Goal: Task Accomplishment & Management: Manage account settings

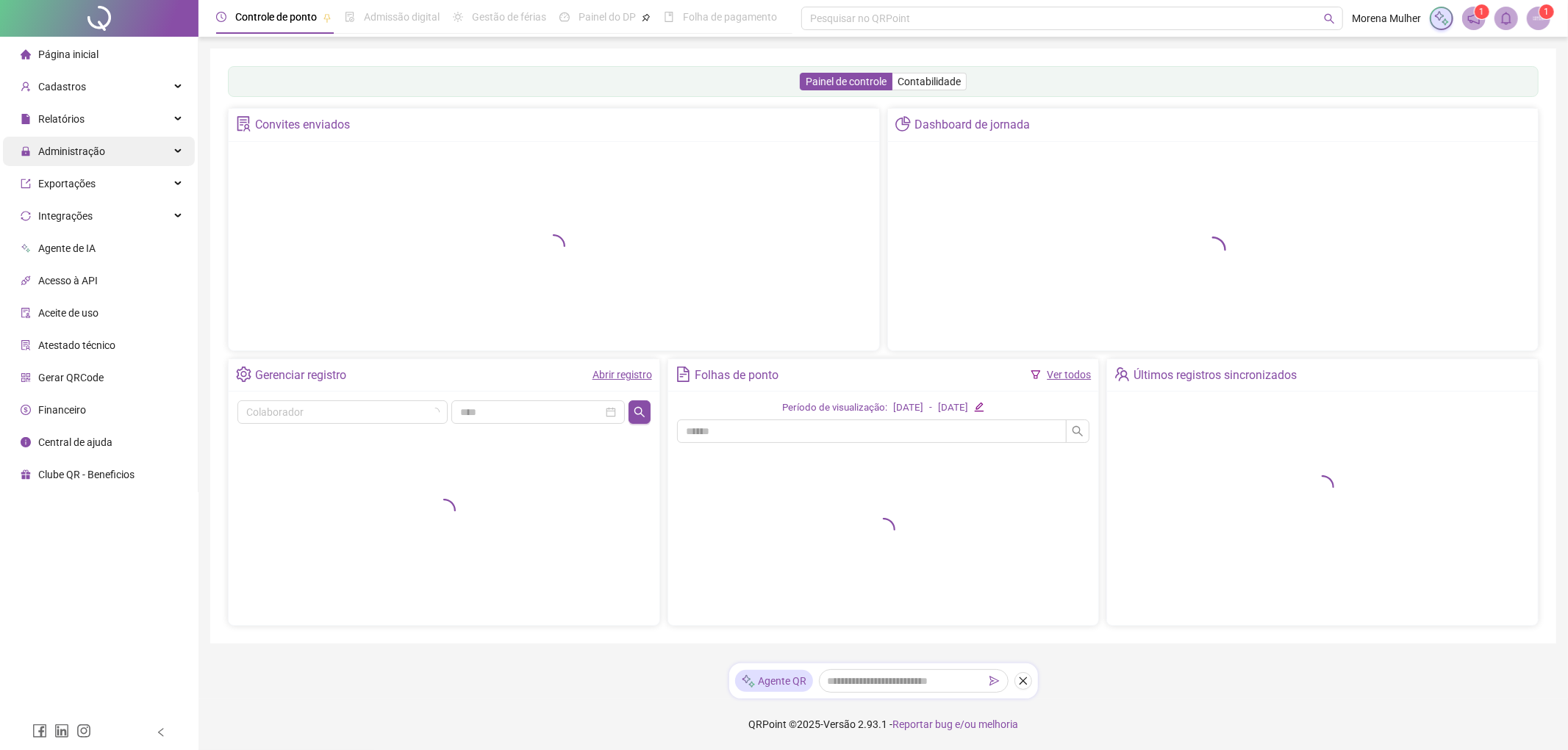
click at [77, 152] on span "Administração" at bounding box center [72, 152] width 67 height 12
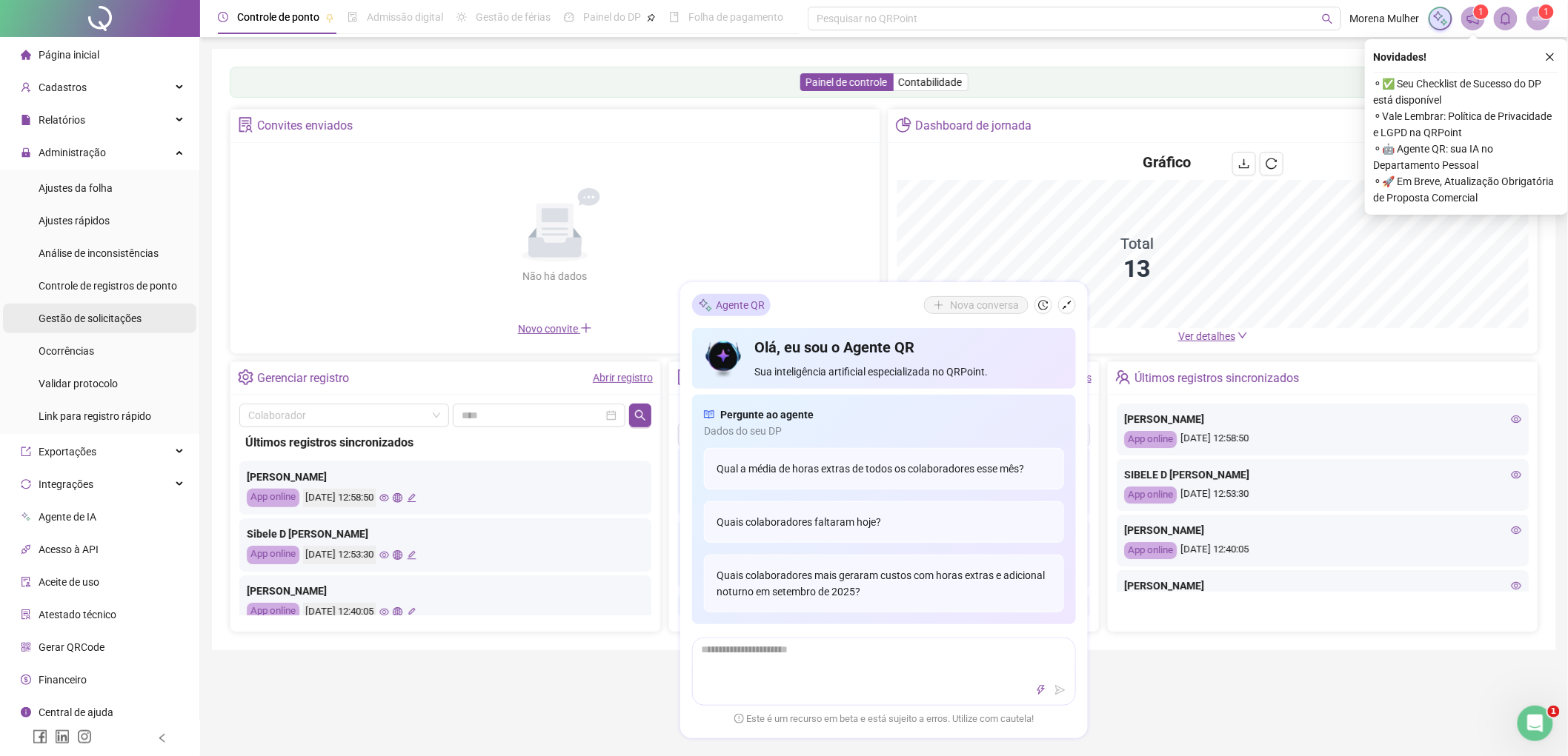
click at [103, 320] on span "Gestão de solicitações" at bounding box center [90, 319] width 103 height 12
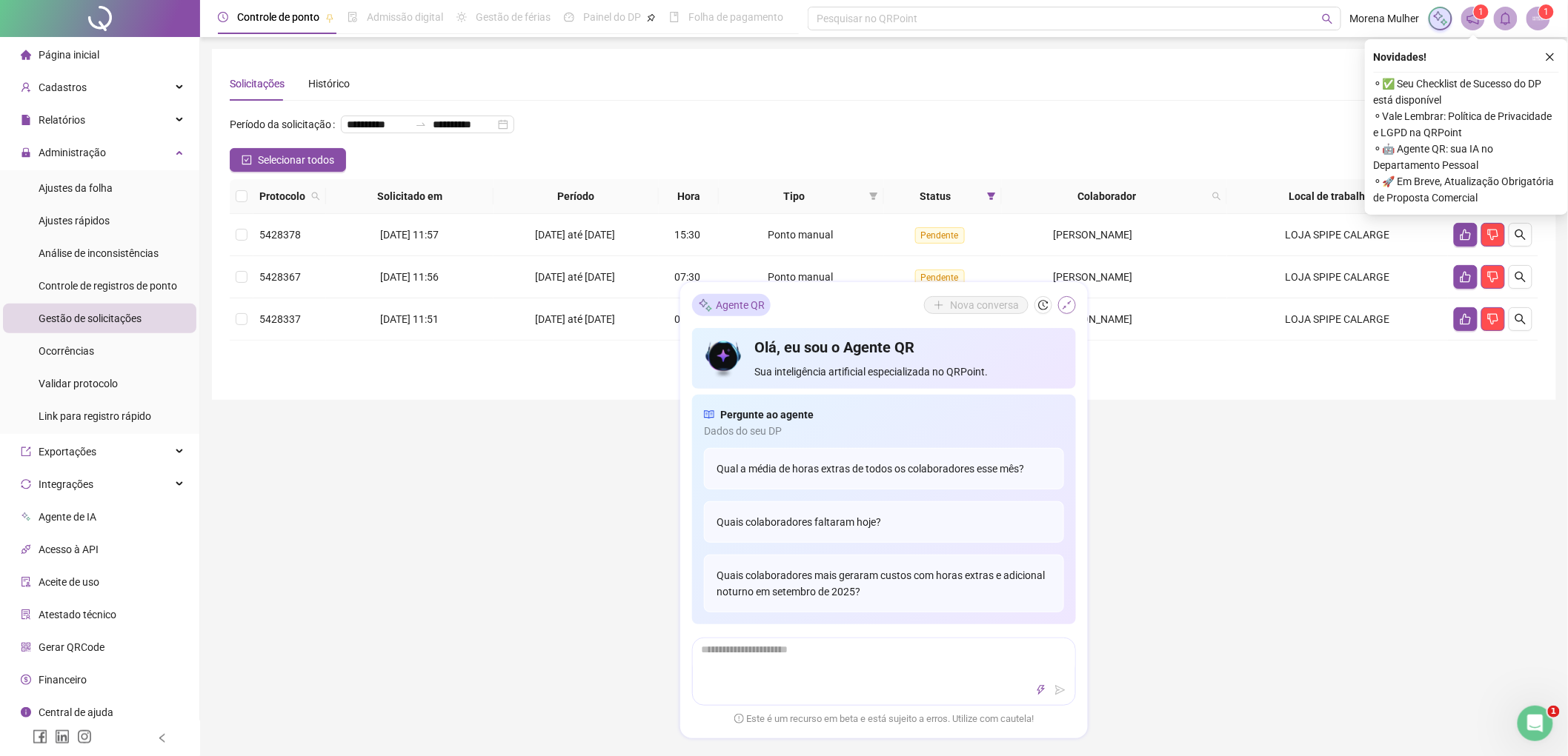
click at [1066, 302] on icon "shrink" at bounding box center [1066, 305] width 10 height 10
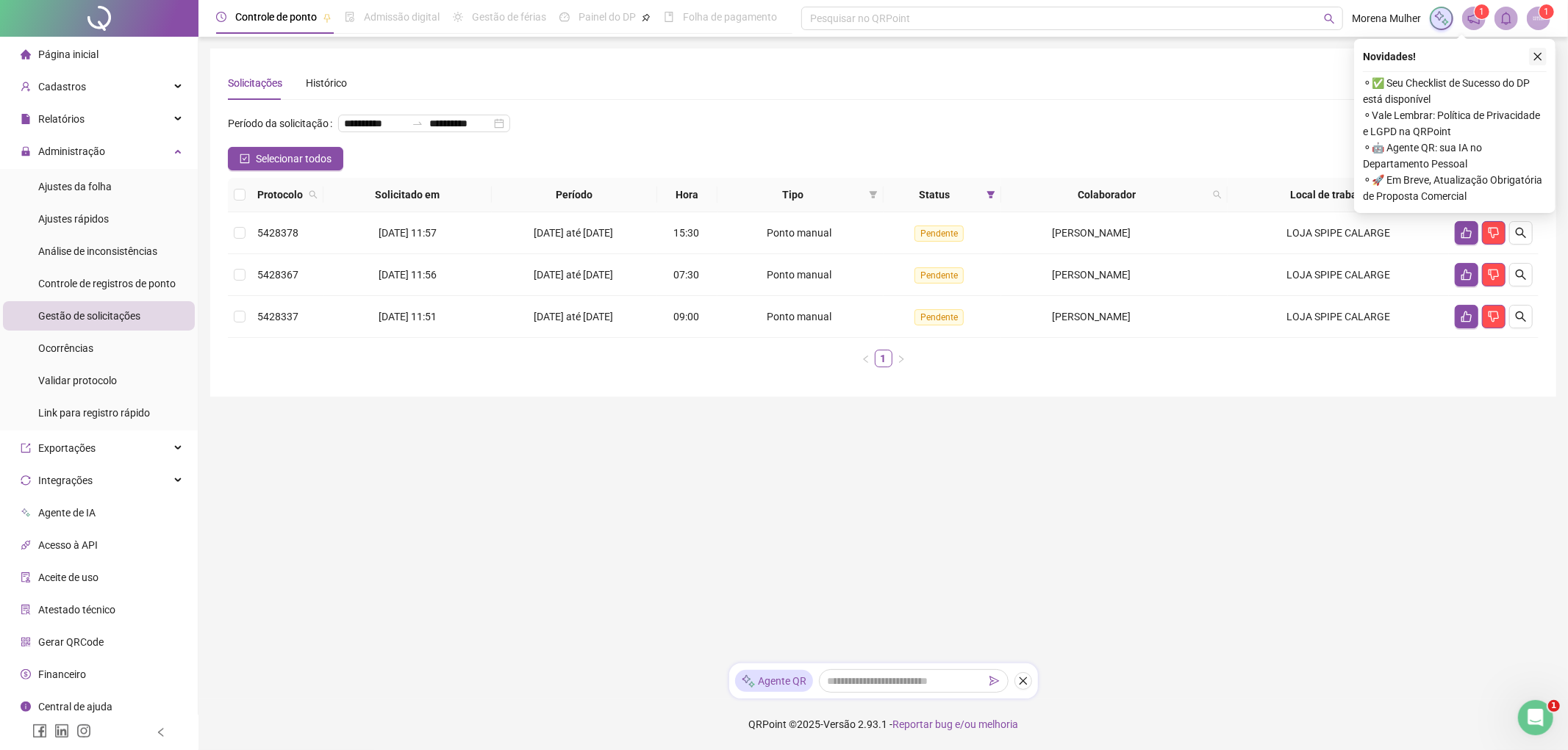
click at [1534, 64] on button "button" at bounding box center [1538, 56] width 17 height 17
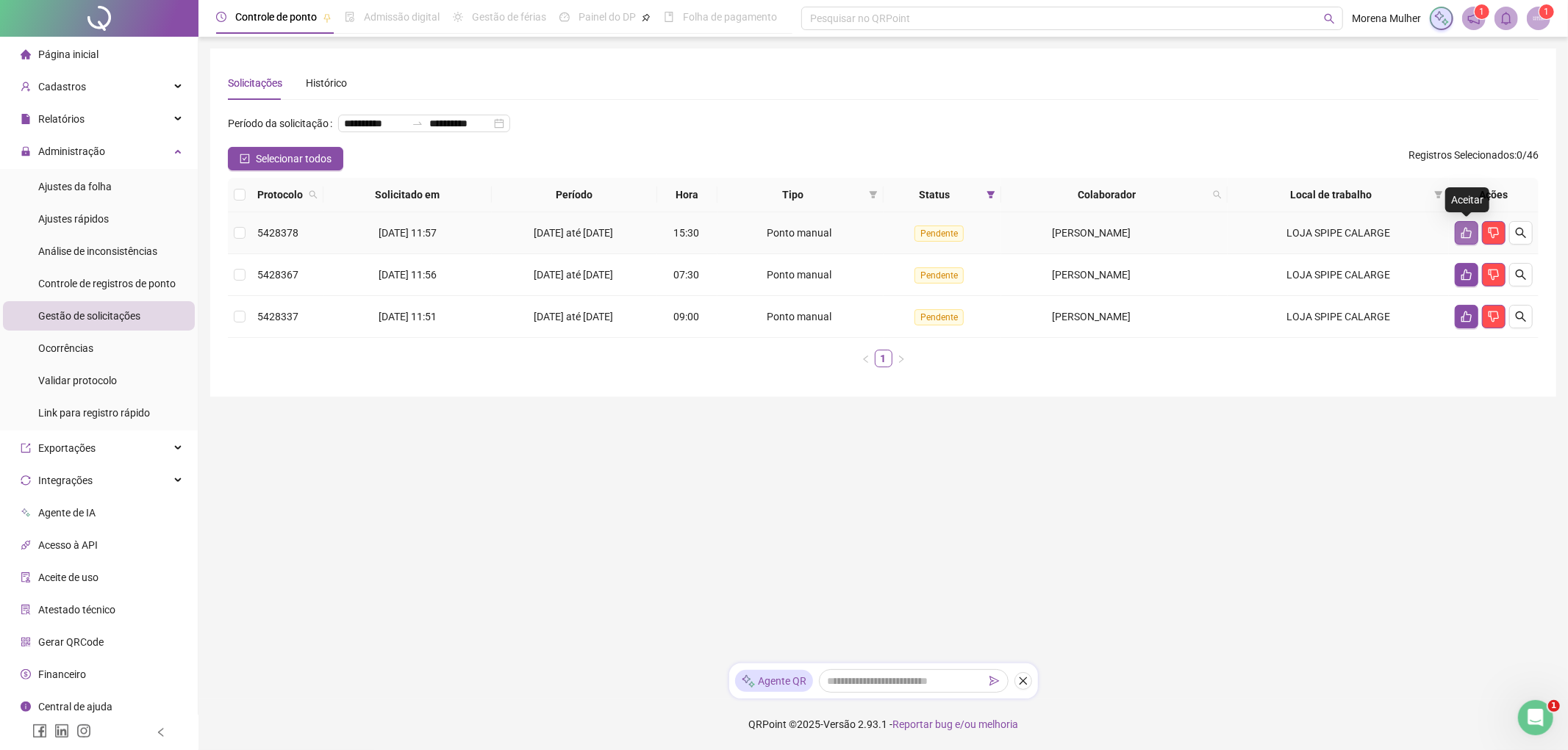
click at [1463, 222] on button "button" at bounding box center [1466, 233] width 23 height 23
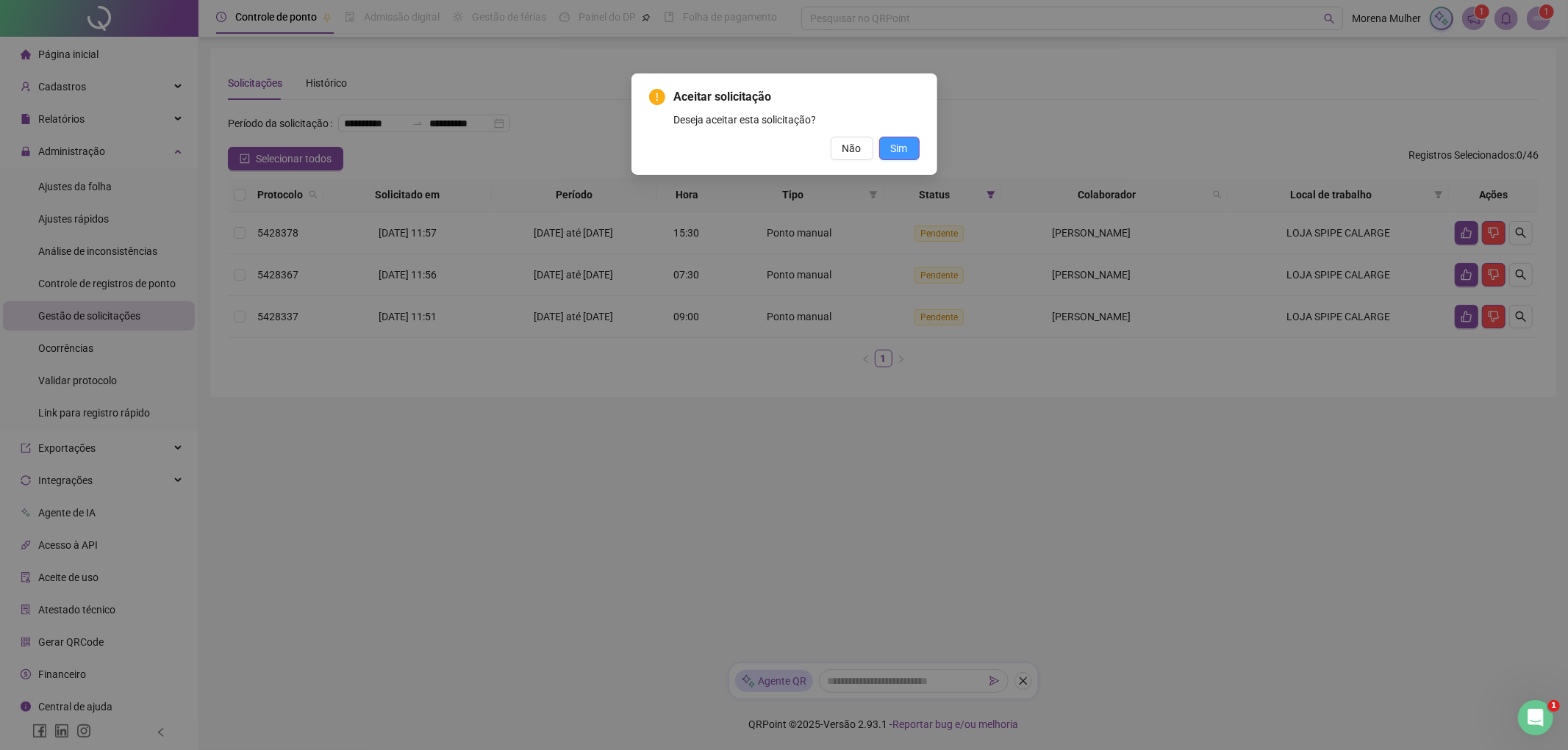
click at [900, 149] on span "Sim" at bounding box center [900, 148] width 17 height 16
click at [899, 149] on span "Sim" at bounding box center [900, 148] width 17 height 16
click at [894, 144] on span "Sim" at bounding box center [900, 148] width 17 height 16
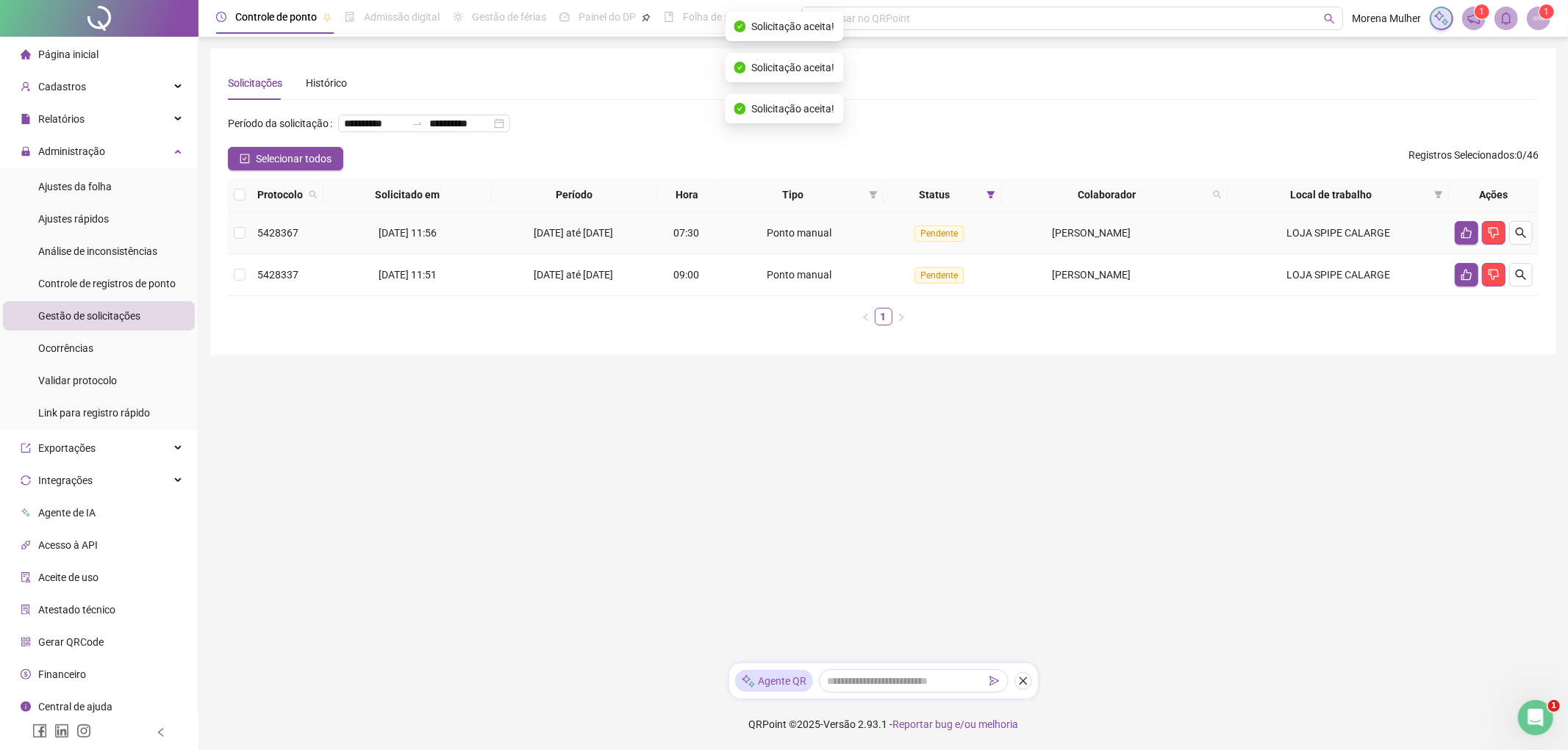
click at [586, 232] on span "[DATE] até [DATE]" at bounding box center [574, 233] width 79 height 12
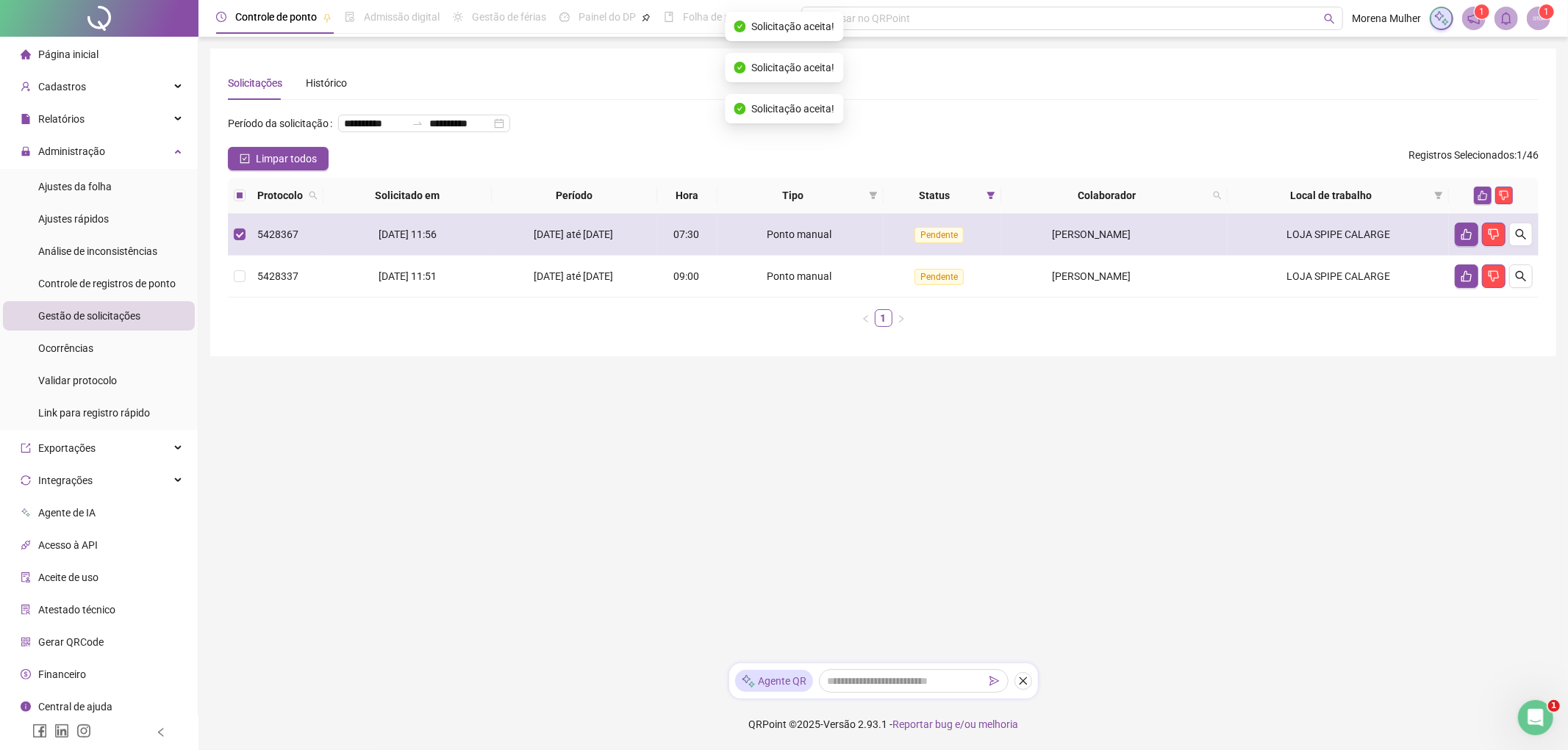
click at [613, 254] on td "[DATE] até [DATE]" at bounding box center [574, 234] width 166 height 42
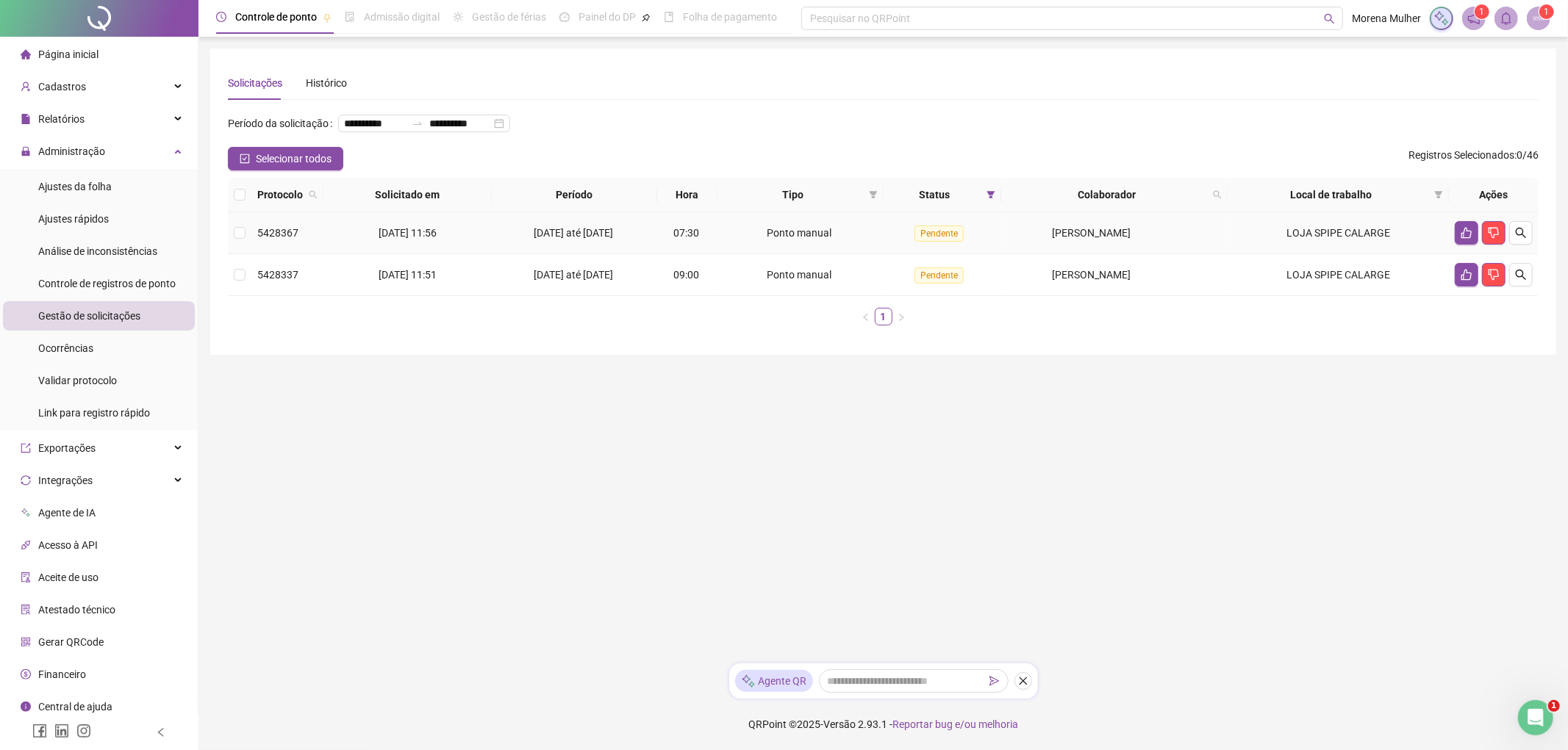
drag, startPoint x: 1110, startPoint y: 245, endPoint x: 1114, endPoint y: 284, distance: 39.2
click at [1110, 244] on td "[PERSON_NAME]" at bounding box center [1114, 233] width 227 height 42
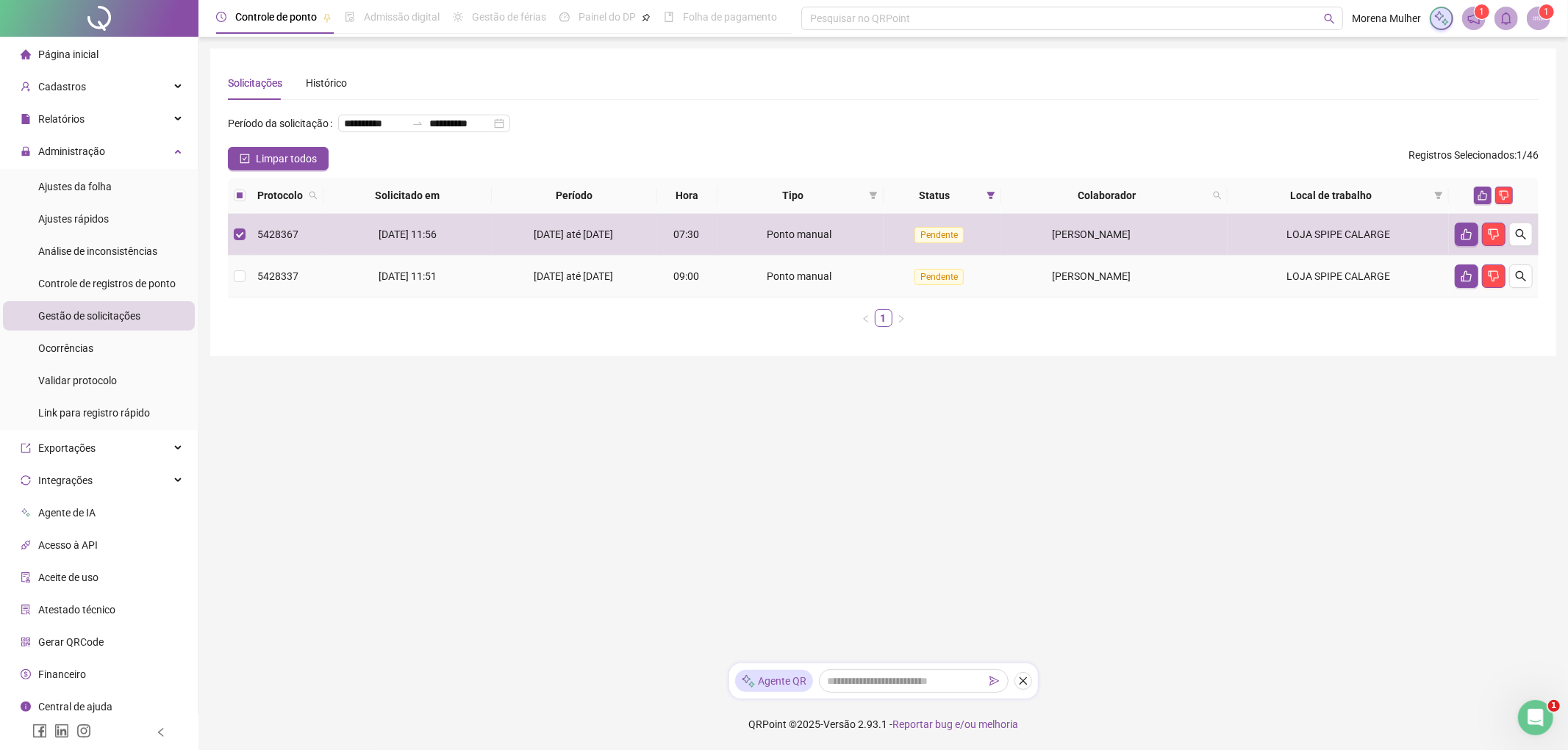
click at [1113, 276] on span "[PERSON_NAME]" at bounding box center [1091, 277] width 78 height 12
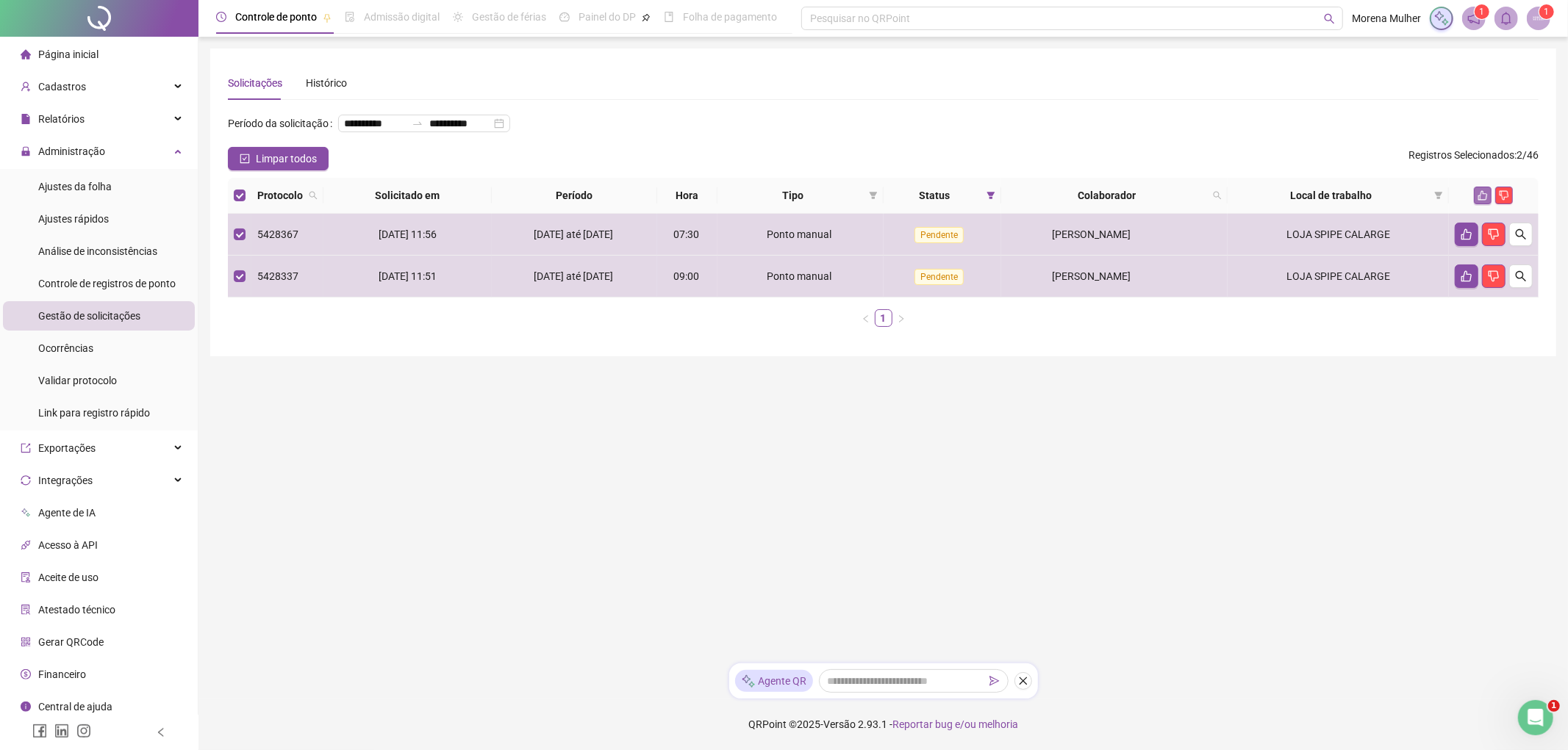
click at [1477, 201] on button "button" at bounding box center [1483, 195] width 17 height 17
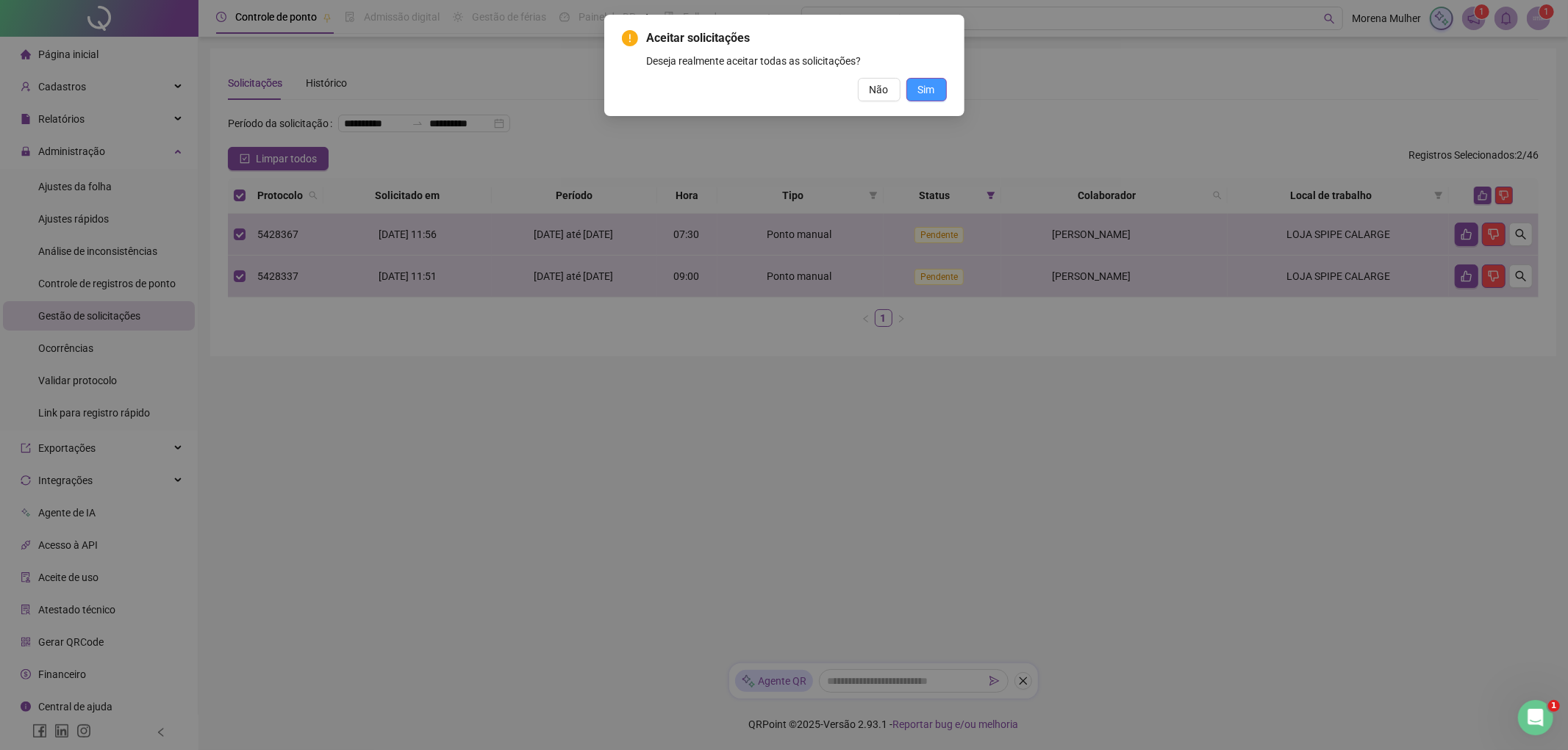
click at [919, 91] on span "Sim" at bounding box center [927, 90] width 17 height 16
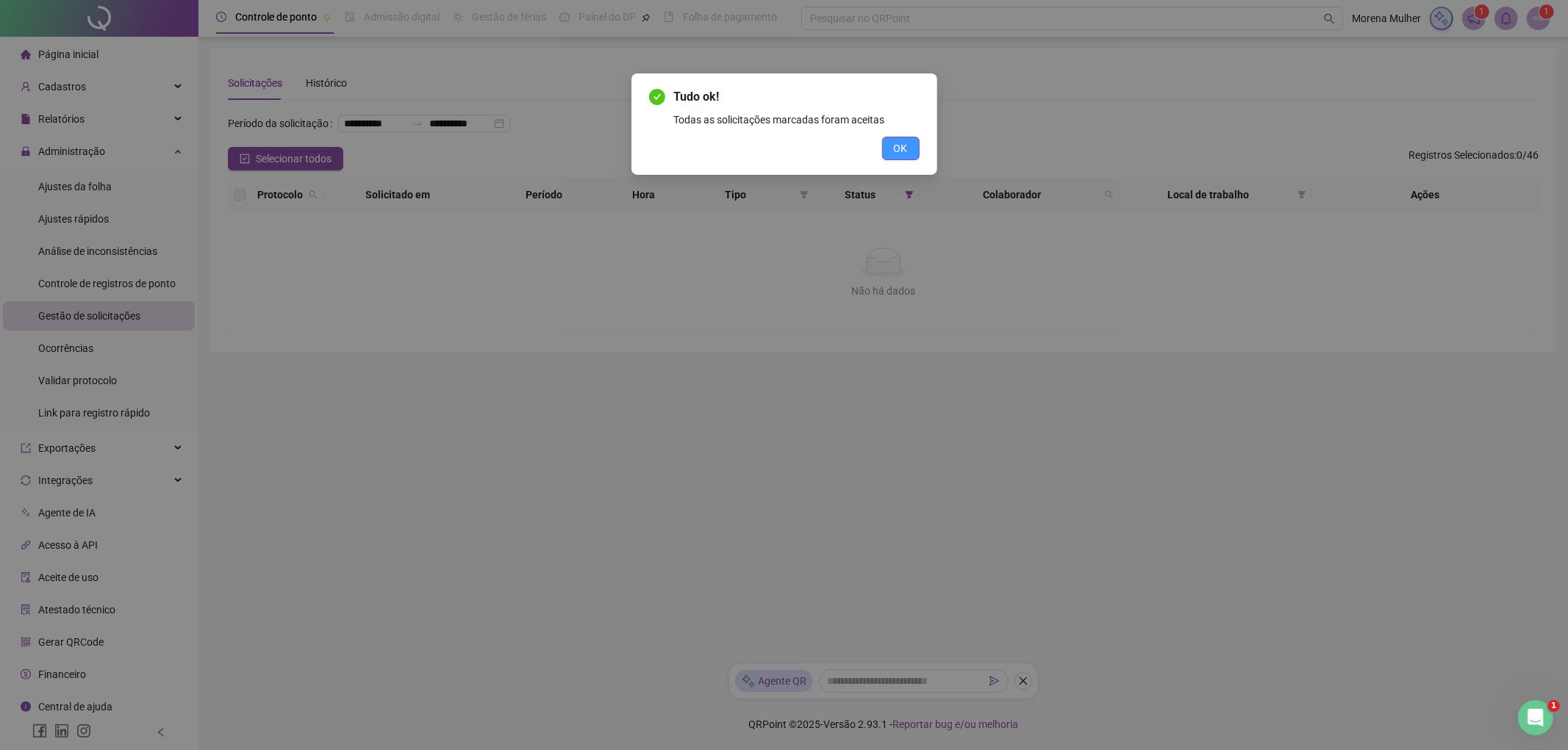
click at [890, 153] on button "OK" at bounding box center [900, 148] width 37 height 23
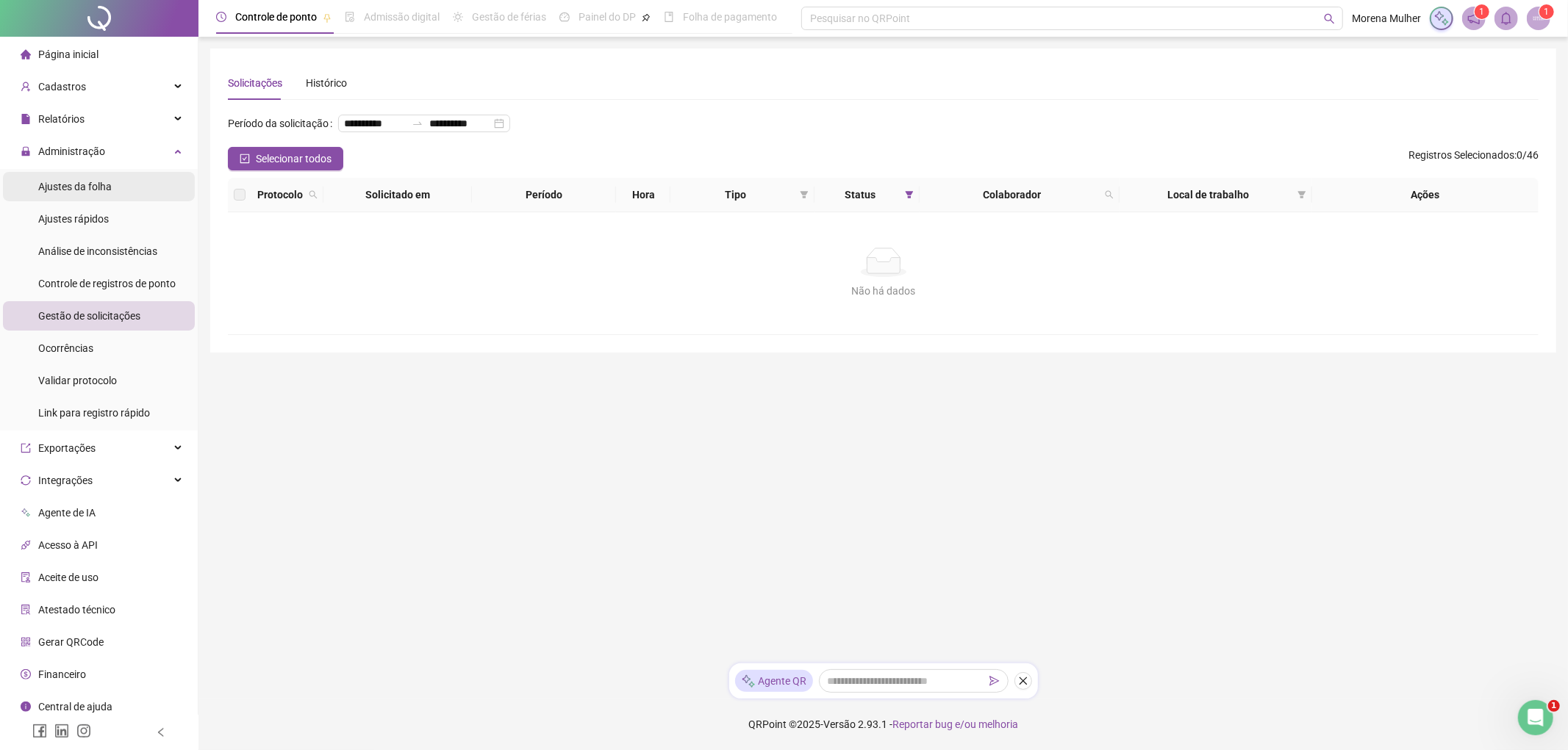
click at [116, 185] on li "Ajustes da folha" at bounding box center [98, 186] width 191 height 29
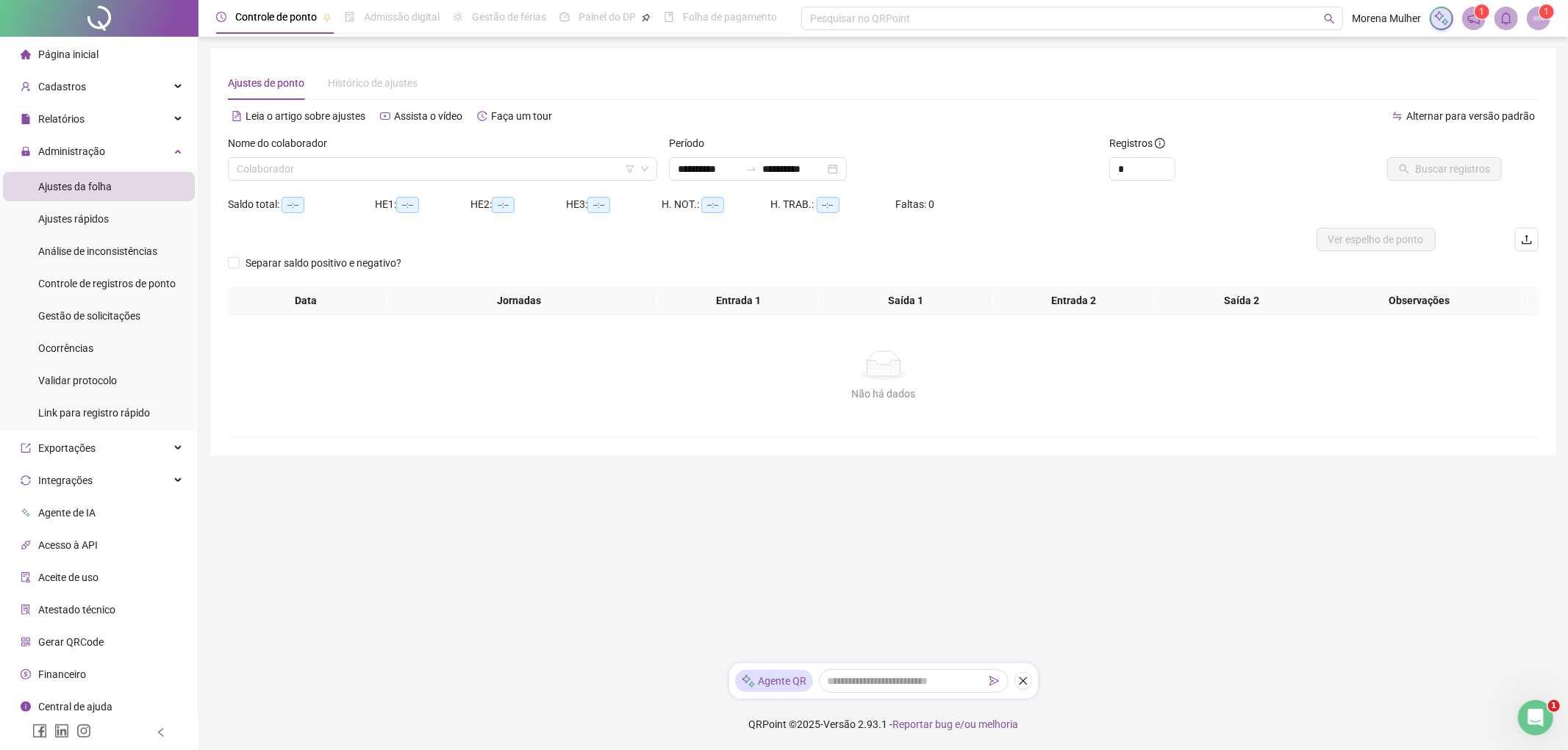
click at [702, 155] on div "Período" at bounding box center [884, 147] width 430 height 22
click at [711, 161] on input "**********" at bounding box center [709, 169] width 62 height 16
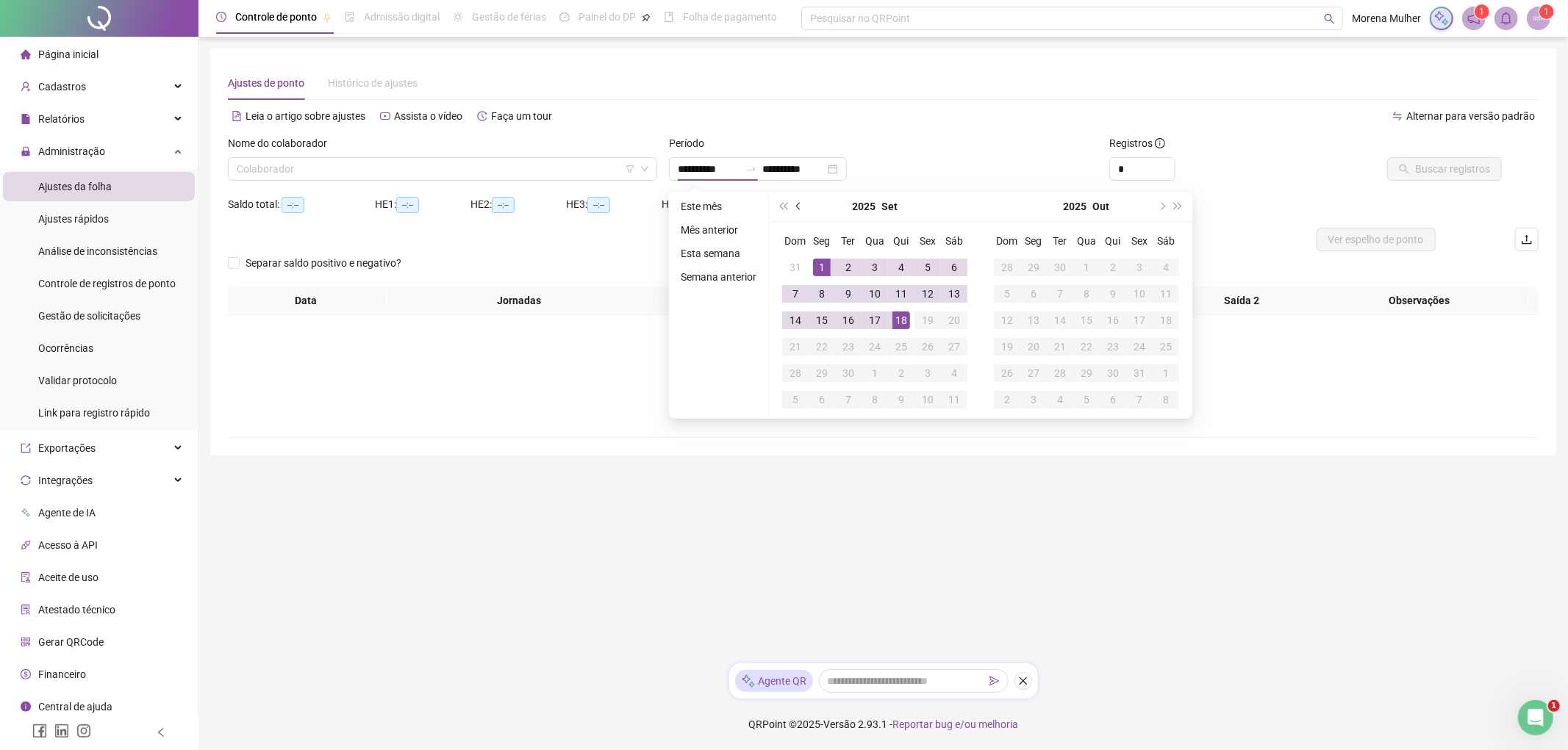
click at [801, 210] on button "prev-year" at bounding box center [799, 206] width 16 height 29
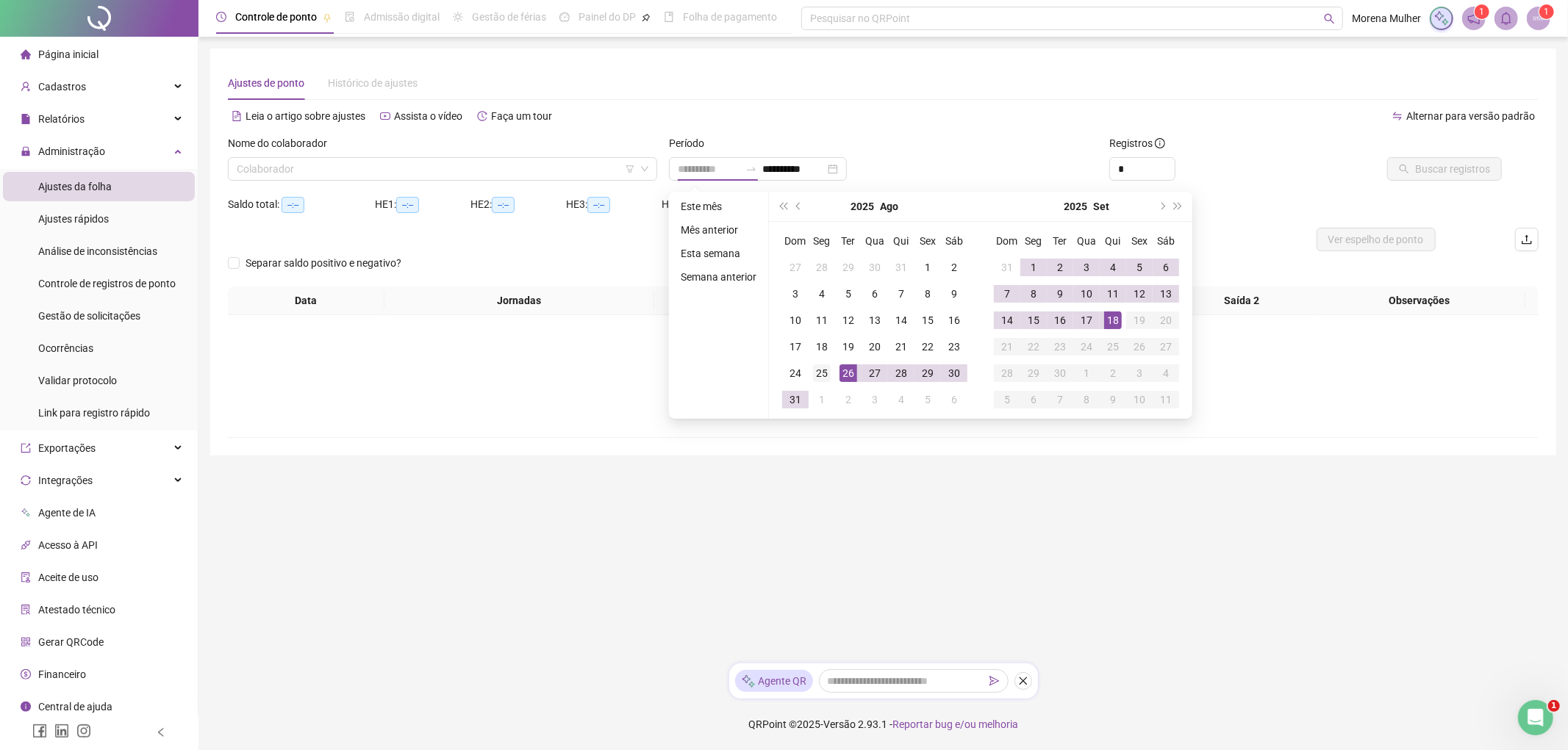
type input "**********"
click at [813, 368] on div "25" at bounding box center [822, 373] width 17 height 17
type input "**********"
click at [1108, 312] on div "18" at bounding box center [1113, 320] width 17 height 17
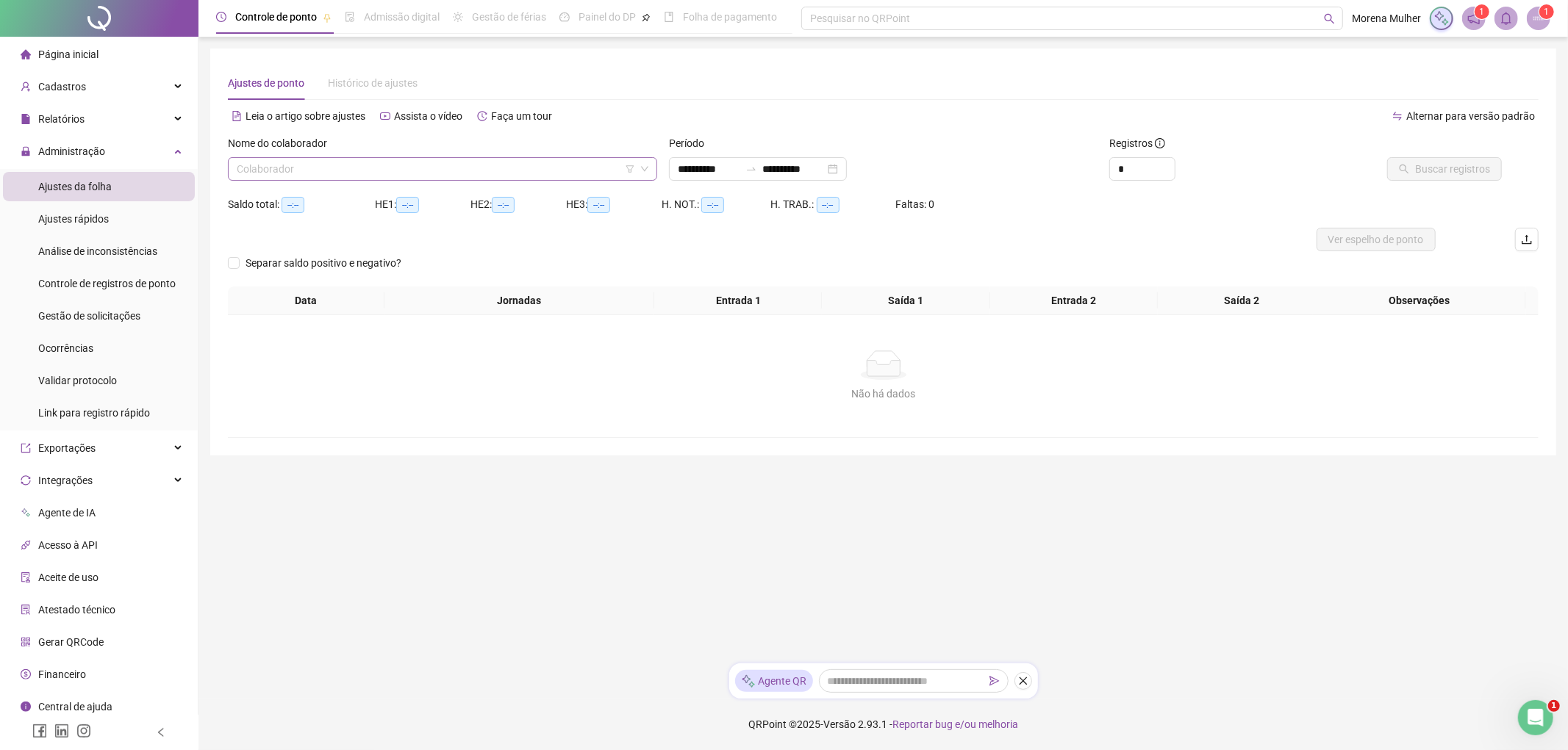
click at [545, 159] on input "search" at bounding box center [436, 169] width 398 height 22
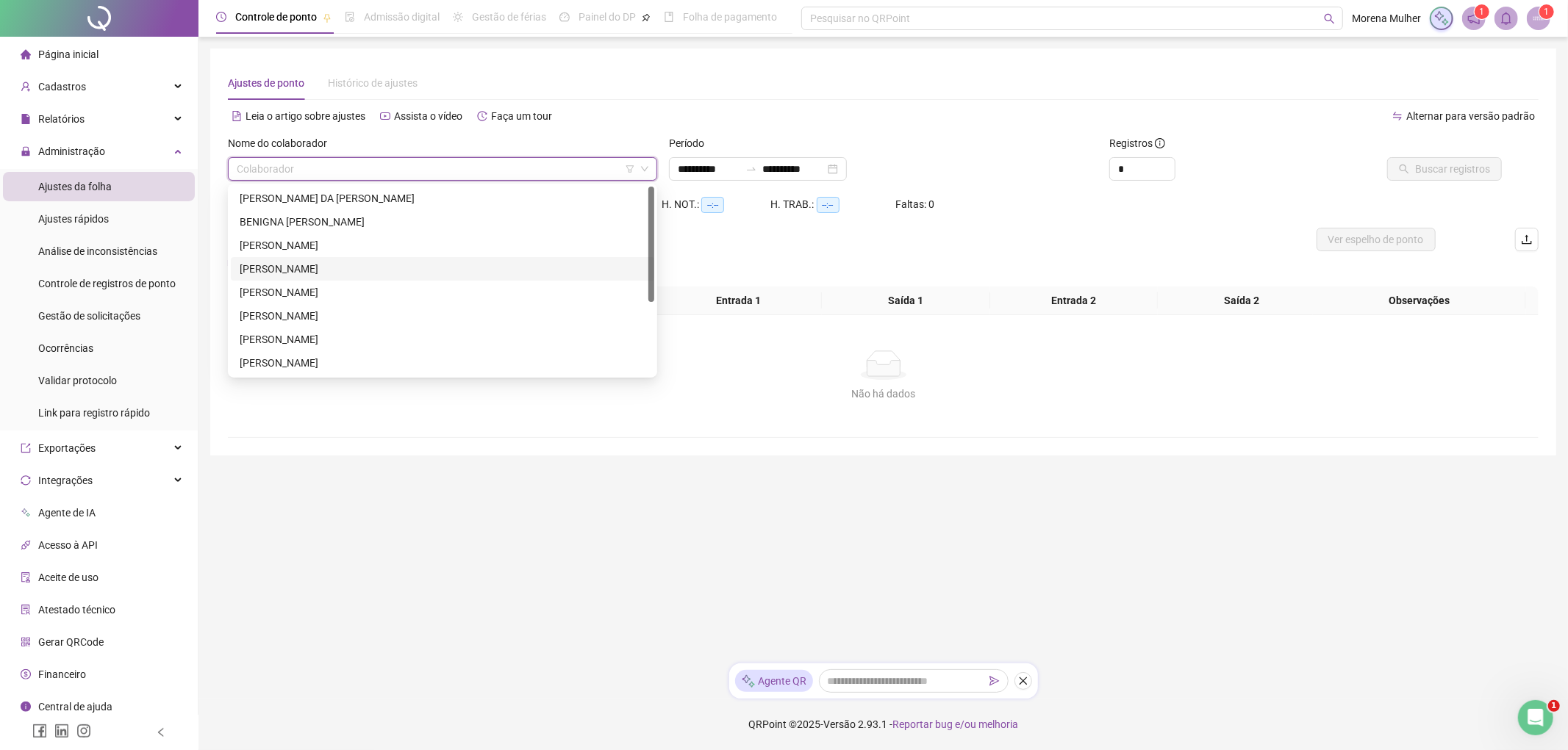
drag, startPoint x: 306, startPoint y: 262, endPoint x: 350, endPoint y: 255, distance: 44.6
click at [306, 262] on div "[PERSON_NAME]" at bounding box center [442, 269] width 405 height 16
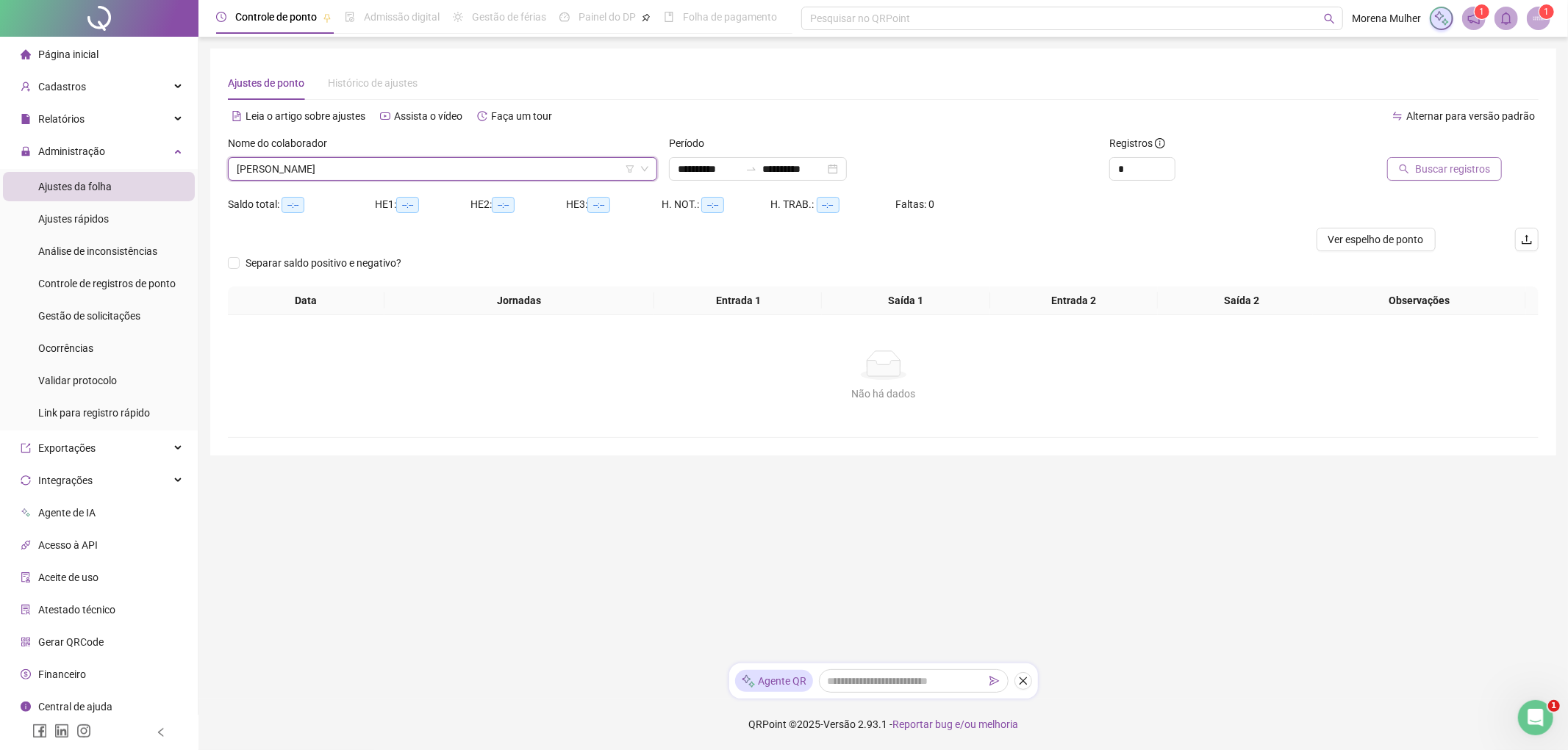
click at [1501, 172] on button "Buscar registros" at bounding box center [1444, 168] width 115 height 23
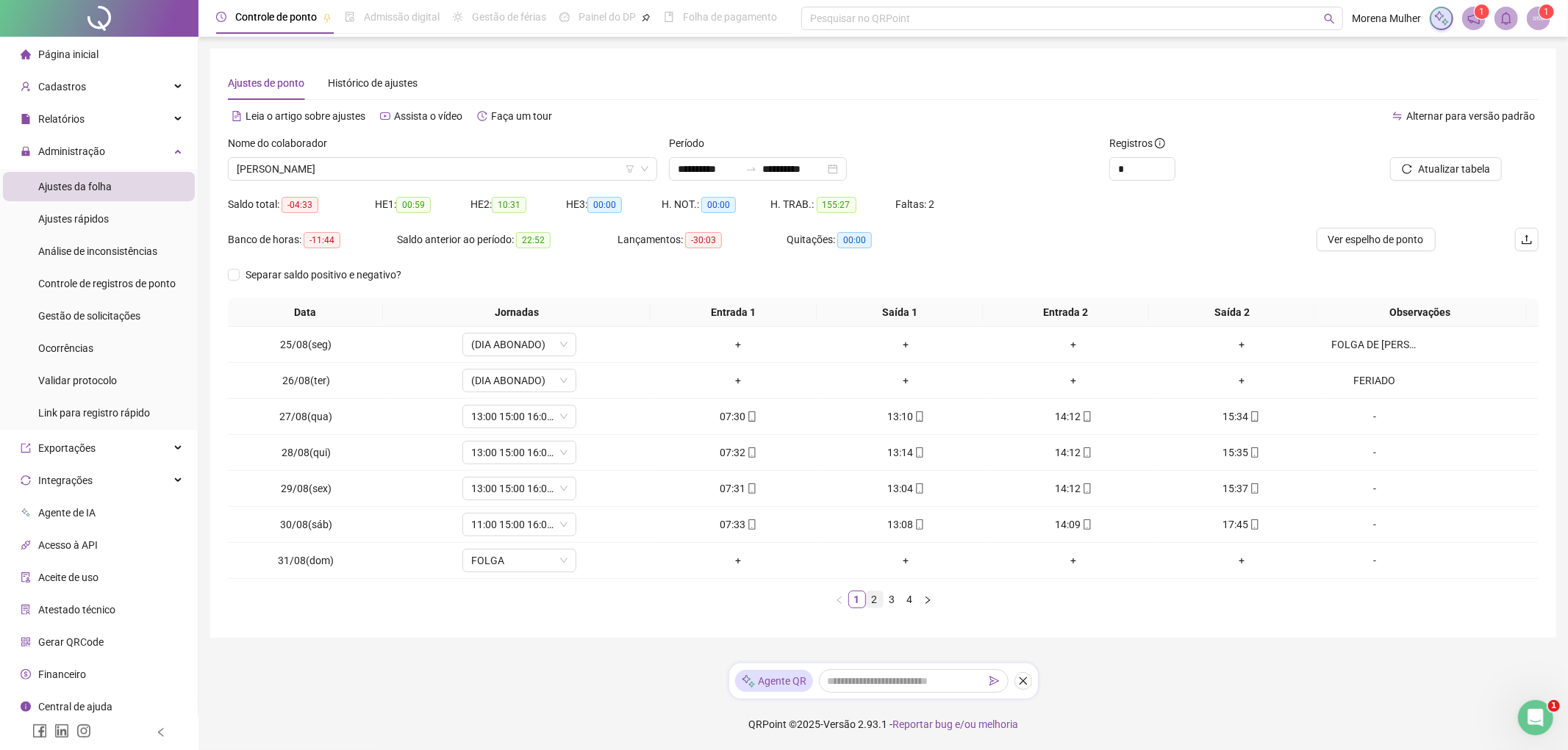
click at [877, 601] on link "2" at bounding box center [875, 599] width 16 height 16
click at [858, 596] on link "1" at bounding box center [856, 599] width 16 height 16
click at [872, 604] on link "2" at bounding box center [875, 599] width 16 height 16
click at [887, 601] on link "3" at bounding box center [892, 599] width 16 height 16
click at [869, 591] on li "2" at bounding box center [875, 599] width 17 height 17
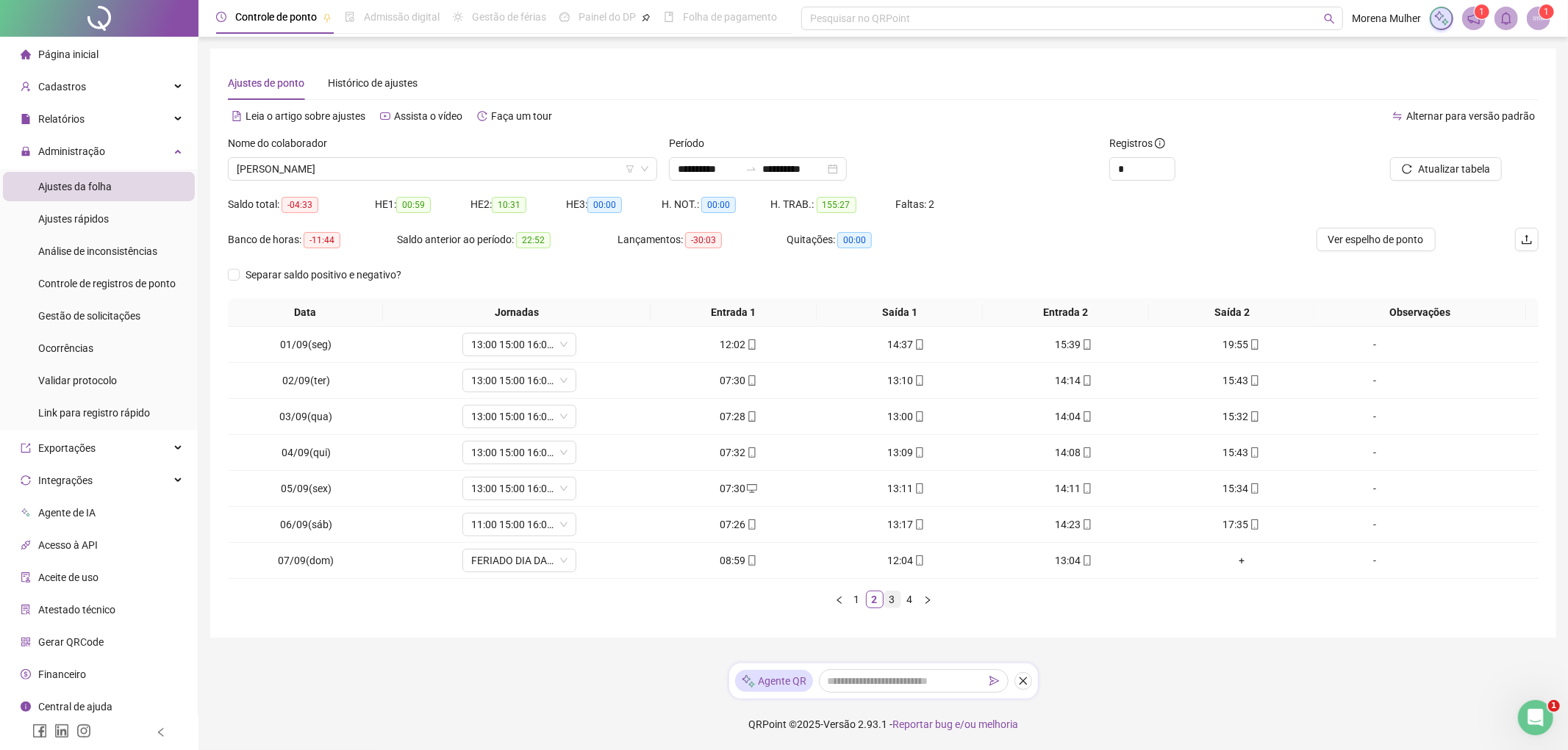
click at [885, 599] on link "3" at bounding box center [892, 599] width 16 height 16
click at [1366, 448] on div "-" at bounding box center [1375, 453] width 87 height 16
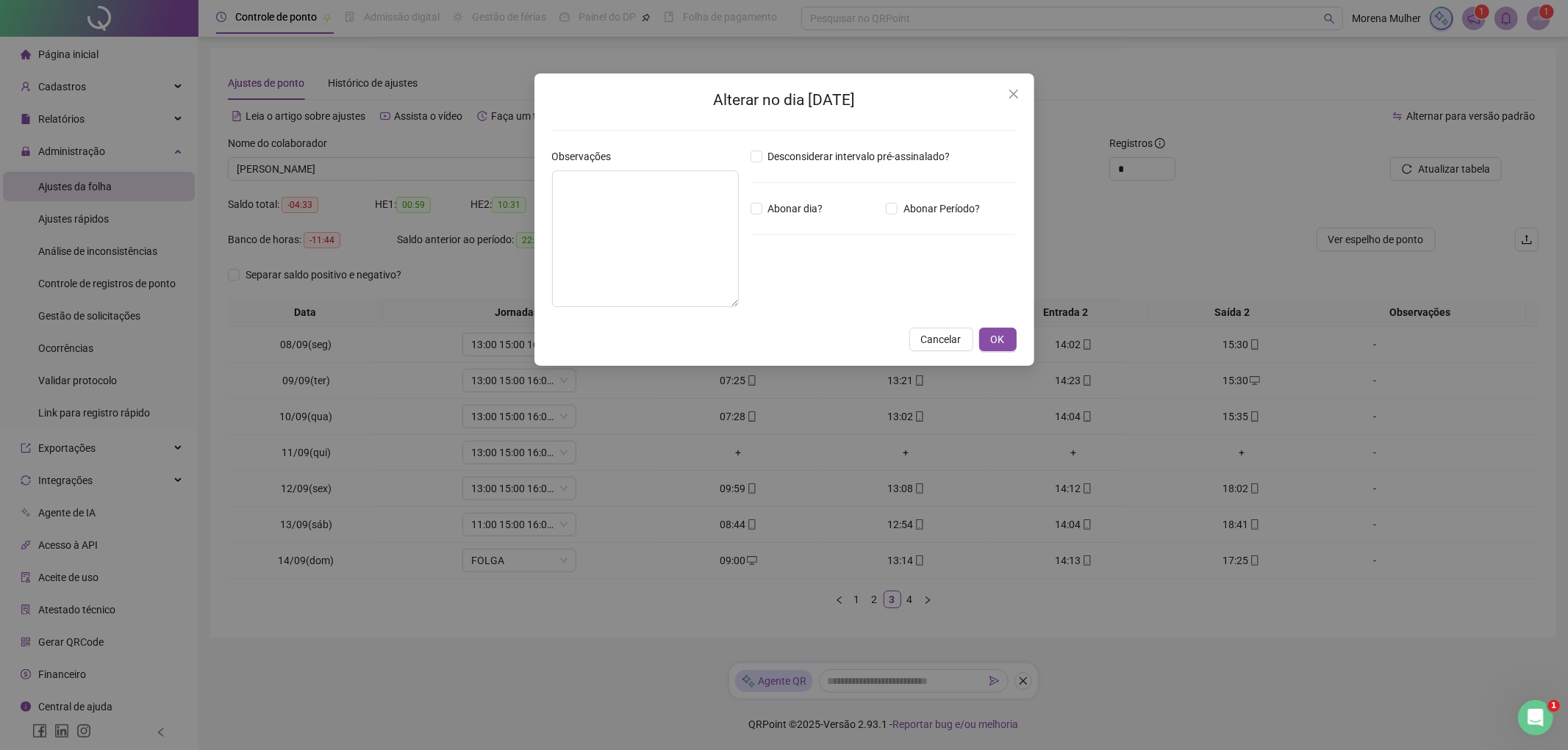
click at [757, 191] on div "Desconsiderar intervalo pré-assinalado? Abonar dia? Abonar Período? Horas a abo…" at bounding box center [883, 234] width 278 height 171
click at [681, 228] on textarea at bounding box center [645, 239] width 186 height 137
type textarea "**********"
click at [1002, 335] on span "OK" at bounding box center [998, 339] width 14 height 16
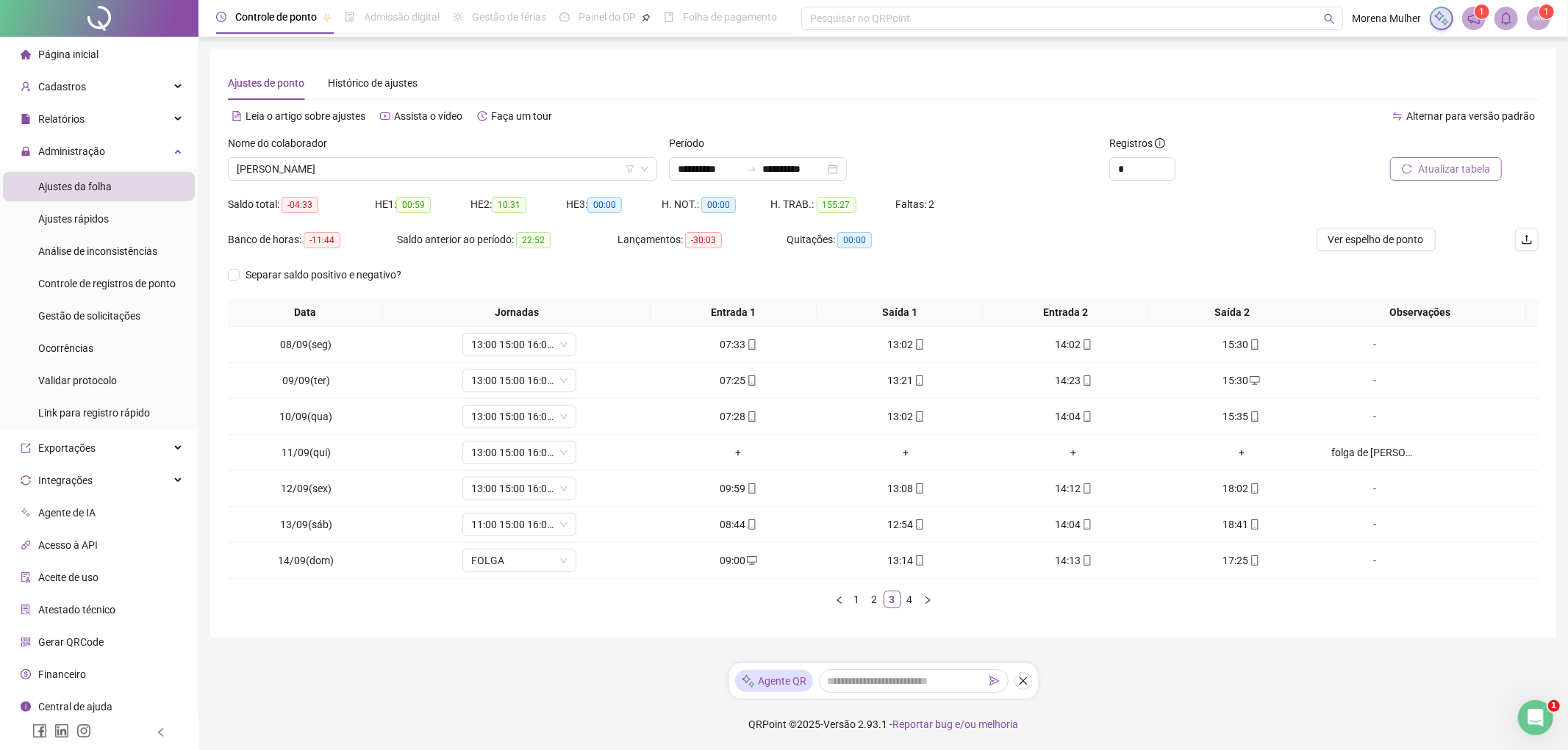
click at [1433, 164] on span "Atualizar tabela" at bounding box center [1454, 169] width 72 height 16
click at [906, 600] on link "4" at bounding box center [910, 599] width 16 height 16
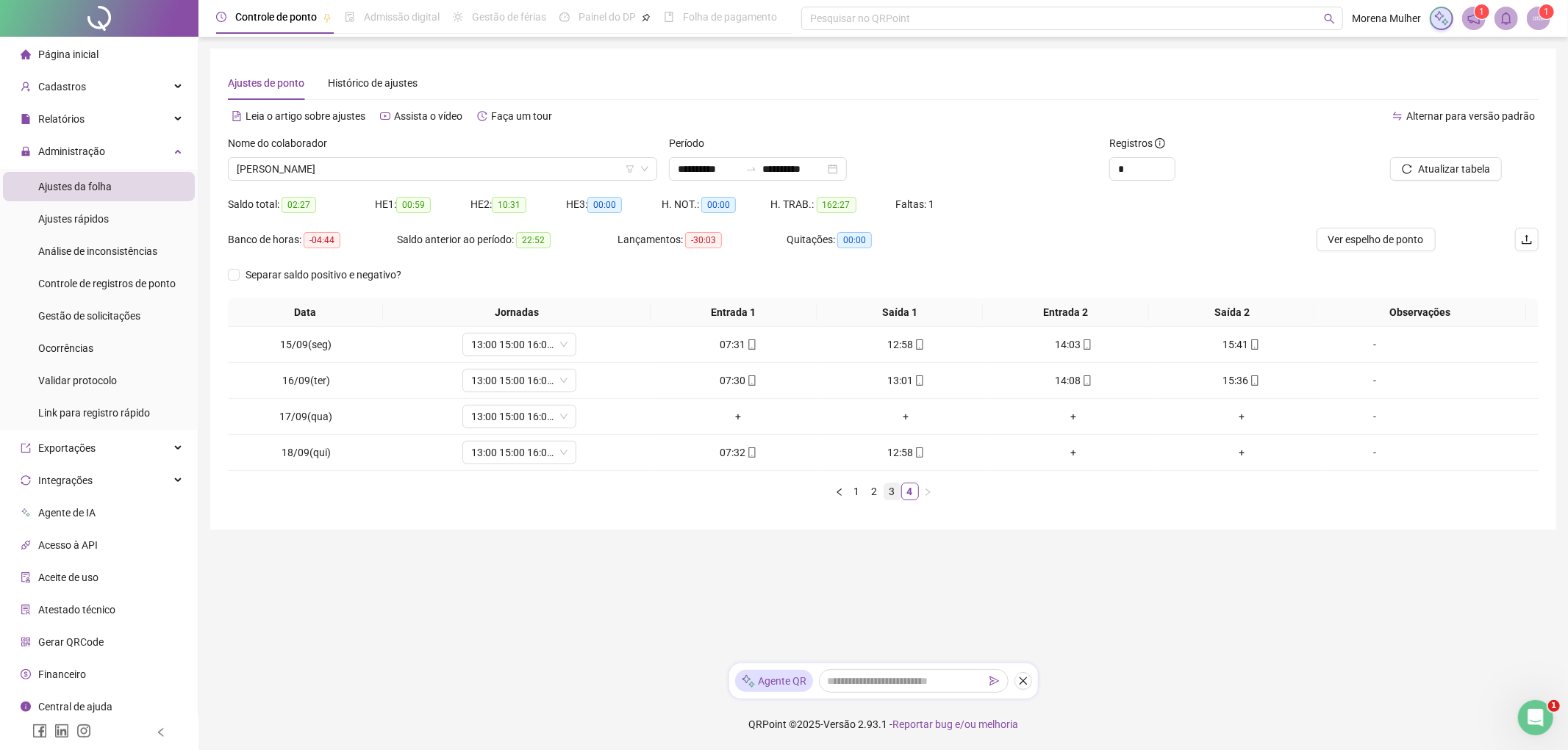
click at [894, 494] on link "3" at bounding box center [892, 491] width 16 height 16
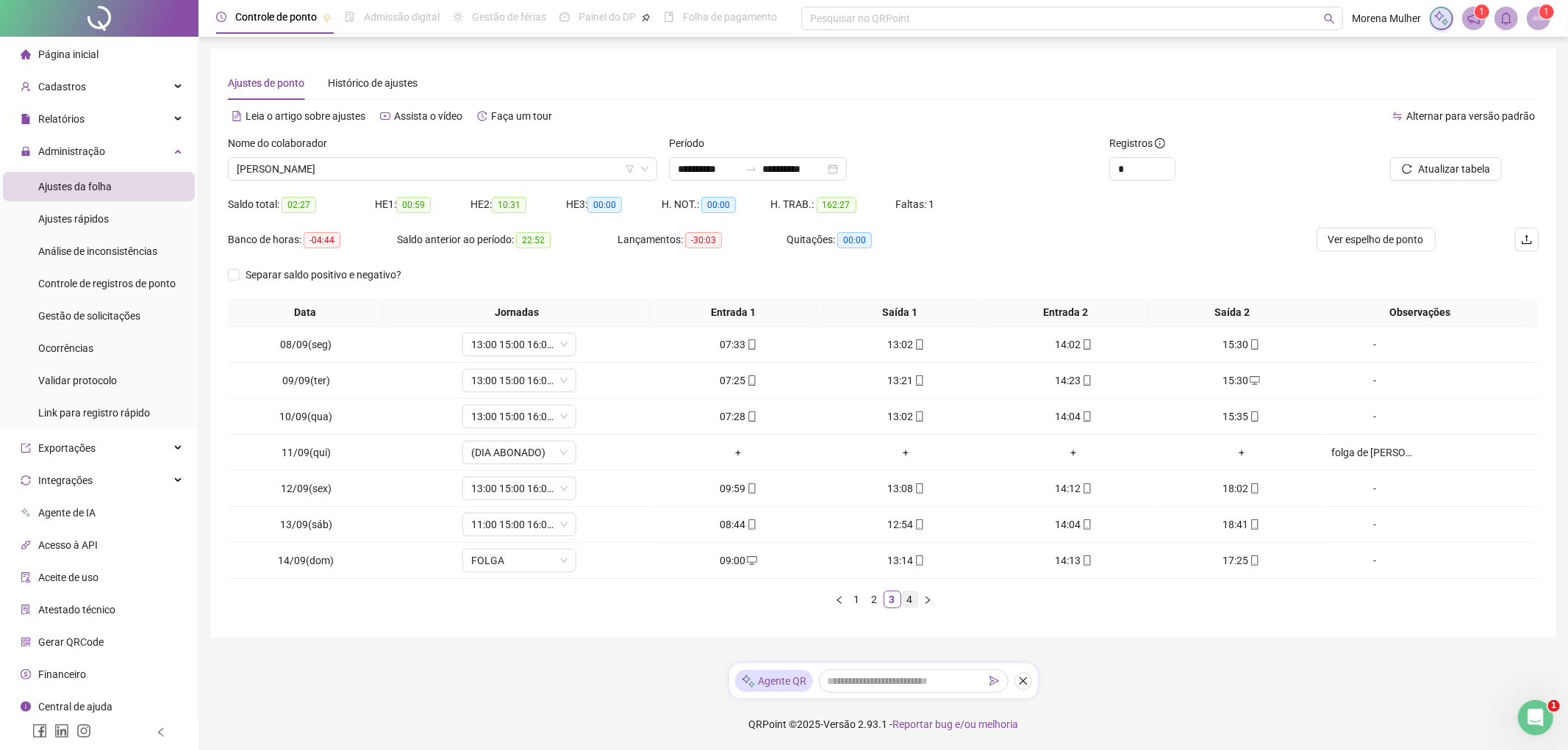
click at [912, 604] on link "4" at bounding box center [910, 599] width 16 height 16
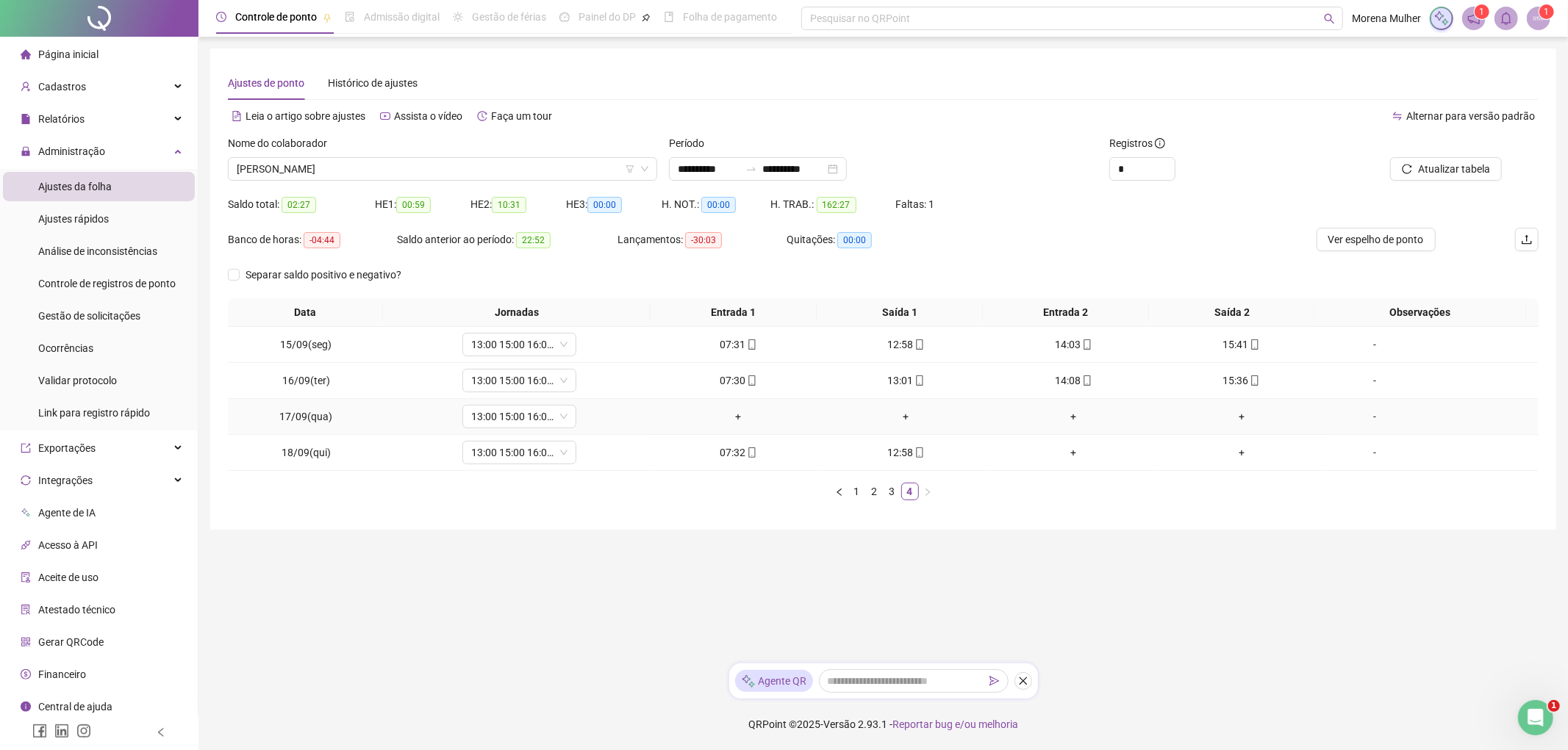
click at [1370, 412] on div "-" at bounding box center [1375, 416] width 87 height 16
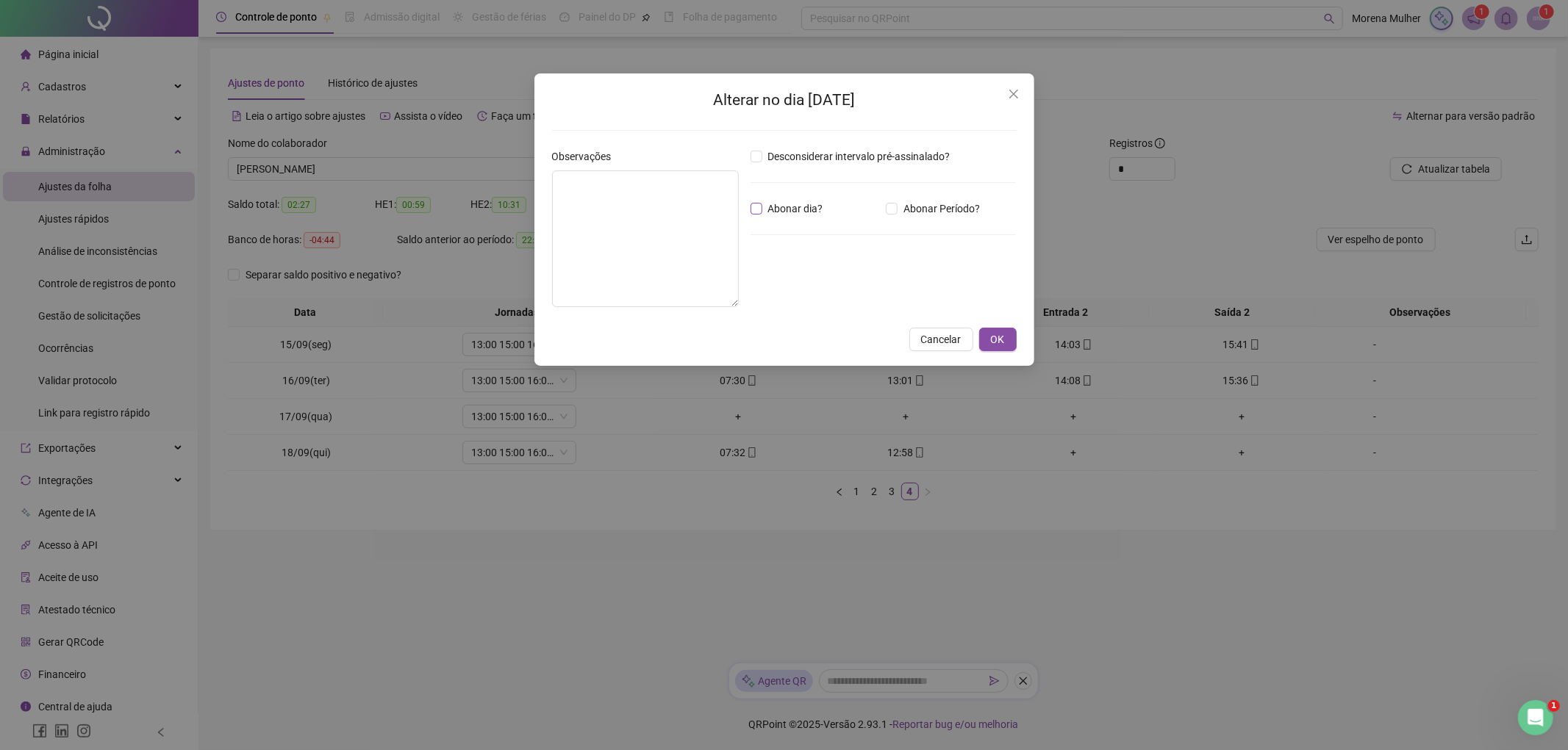
click at [798, 204] on span "Abonar dia?" at bounding box center [796, 209] width 67 height 16
click at [804, 201] on span "Abonar dia?" at bounding box center [796, 209] width 67 height 16
click at [676, 206] on textarea at bounding box center [645, 239] width 186 height 137
type textarea "**********"
click at [995, 339] on span "OK" at bounding box center [998, 339] width 14 height 16
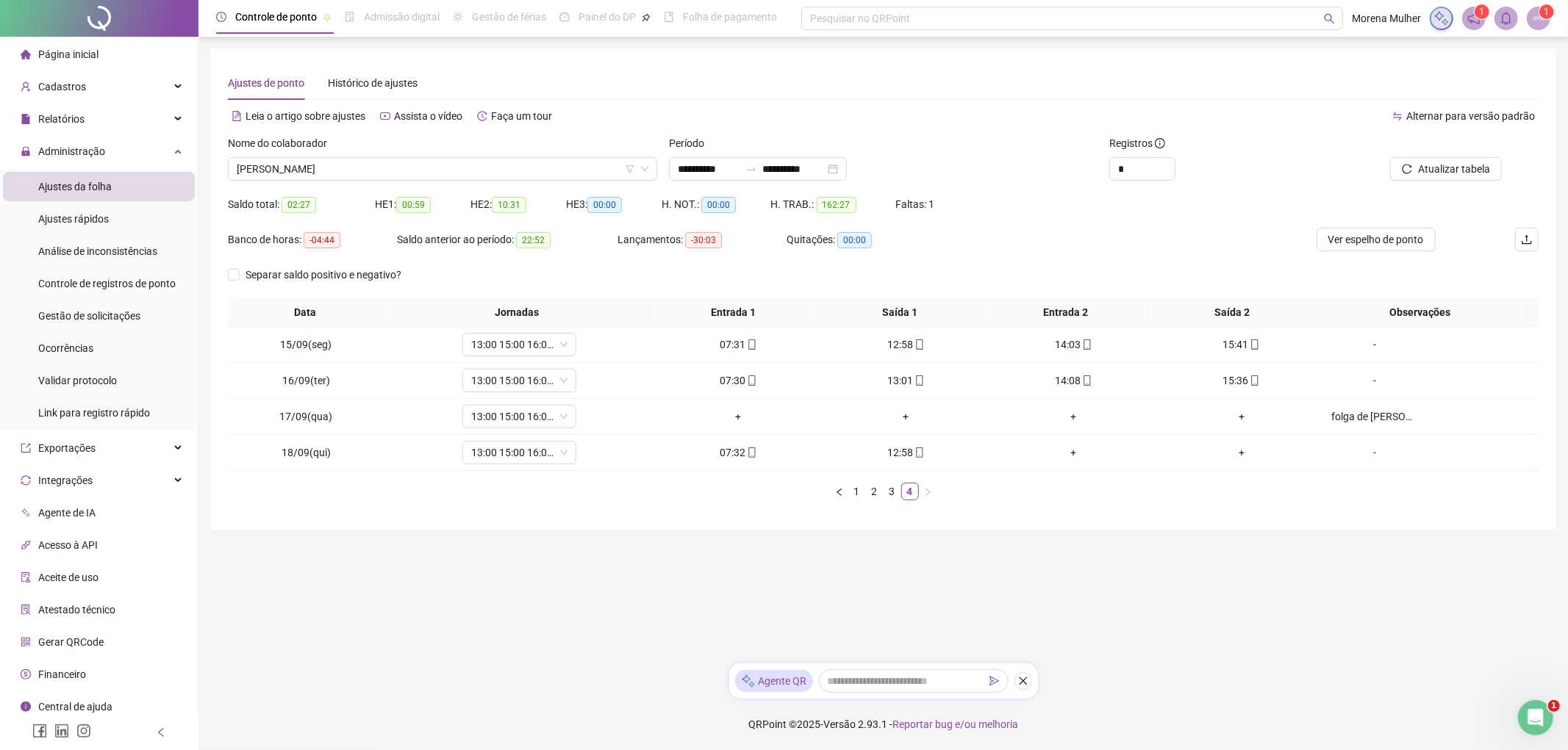
click at [1377, 169] on div "Atualizar tabela" at bounding box center [1415, 168] width 172 height 23
click at [1399, 166] on button "Atualizar tabela" at bounding box center [1446, 168] width 112 height 23
click at [894, 485] on link "3" at bounding box center [892, 491] width 16 height 16
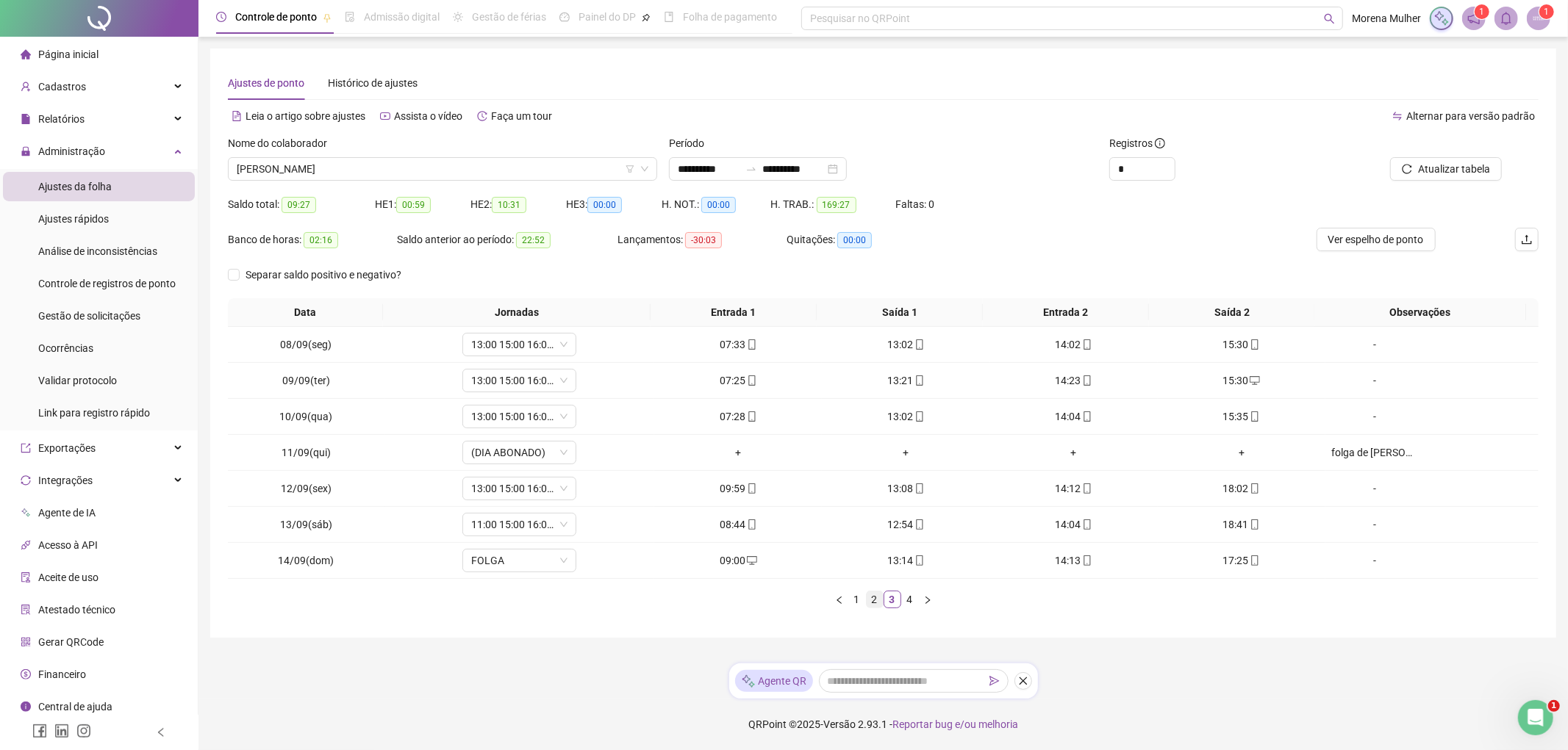
click at [875, 608] on li "2" at bounding box center [875, 599] width 17 height 17
click at [1164, 164] on icon "up" at bounding box center [1167, 165] width 5 height 5
type input "*"
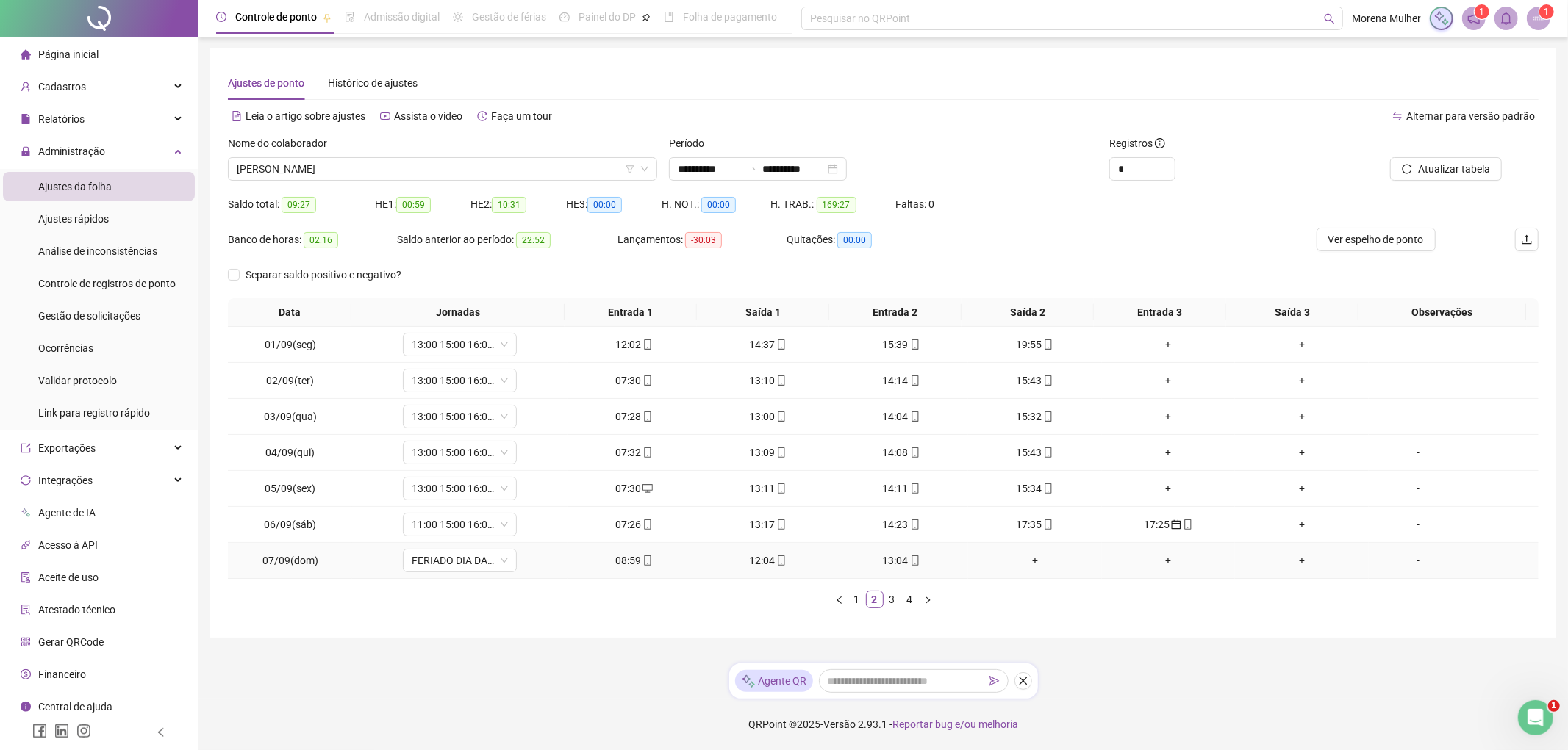
click at [1025, 563] on div "+" at bounding box center [1034, 560] width 122 height 16
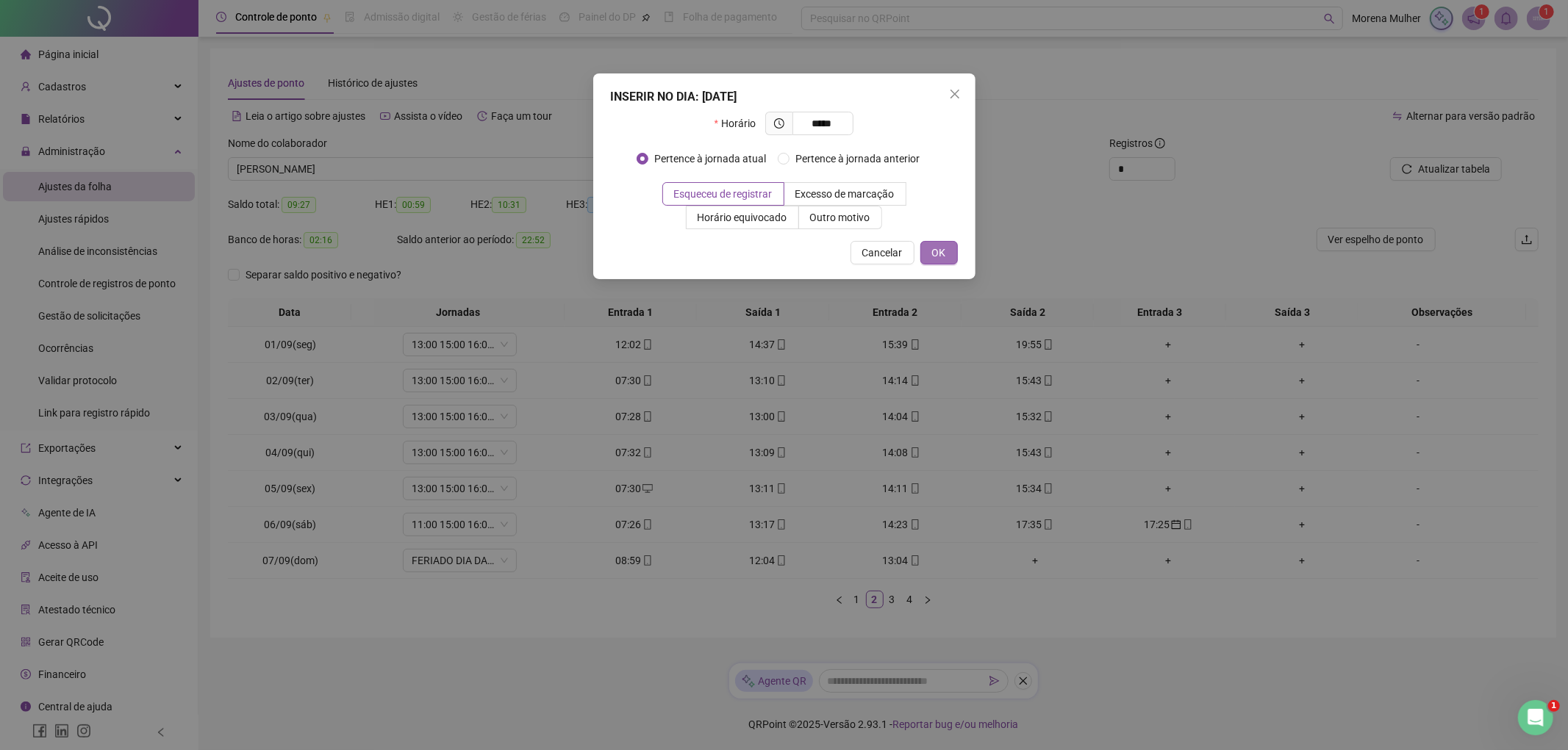
type input "*****"
click at [924, 247] on div "Cancelar OK" at bounding box center [784, 253] width 347 height 23
click at [926, 247] on button "OK" at bounding box center [938, 253] width 37 height 23
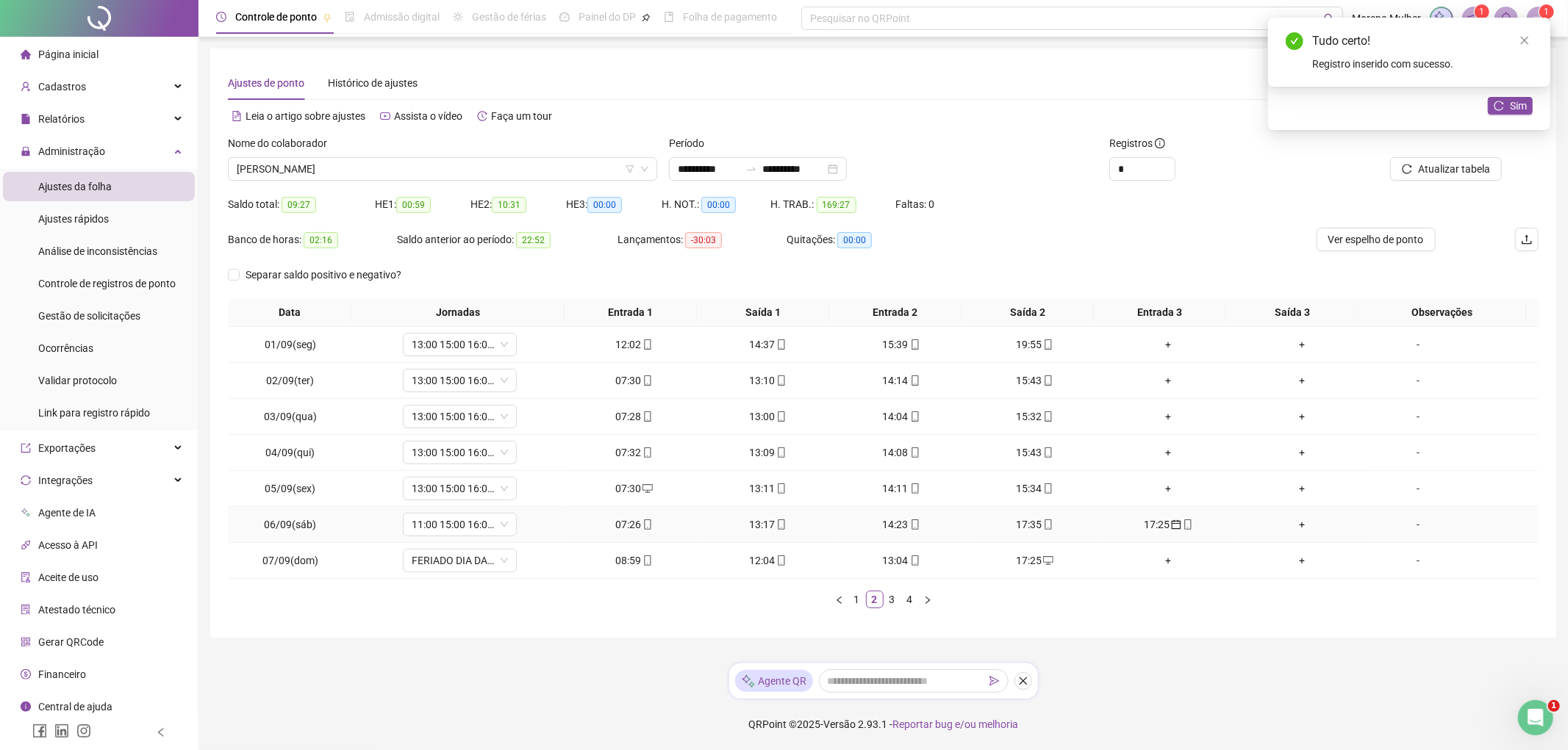
click at [1184, 530] on icon "mobile" at bounding box center [1188, 525] width 7 height 10
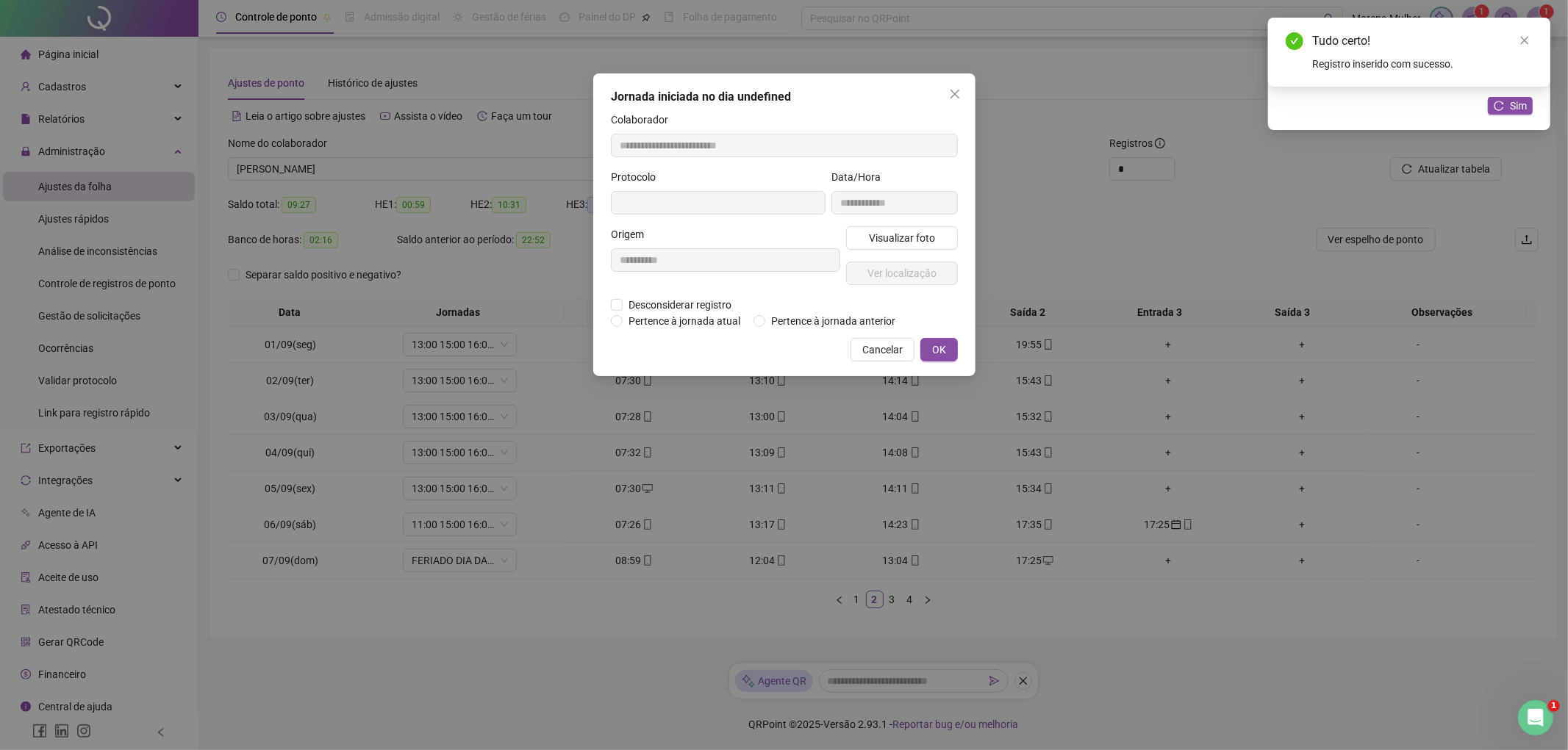
type input "**********"
click at [655, 300] on span "Desconsiderar registro" at bounding box center [680, 306] width 115 height 16
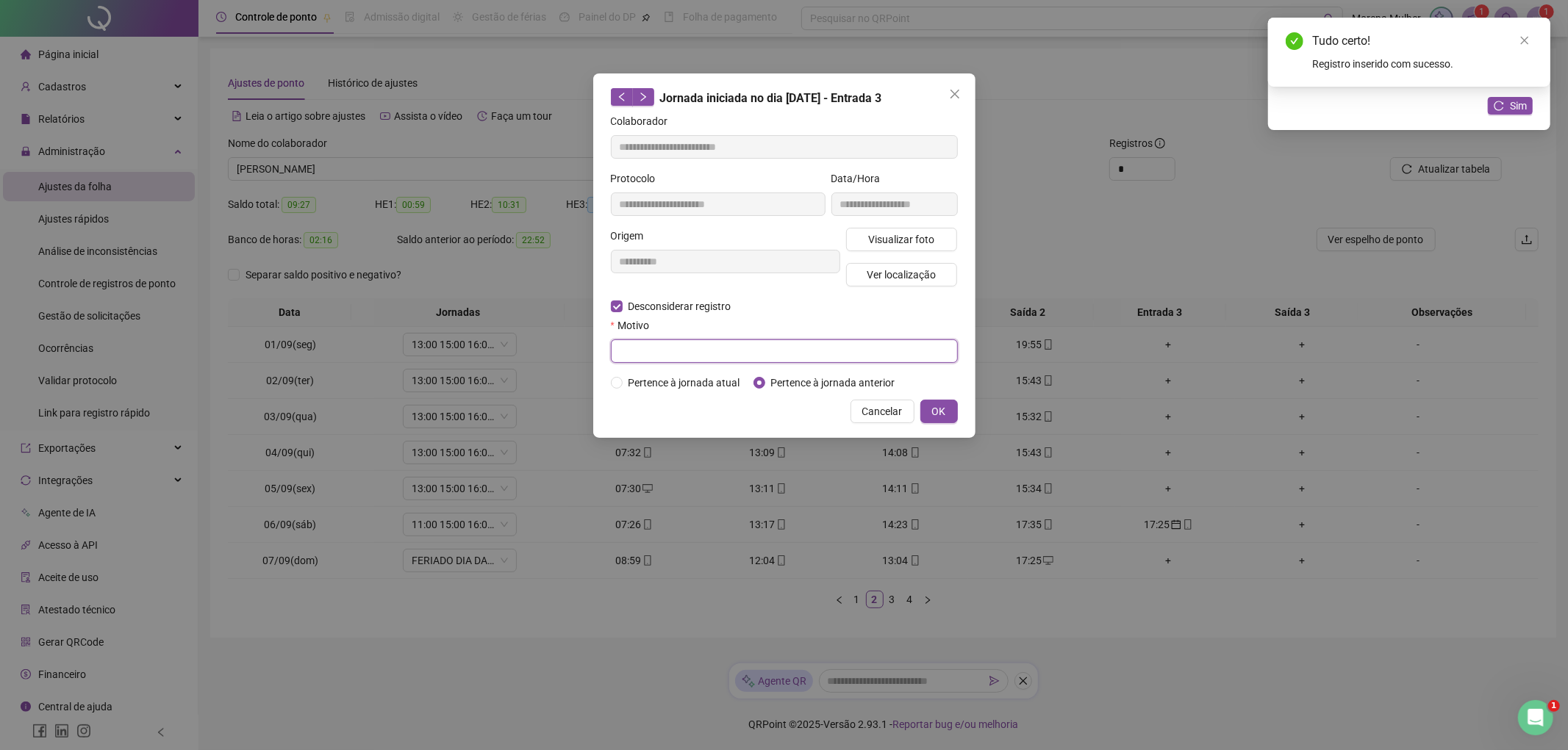
click at [705, 357] on input "text" at bounding box center [784, 351] width 347 height 23
type input "*"
click at [933, 409] on span "OK" at bounding box center [939, 411] width 14 height 16
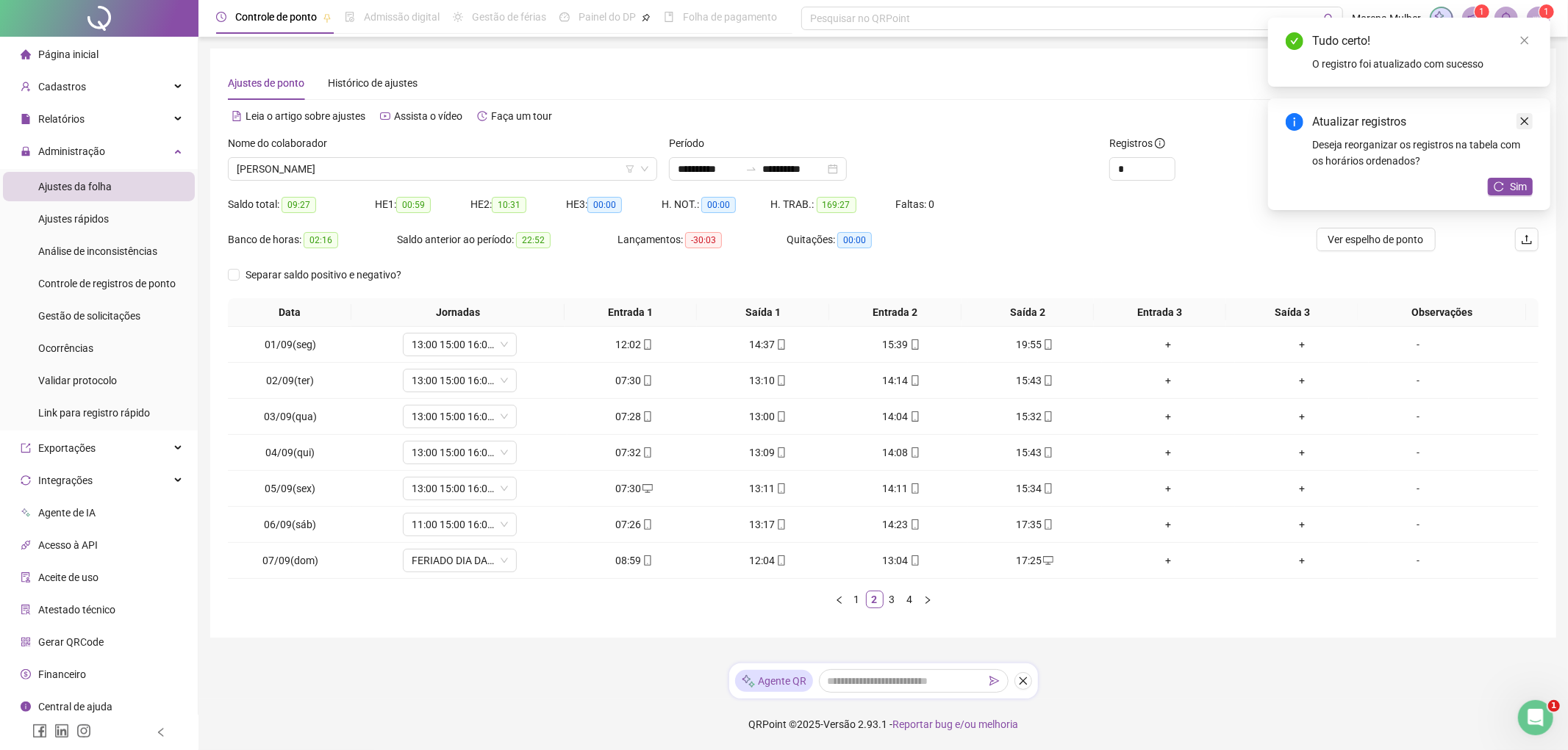
click at [1524, 122] on icon "close" at bounding box center [1525, 122] width 10 height 10
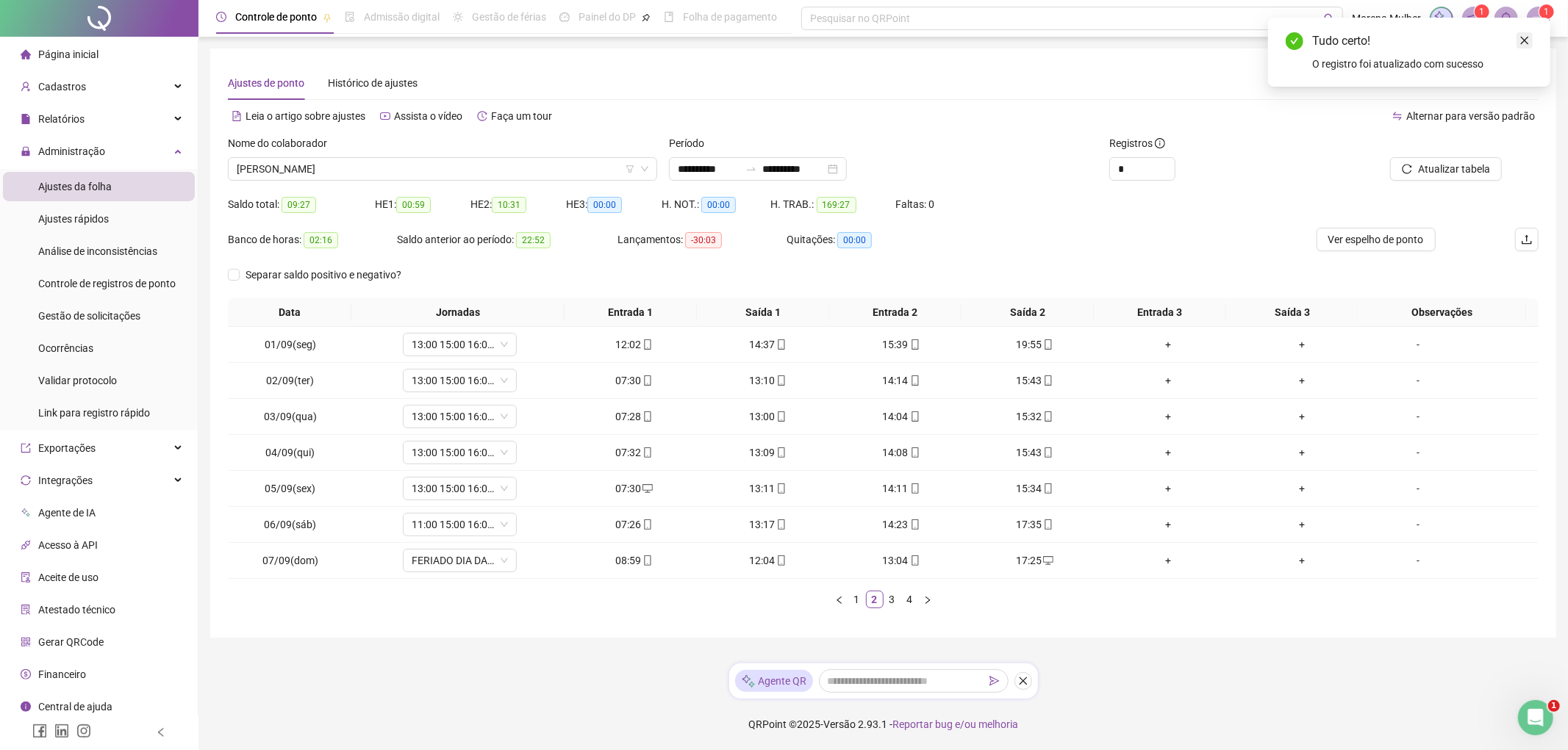
click at [1525, 41] on icon "close" at bounding box center [1525, 41] width 10 height 10
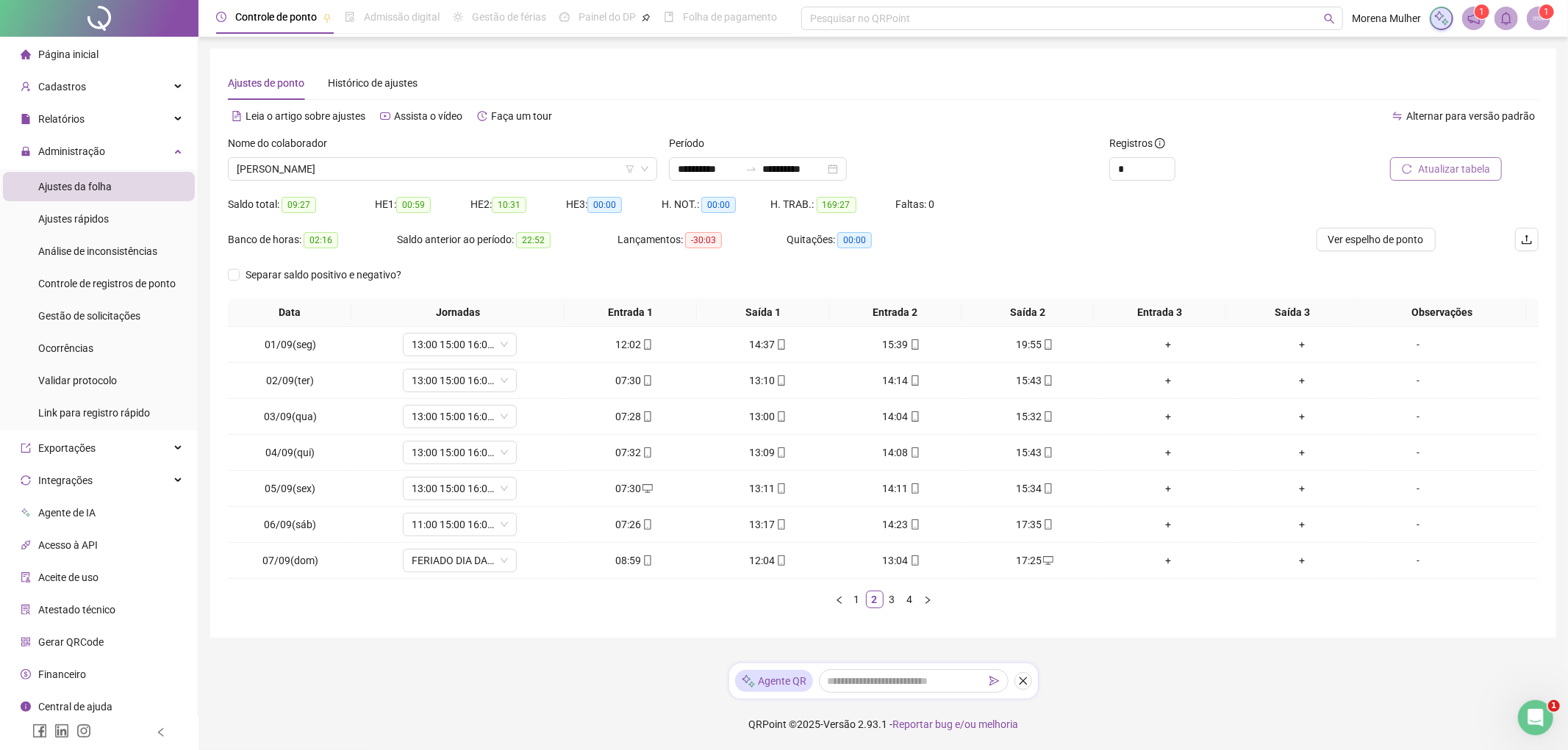
click at [1461, 159] on button "Atualizar tabela" at bounding box center [1446, 168] width 112 height 23
click at [884, 600] on link "3" at bounding box center [892, 599] width 16 height 16
click at [908, 600] on link "4" at bounding box center [910, 599] width 16 height 16
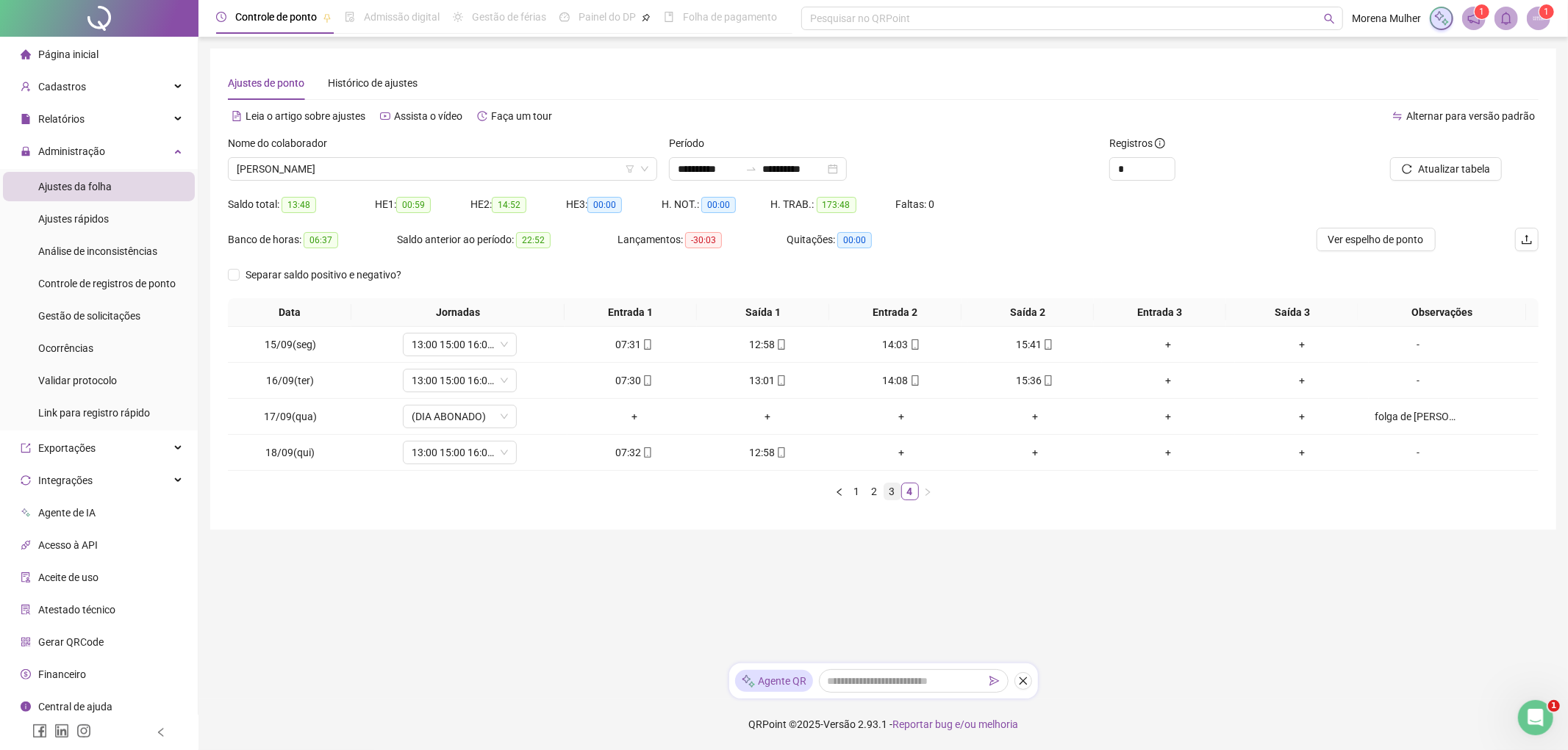
click at [890, 491] on link "3" at bounding box center [892, 491] width 16 height 16
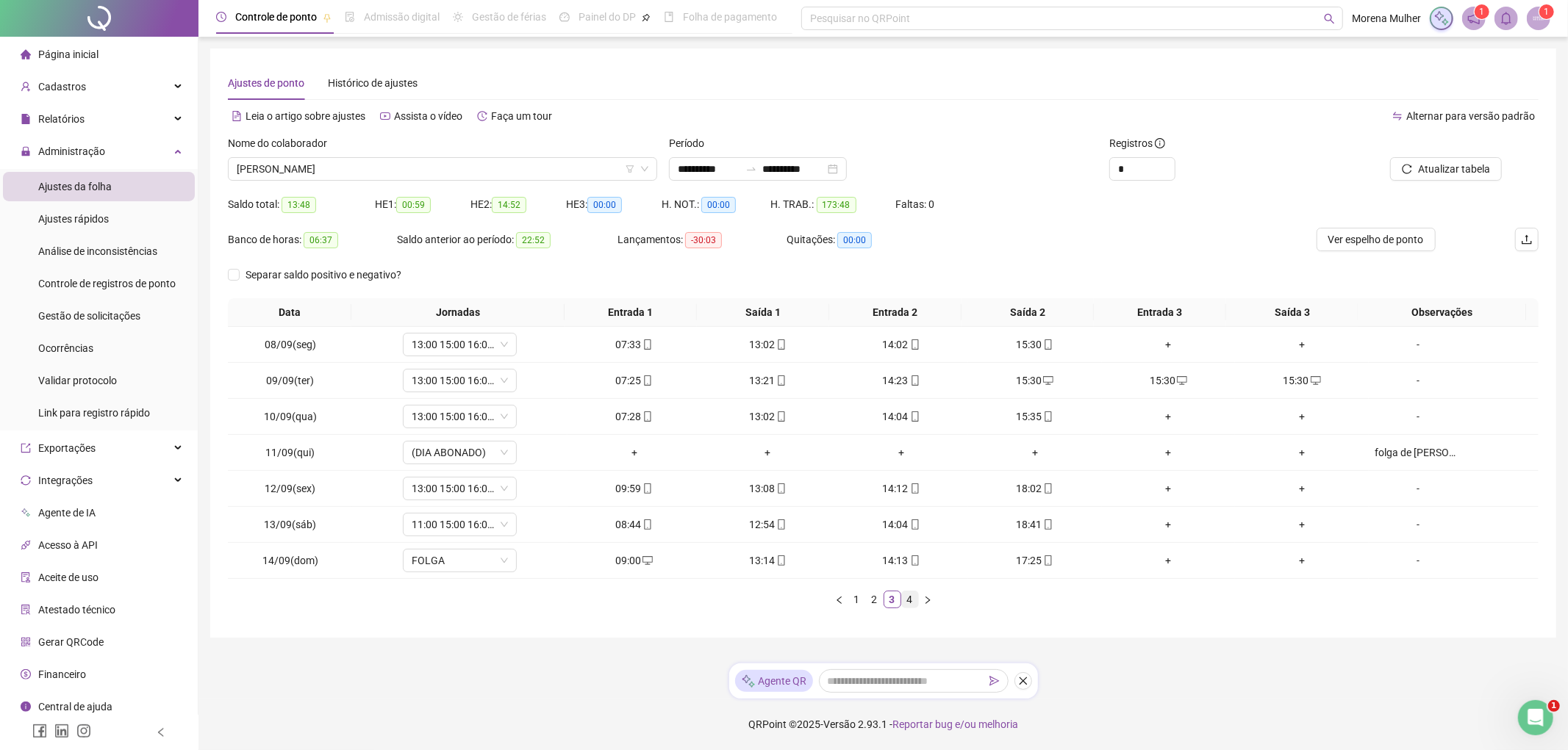
click at [905, 608] on li "4" at bounding box center [910, 599] width 17 height 17
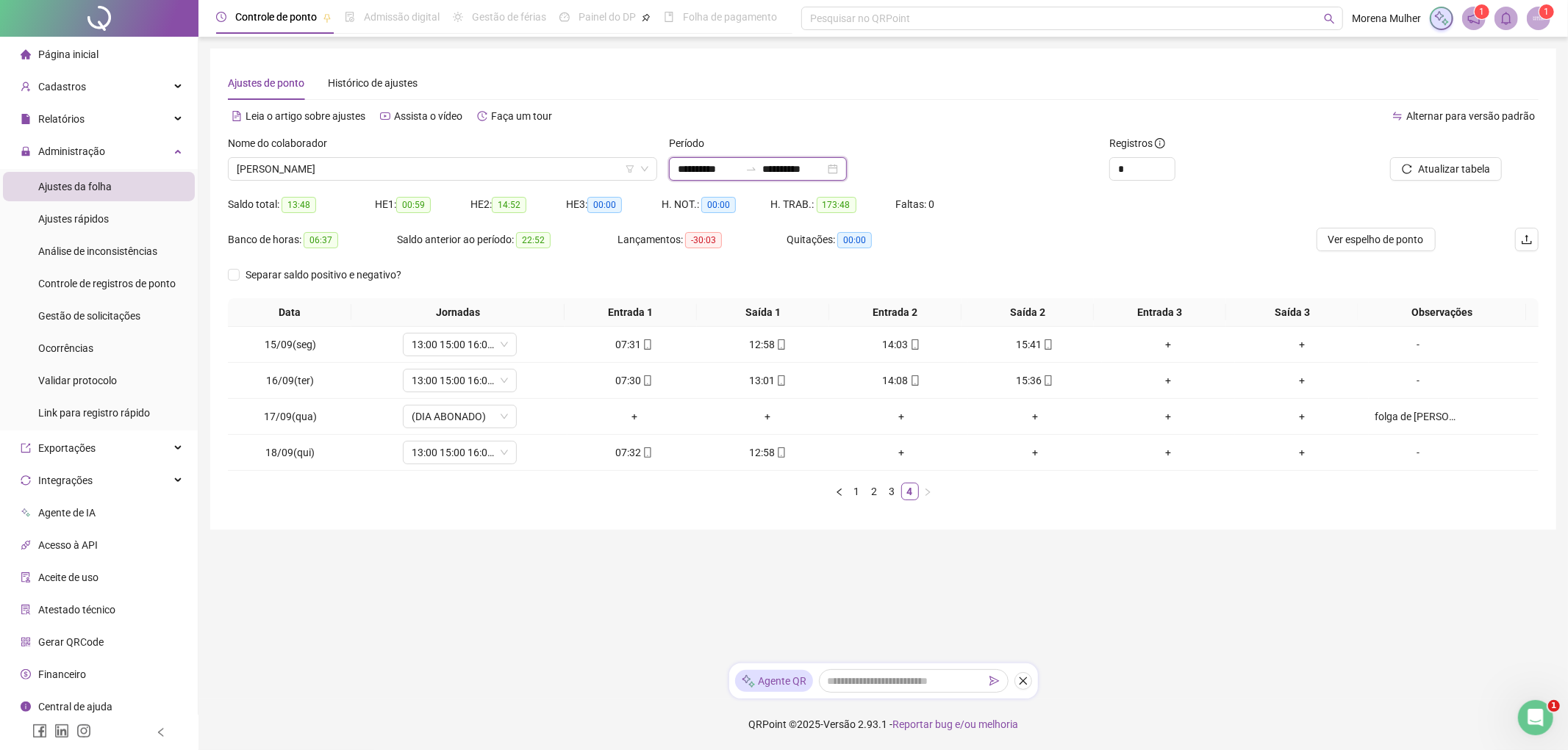
click at [825, 173] on input "**********" at bounding box center [794, 169] width 62 height 16
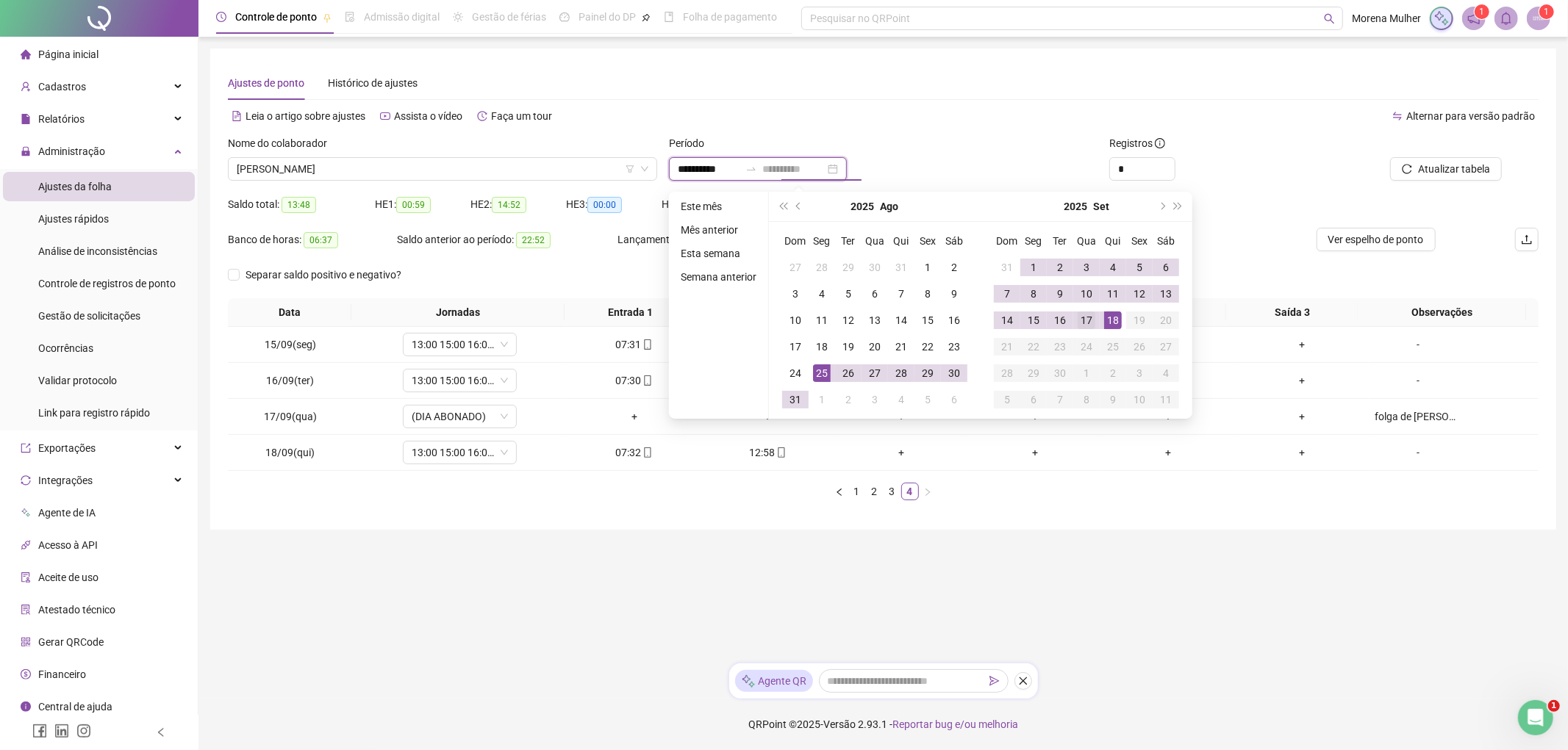
type input "**********"
click at [1091, 316] on div "17" at bounding box center [1087, 320] width 17 height 17
type input "**********"
click at [1028, 143] on div "Período" at bounding box center [884, 147] width 430 height 22
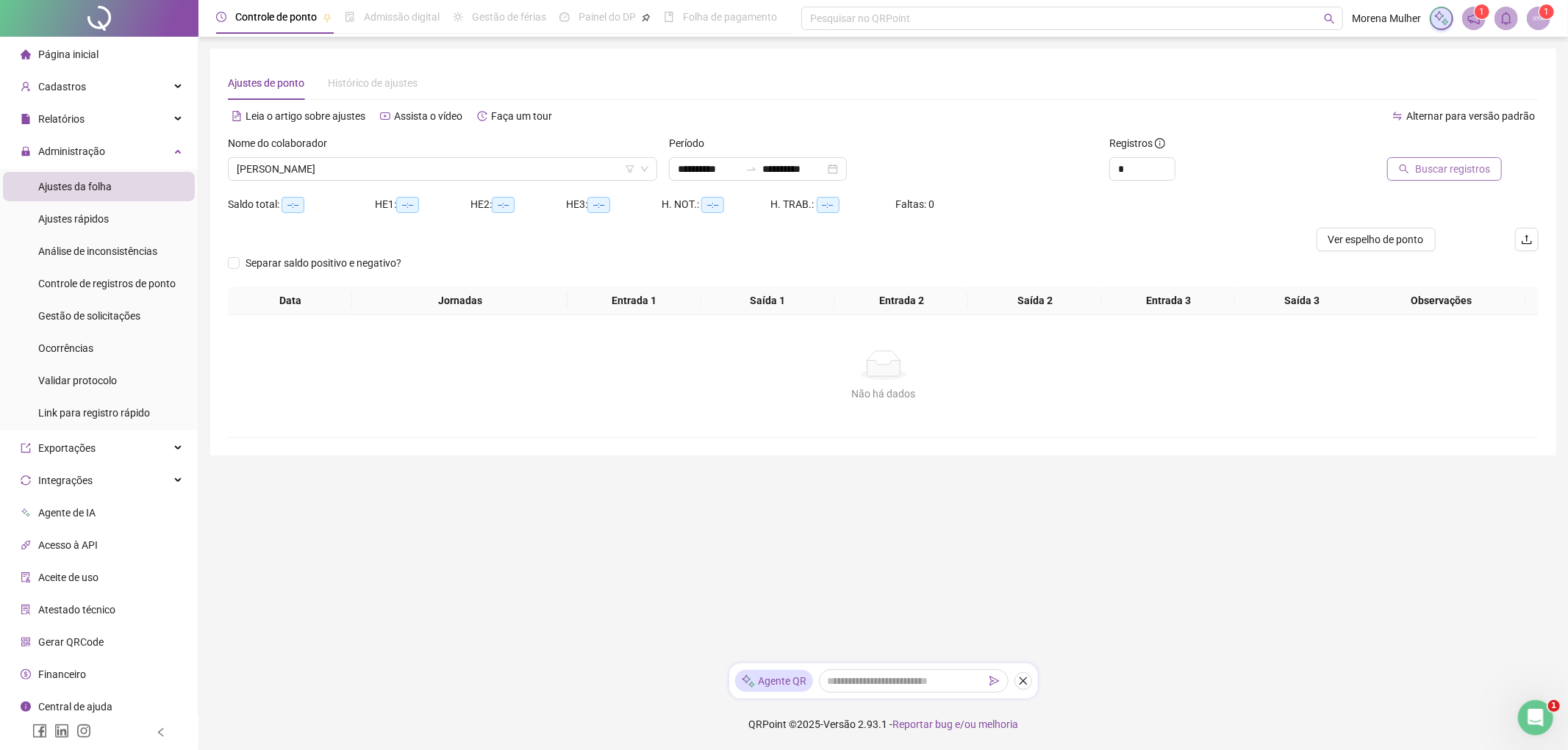
click at [1438, 172] on span "Buscar registros" at bounding box center [1452, 169] width 75 height 16
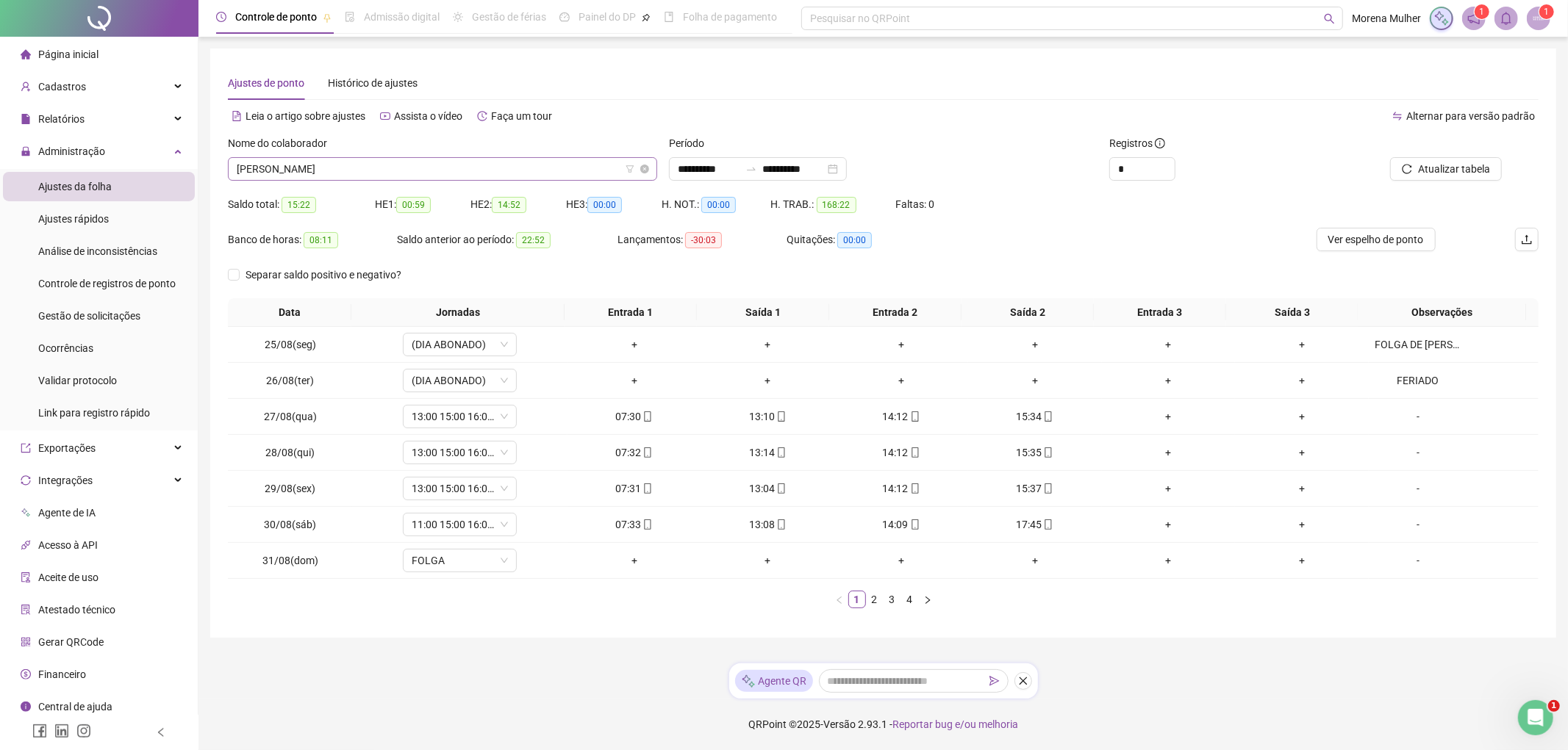
click at [540, 174] on span "[PERSON_NAME]" at bounding box center [442, 169] width 411 height 22
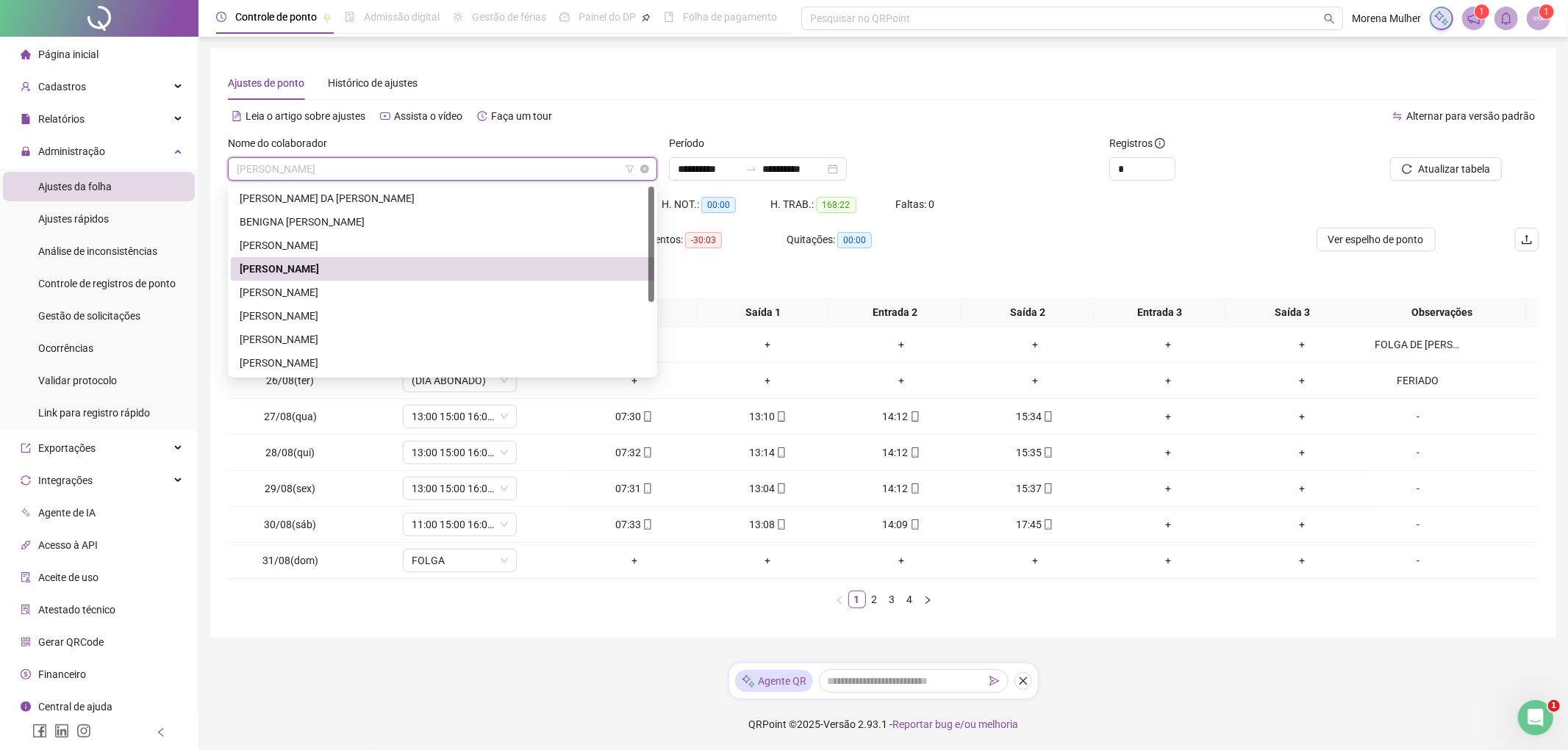
click at [530, 166] on span "[PERSON_NAME]" at bounding box center [442, 169] width 411 height 22
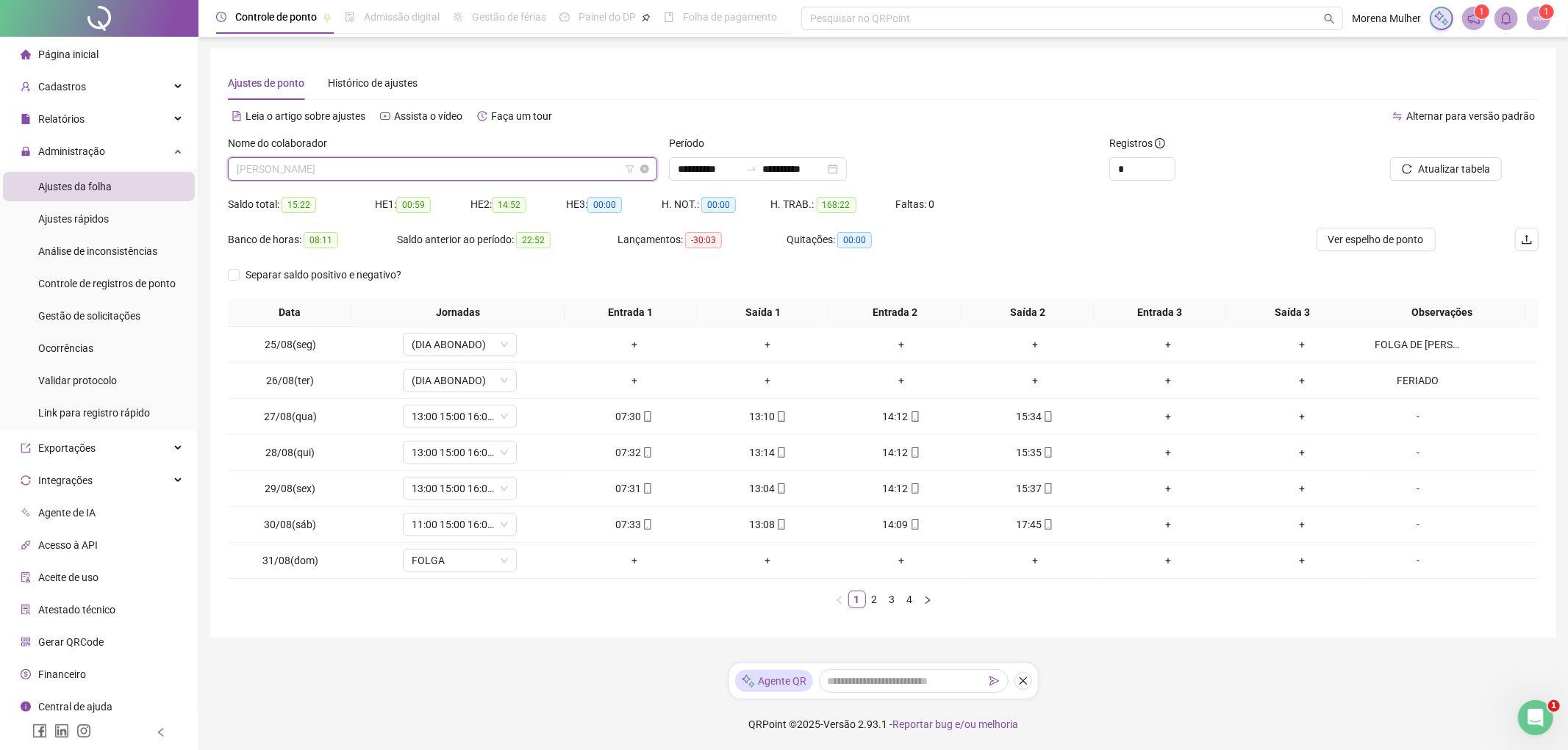
click at [530, 166] on span "[PERSON_NAME]" at bounding box center [442, 169] width 411 height 22
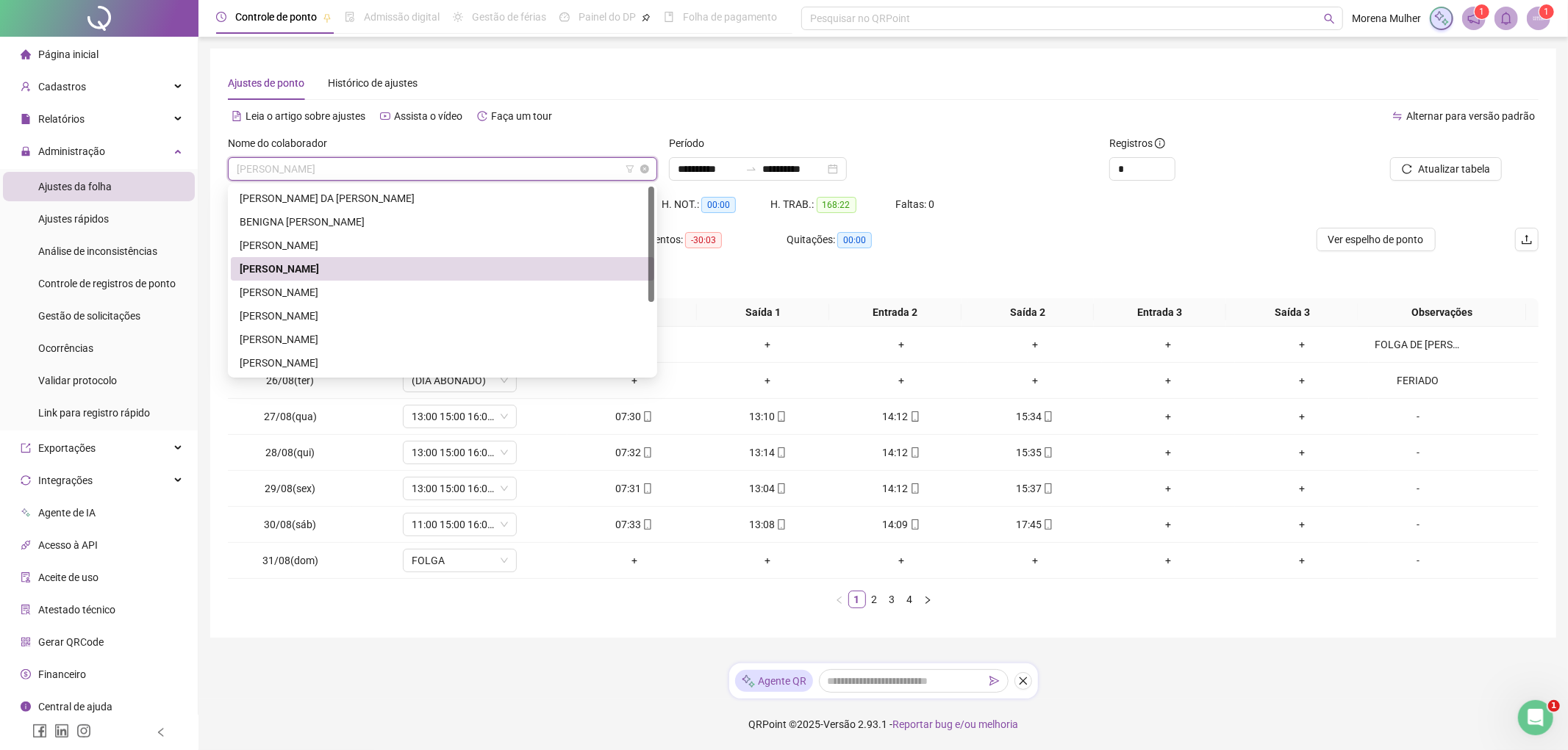
click at [530, 166] on span "[PERSON_NAME]" at bounding box center [442, 169] width 411 height 22
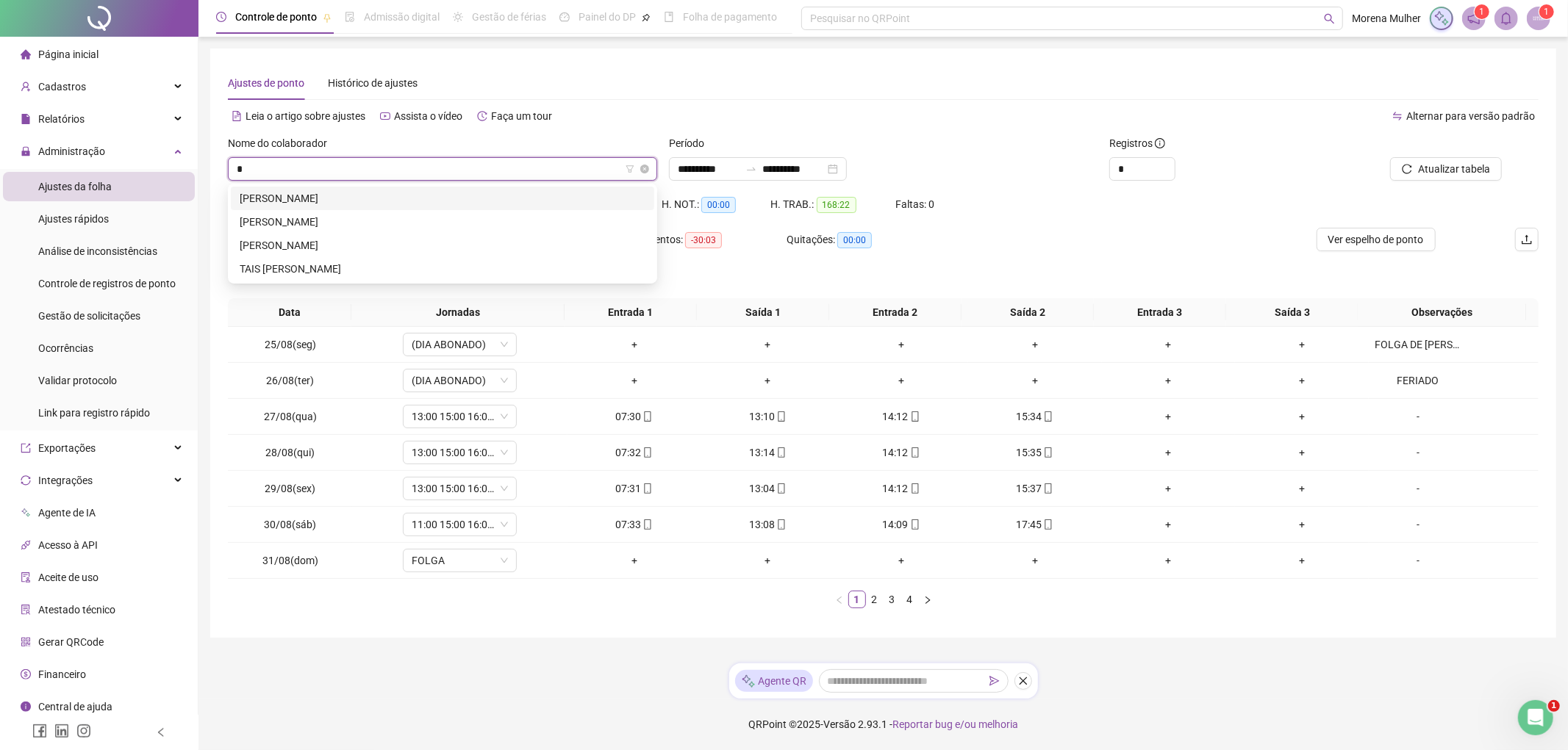
type input "**"
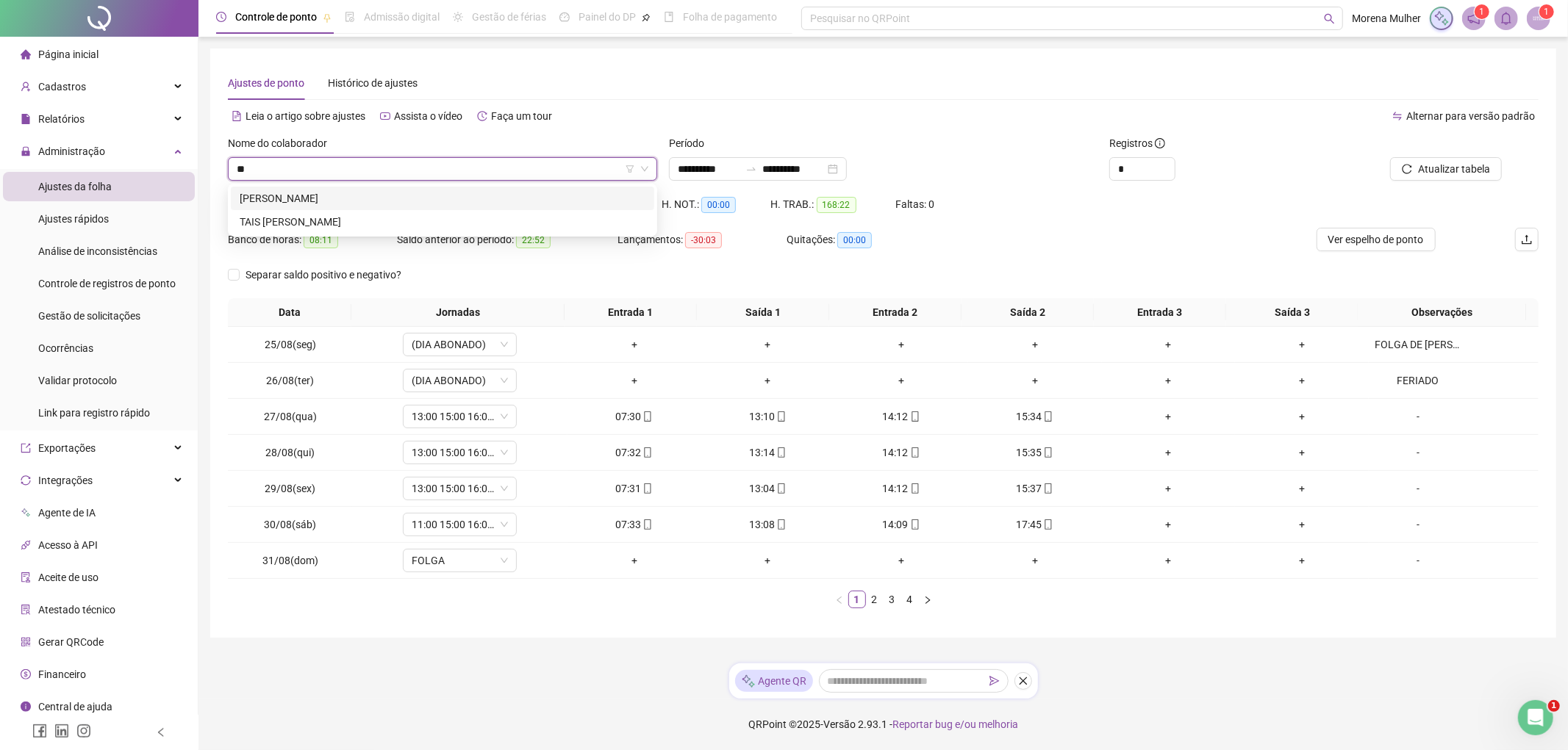
click at [358, 202] on div "[PERSON_NAME]" at bounding box center [442, 198] width 405 height 16
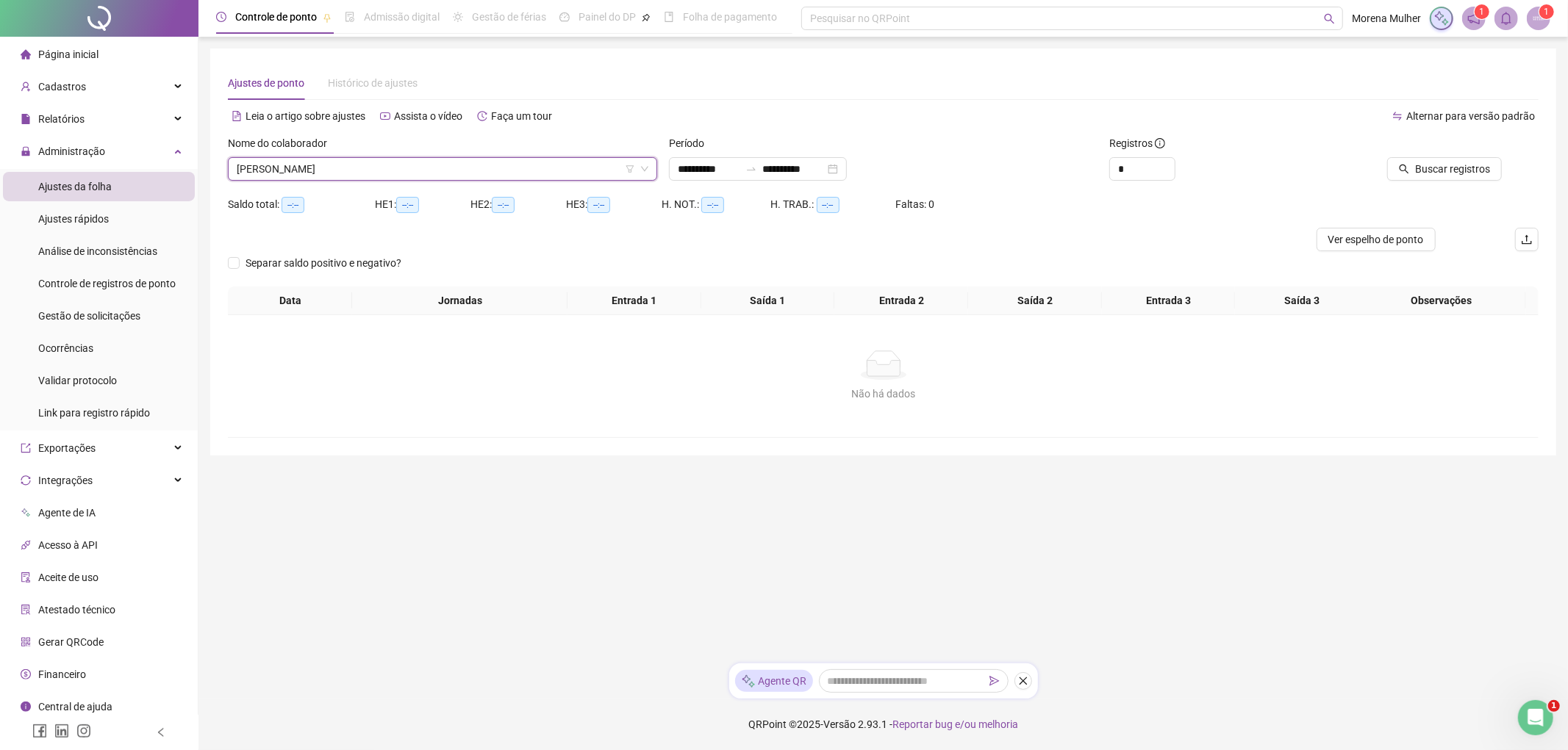
click at [1415, 184] on div "Buscar registros" at bounding box center [1434, 164] width 221 height 57
click at [1421, 174] on span "Buscar registros" at bounding box center [1452, 169] width 75 height 16
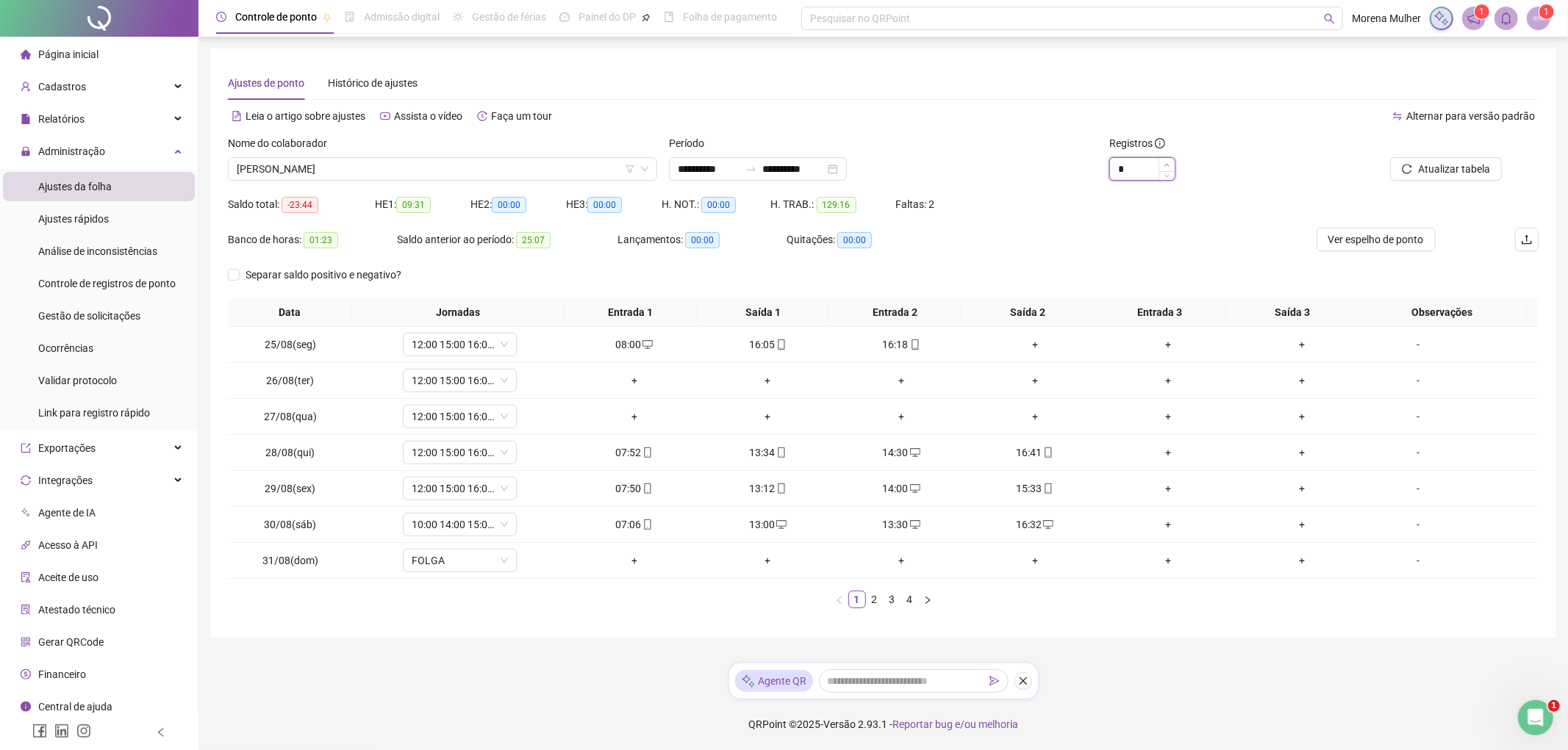
type input "*"
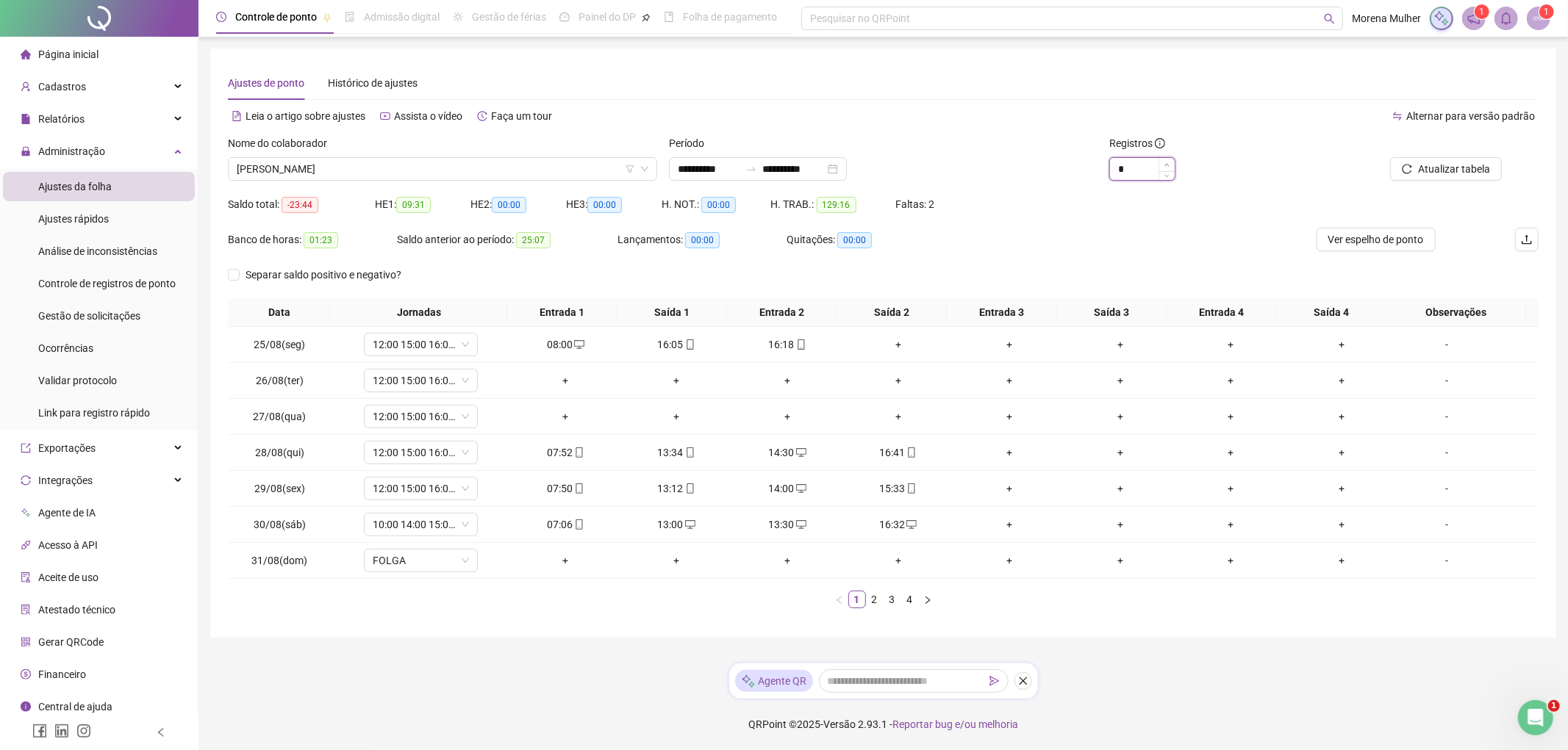
click at [1172, 164] on span "Increase Value" at bounding box center [1166, 164] width 16 height 13
click at [117, 321] on span "Gestão de solicitações" at bounding box center [89, 316] width 102 height 12
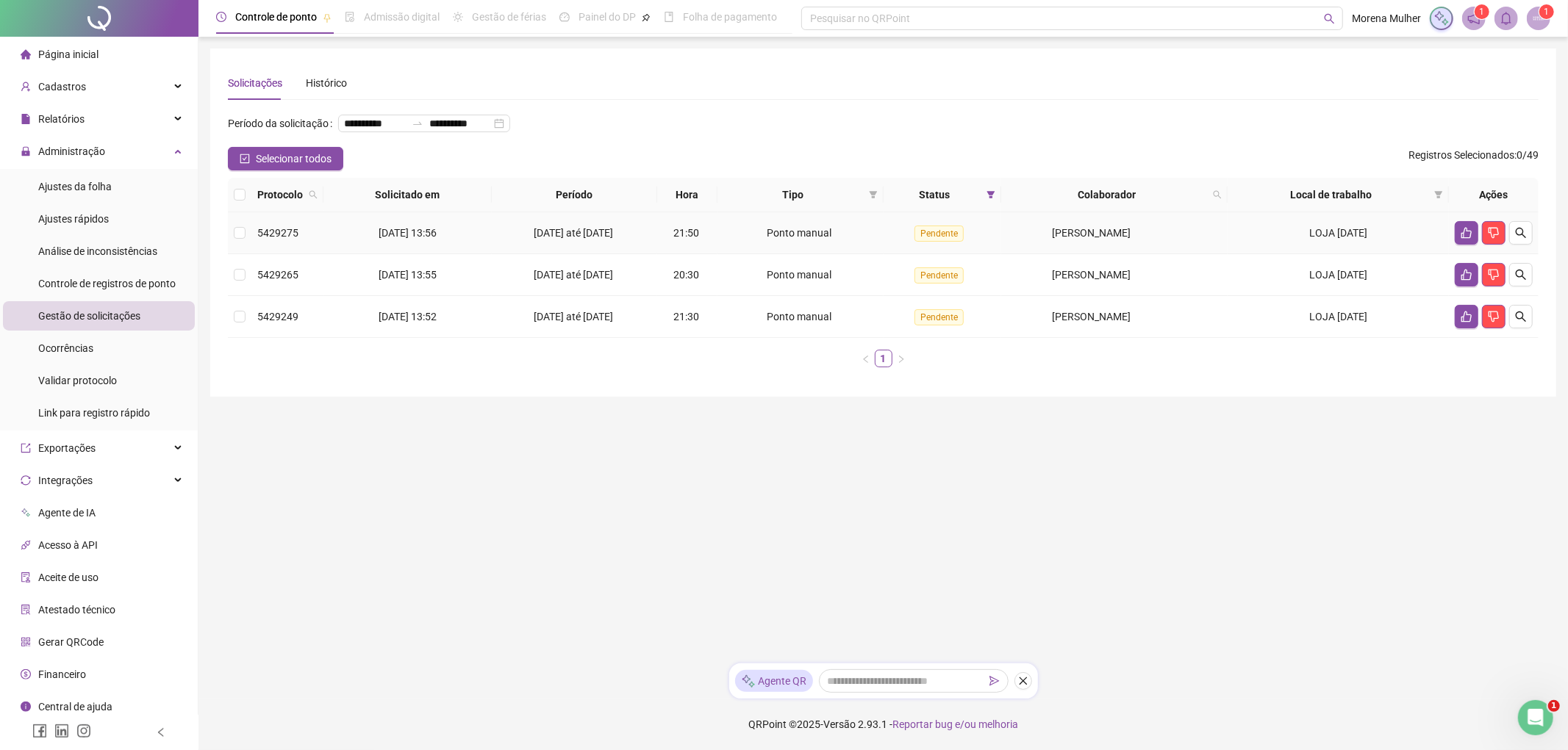
click at [1113, 237] on span "[PERSON_NAME]" at bounding box center [1091, 233] width 78 height 12
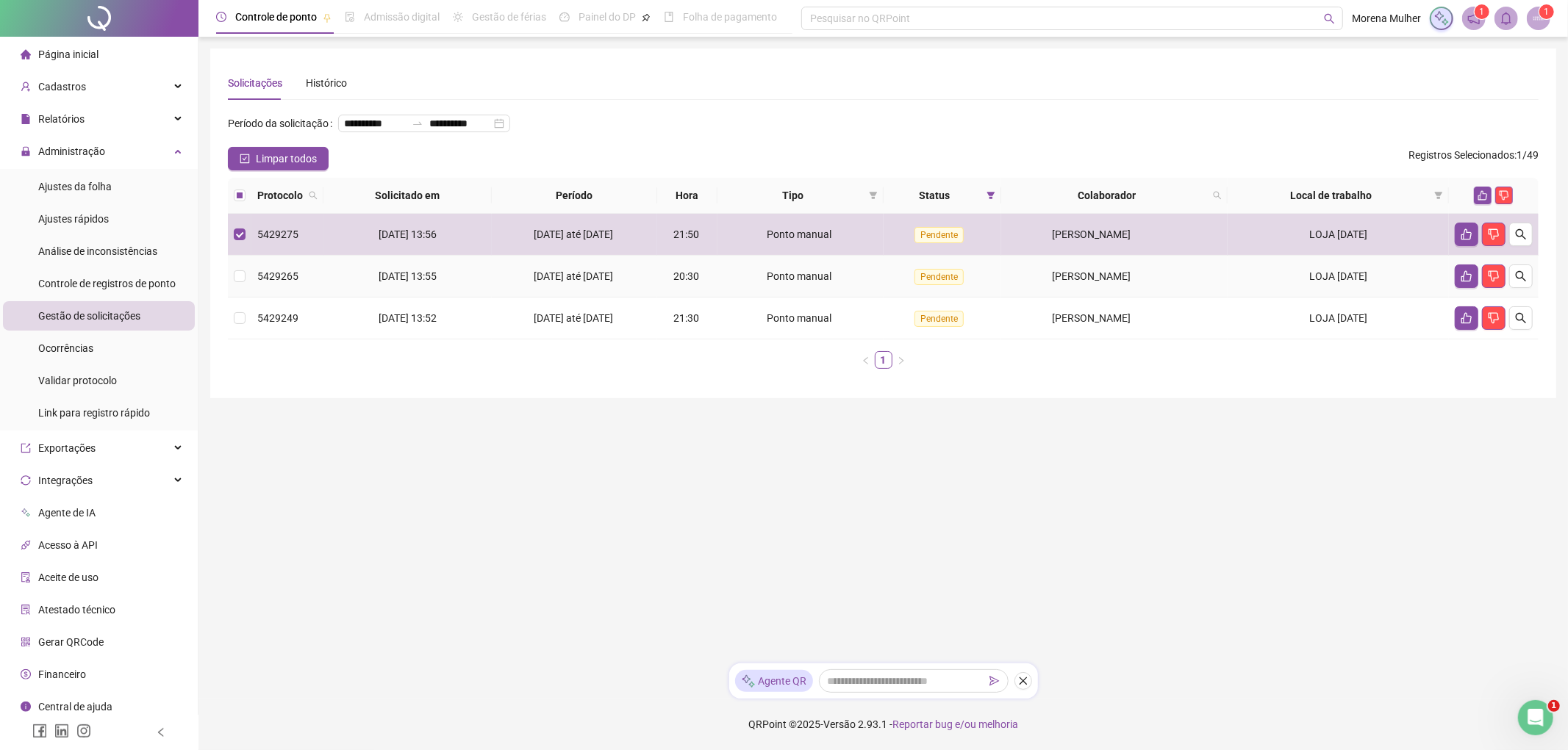
click at [1026, 282] on div "[PERSON_NAME]" at bounding box center [1092, 276] width 169 height 16
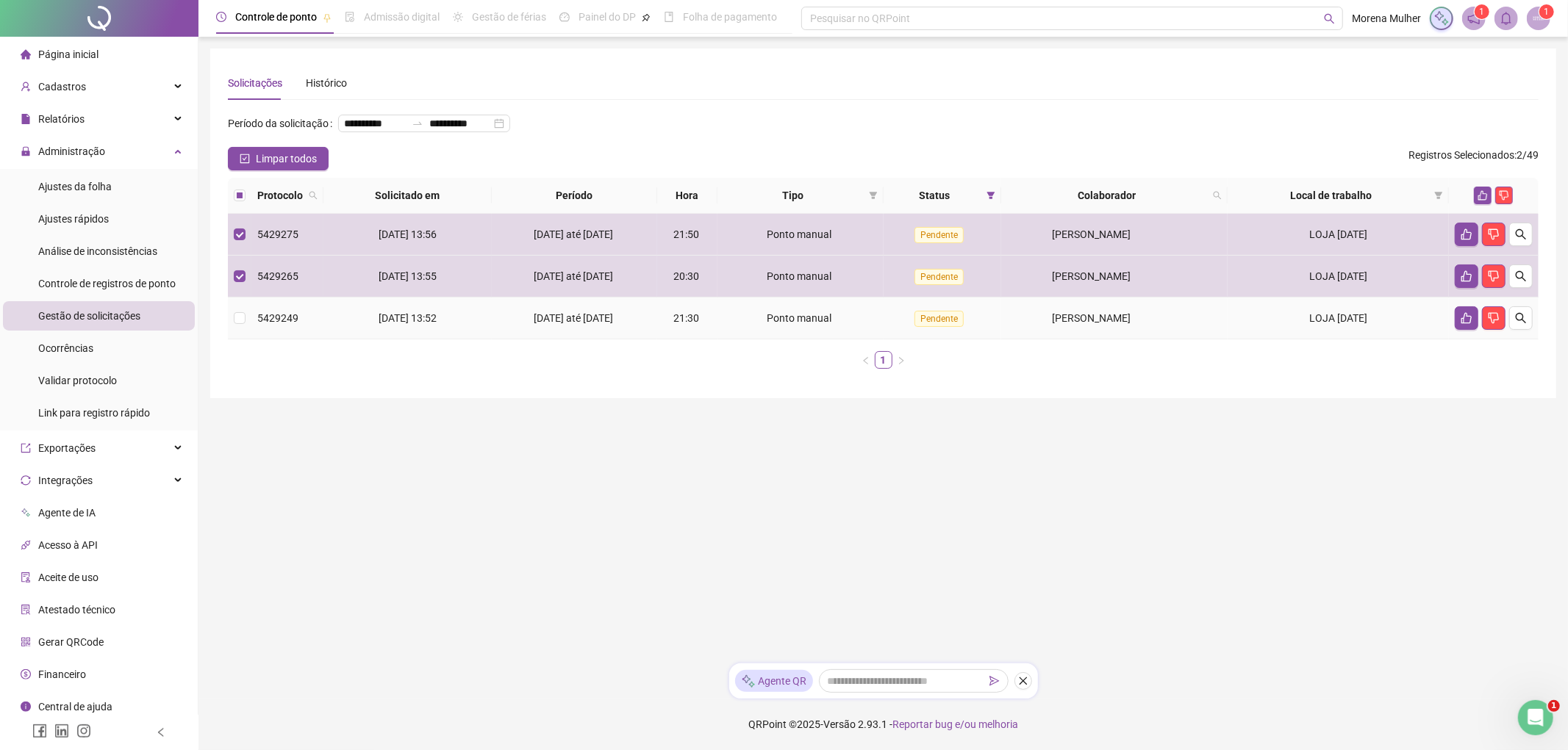
click at [1026, 322] on div "[PERSON_NAME]" at bounding box center [1092, 318] width 169 height 16
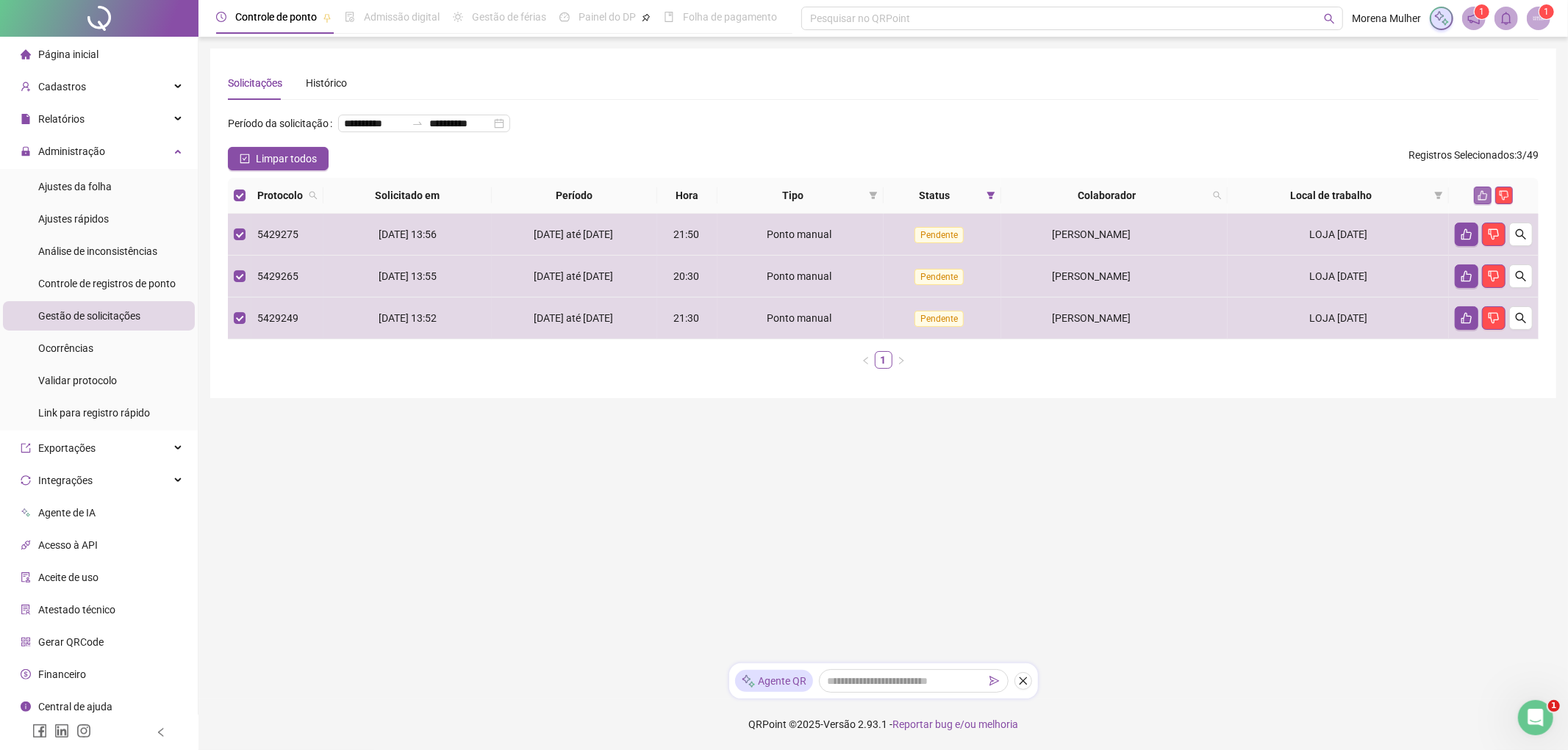
click at [1476, 191] on button "button" at bounding box center [1483, 195] width 17 height 17
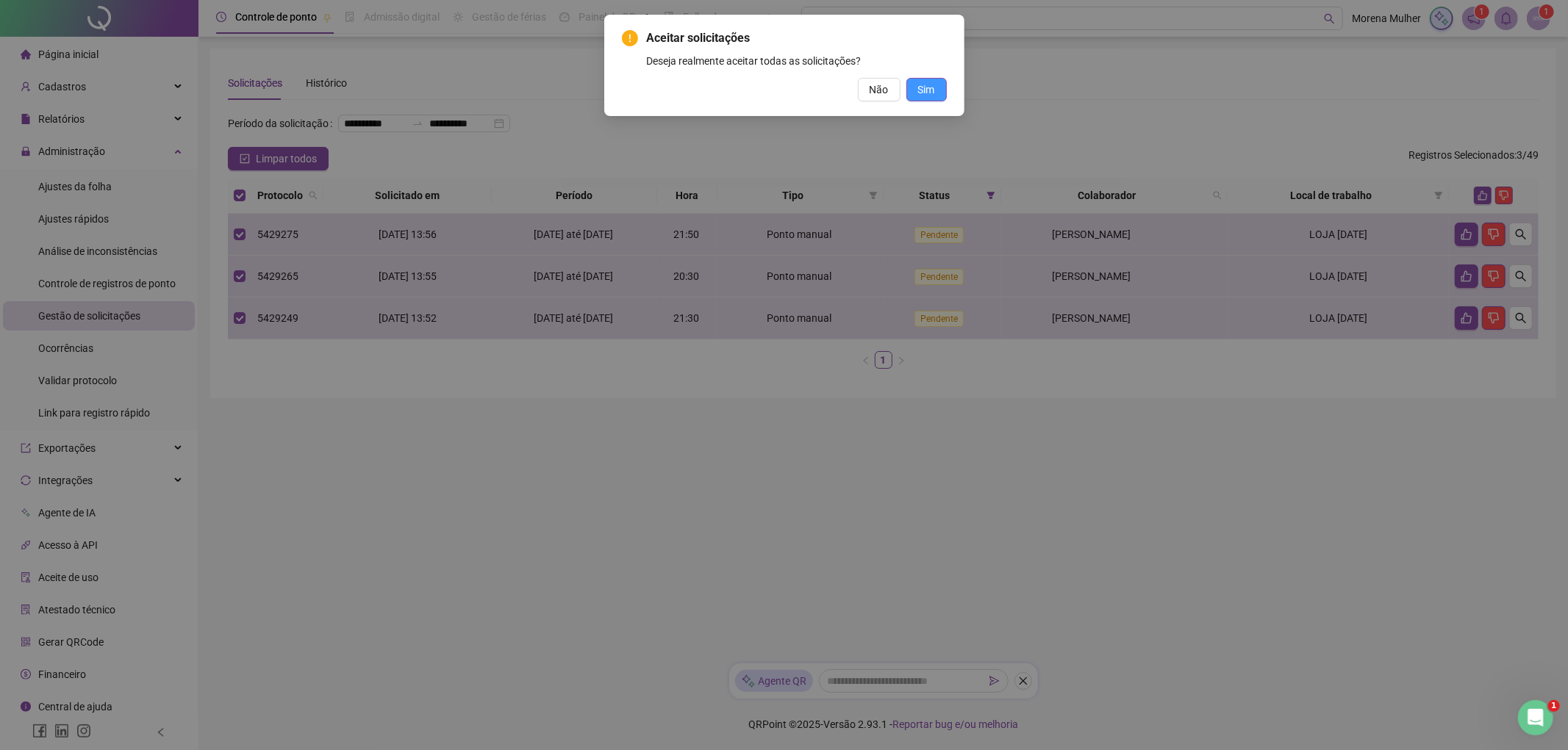
click at [938, 83] on button "Sim" at bounding box center [926, 89] width 41 height 23
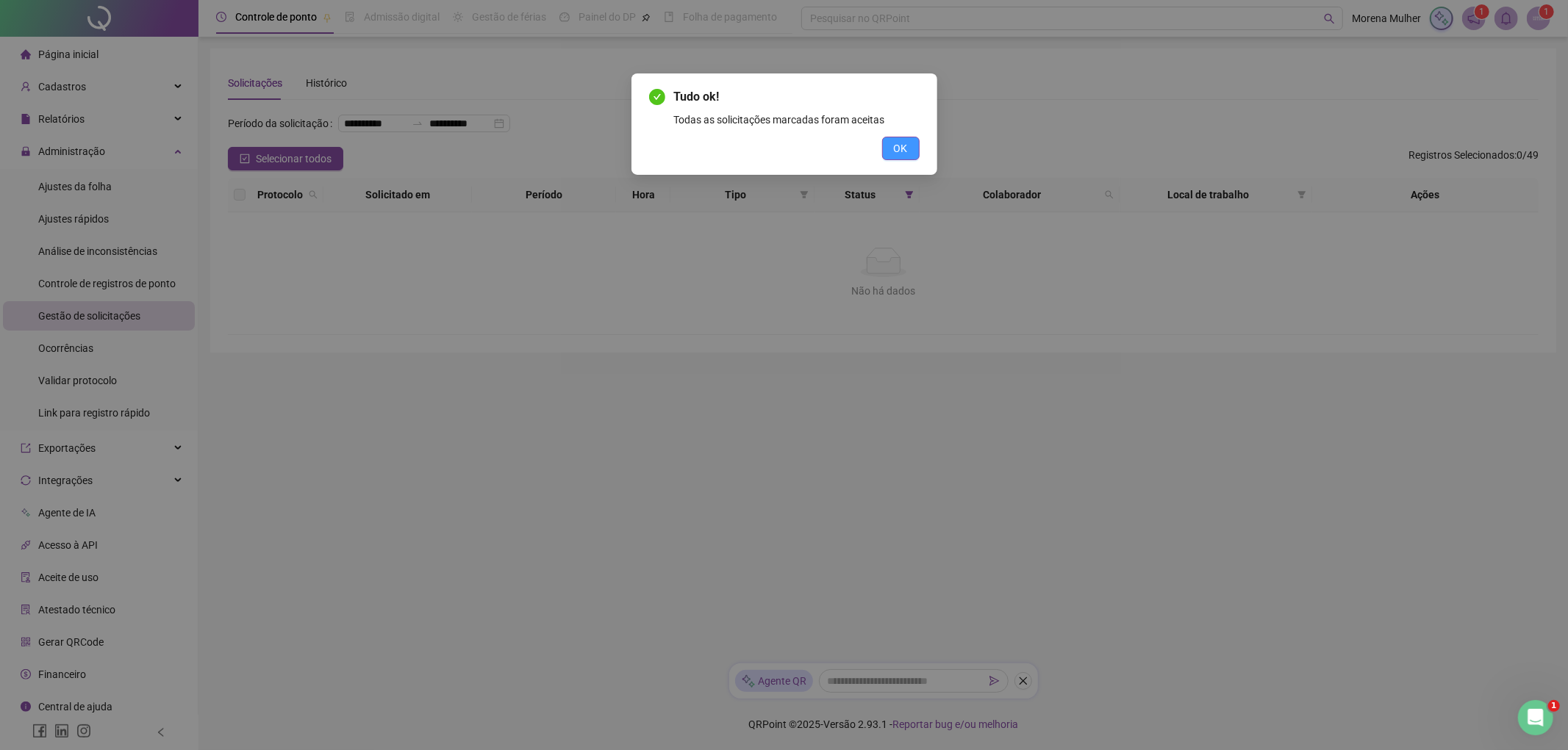
click at [903, 141] on span "OK" at bounding box center [900, 148] width 14 height 16
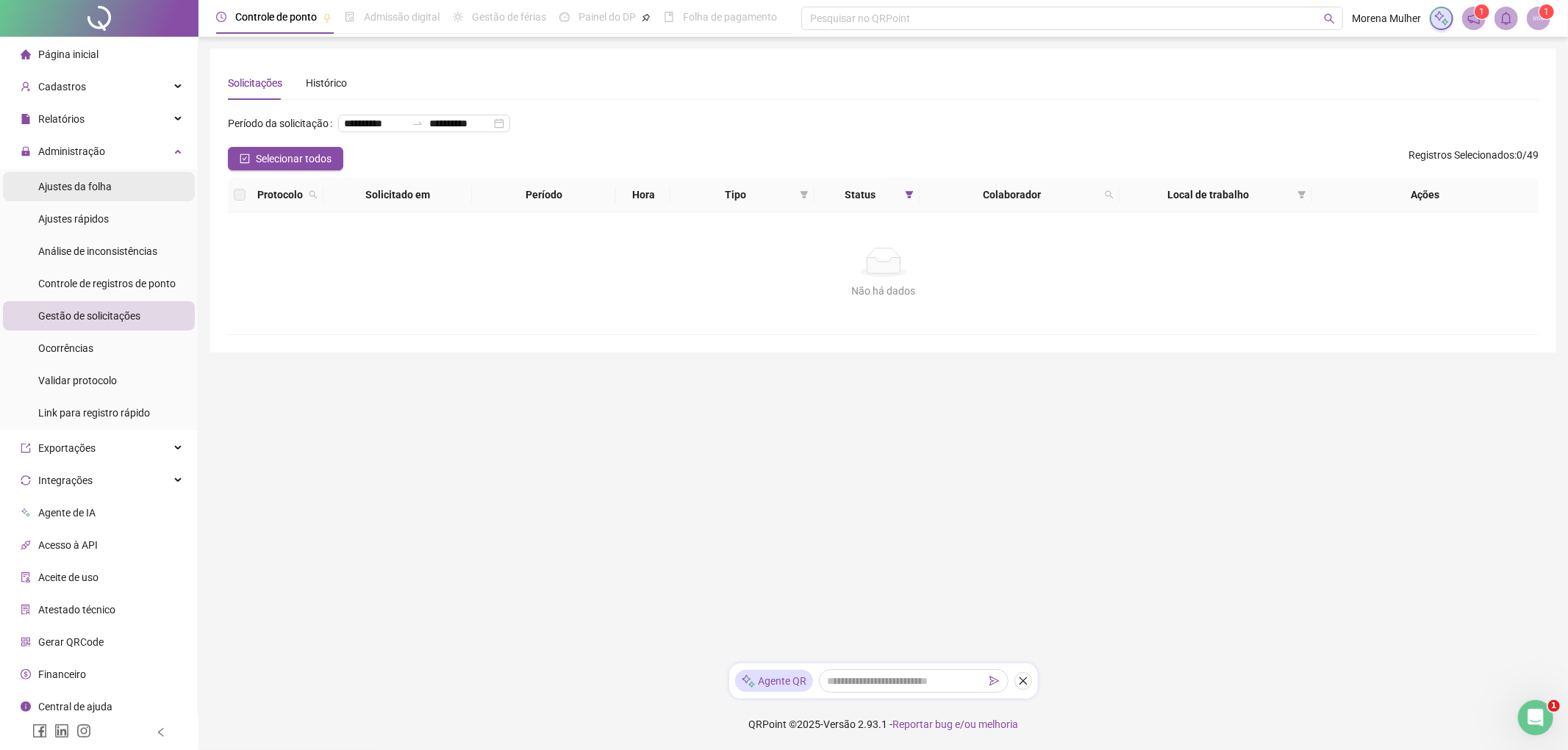
click at [78, 184] on span "Ajustes da folha" at bounding box center [74, 187] width 73 height 12
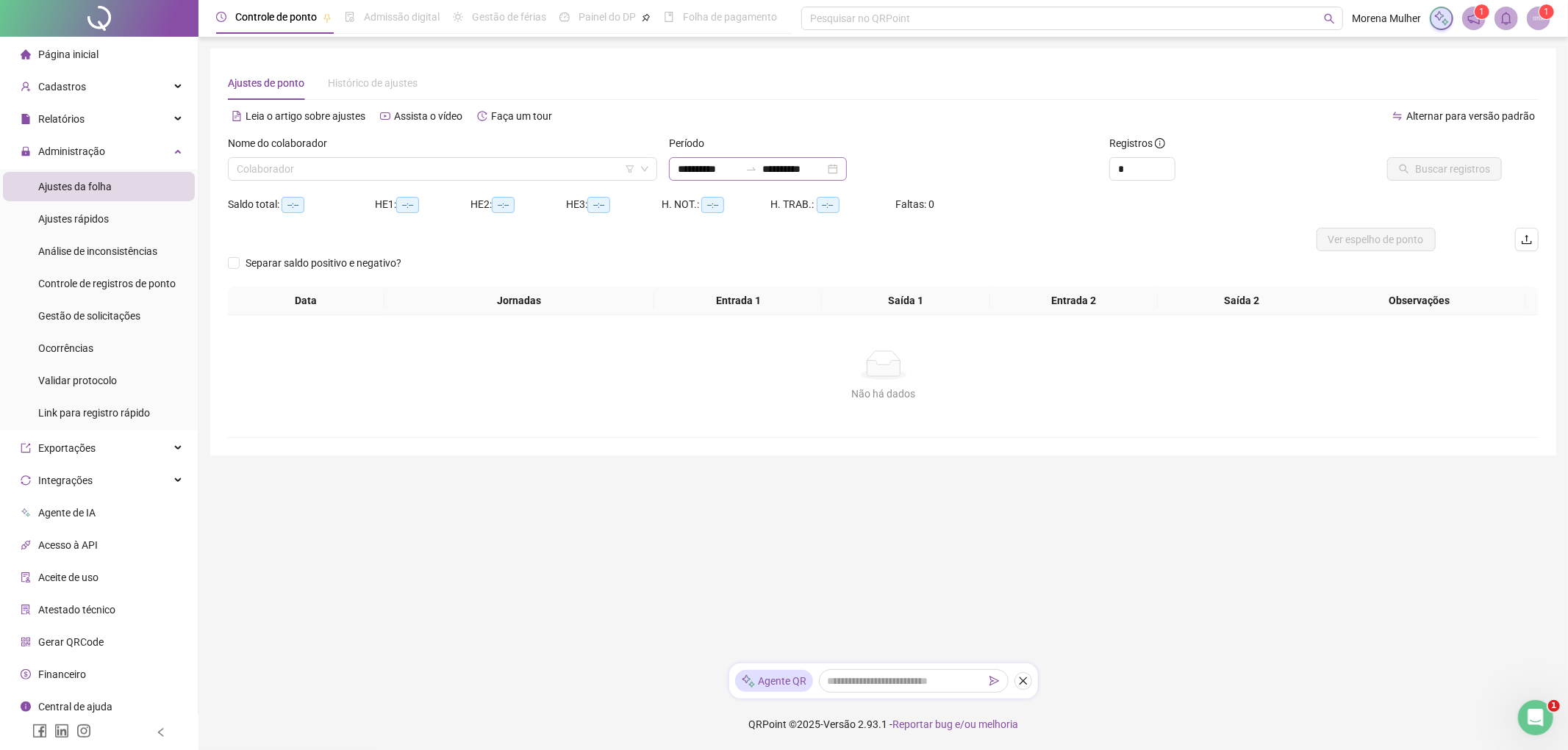
click at [680, 180] on div "**********" at bounding box center [758, 168] width 178 height 23
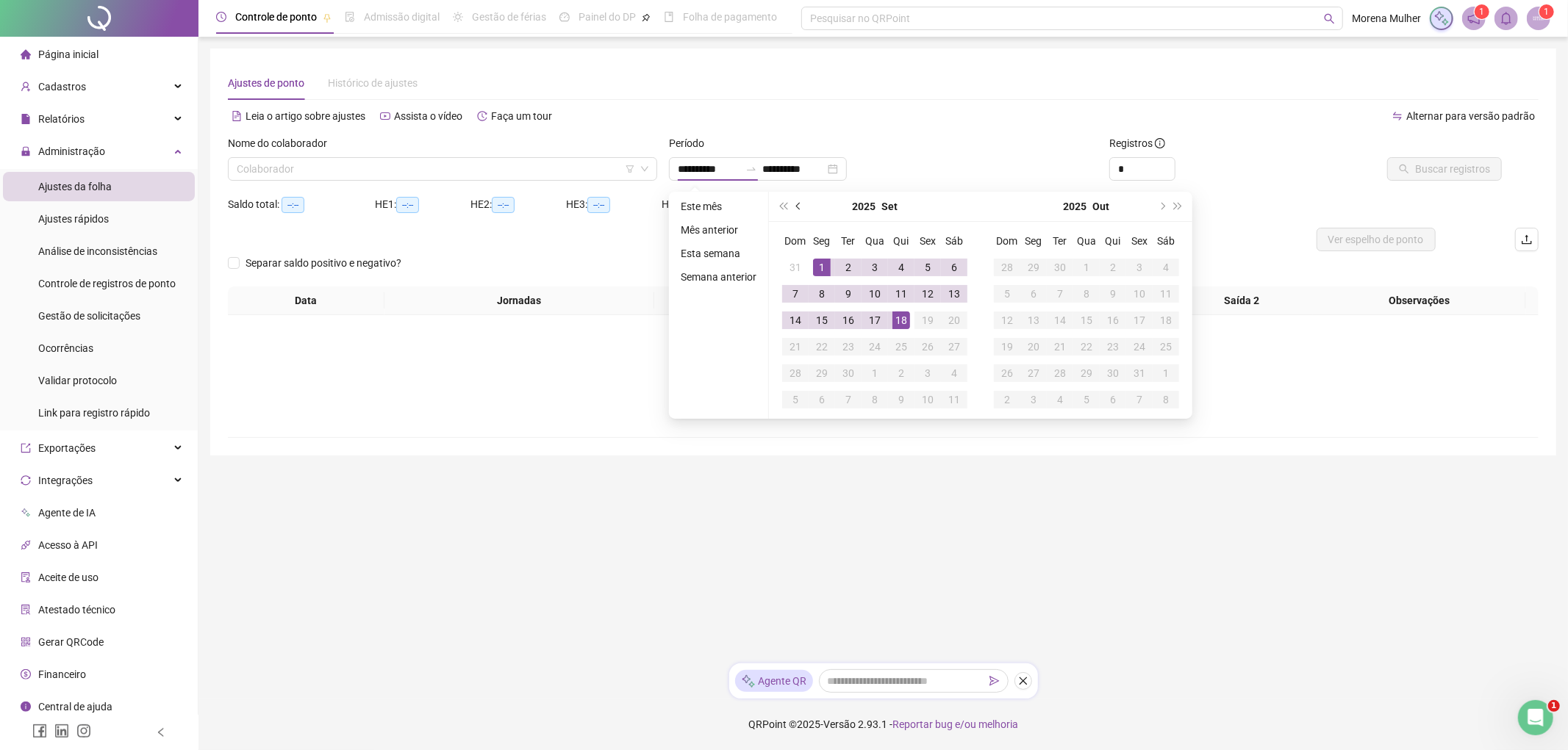
click at [799, 203] on span "prev-year" at bounding box center [800, 206] width 8 height 8
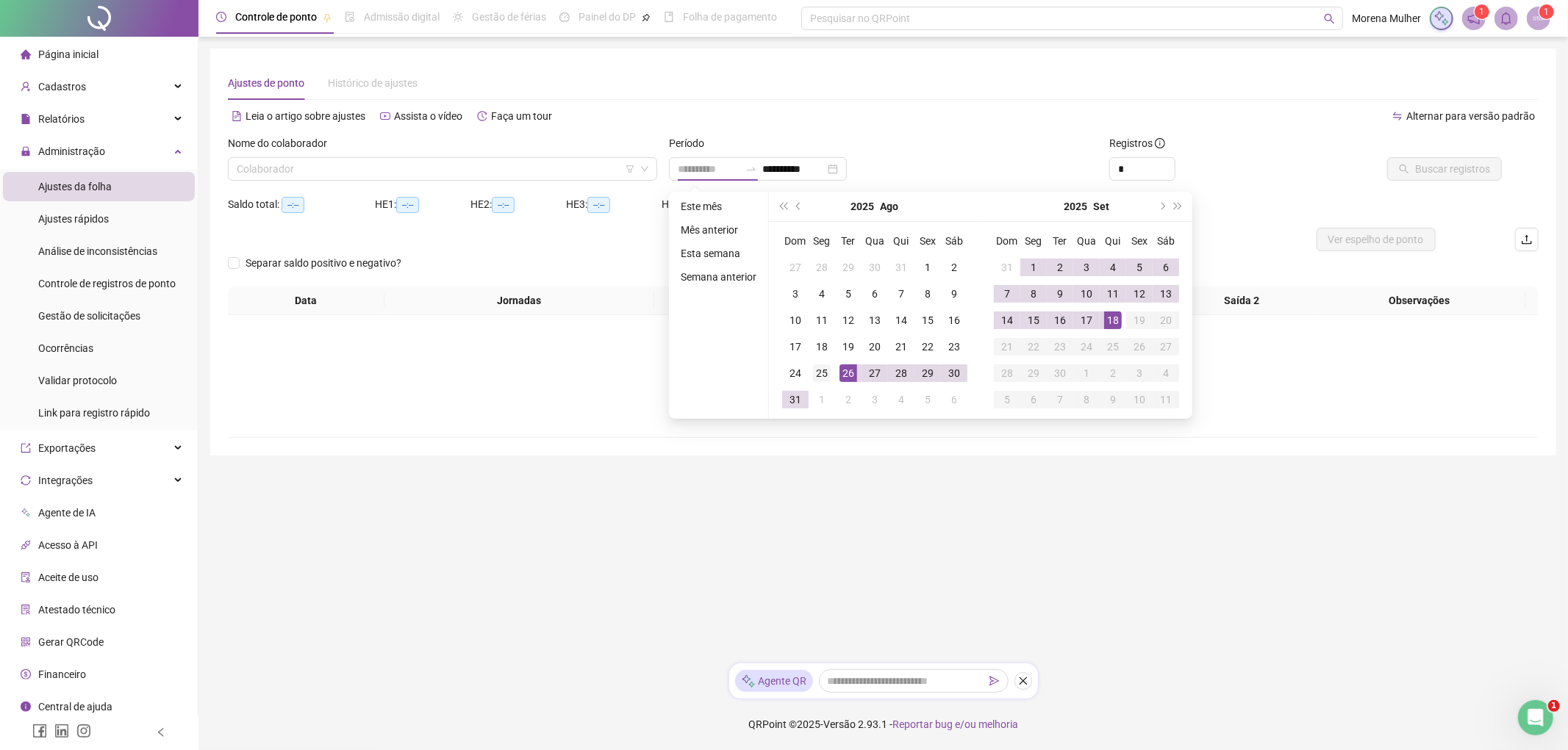
type input "**********"
click at [813, 375] on div "25" at bounding box center [822, 373] width 17 height 17
type input "**********"
click at [1091, 323] on div "17" at bounding box center [1087, 320] width 17 height 17
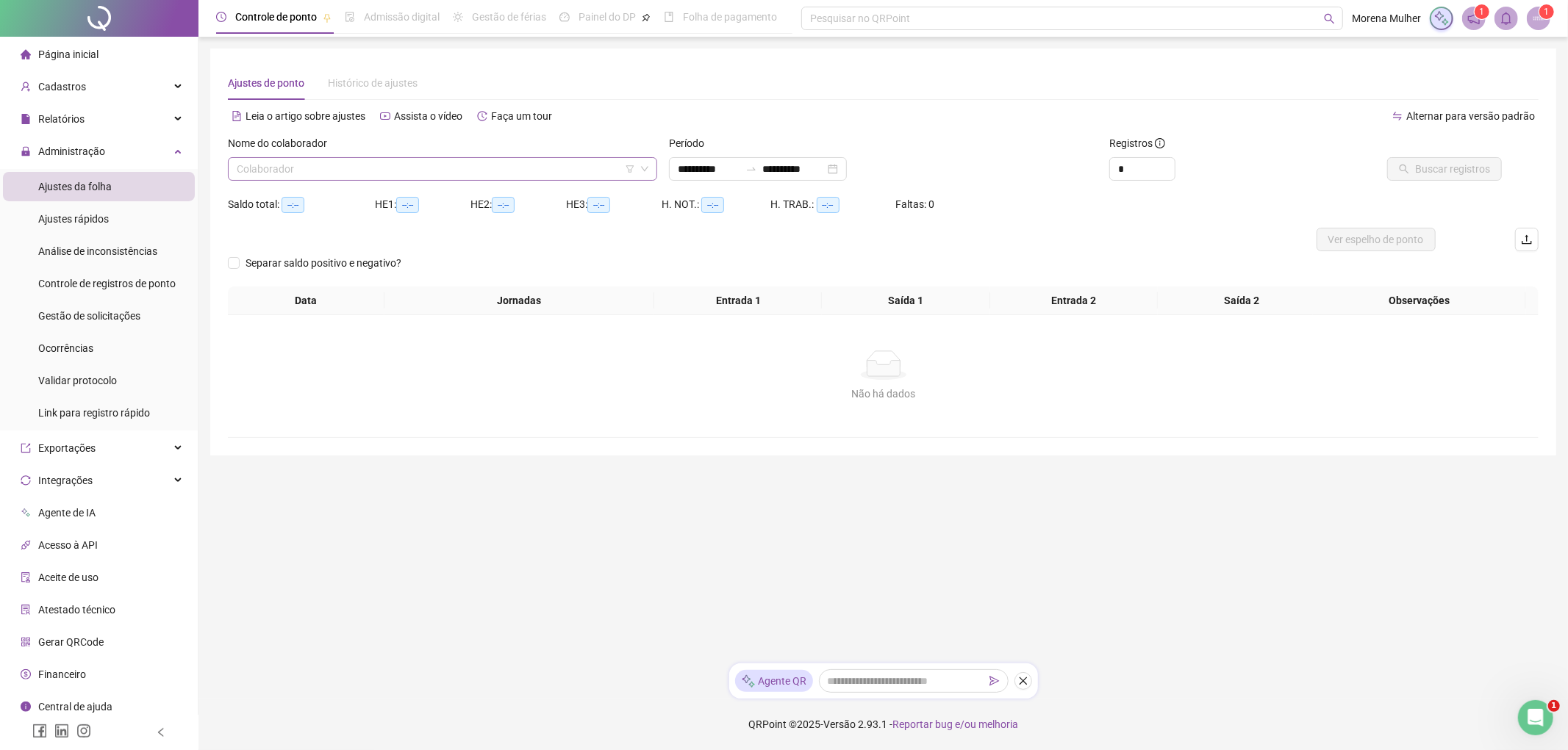
click at [585, 178] on input "search" at bounding box center [436, 169] width 398 height 22
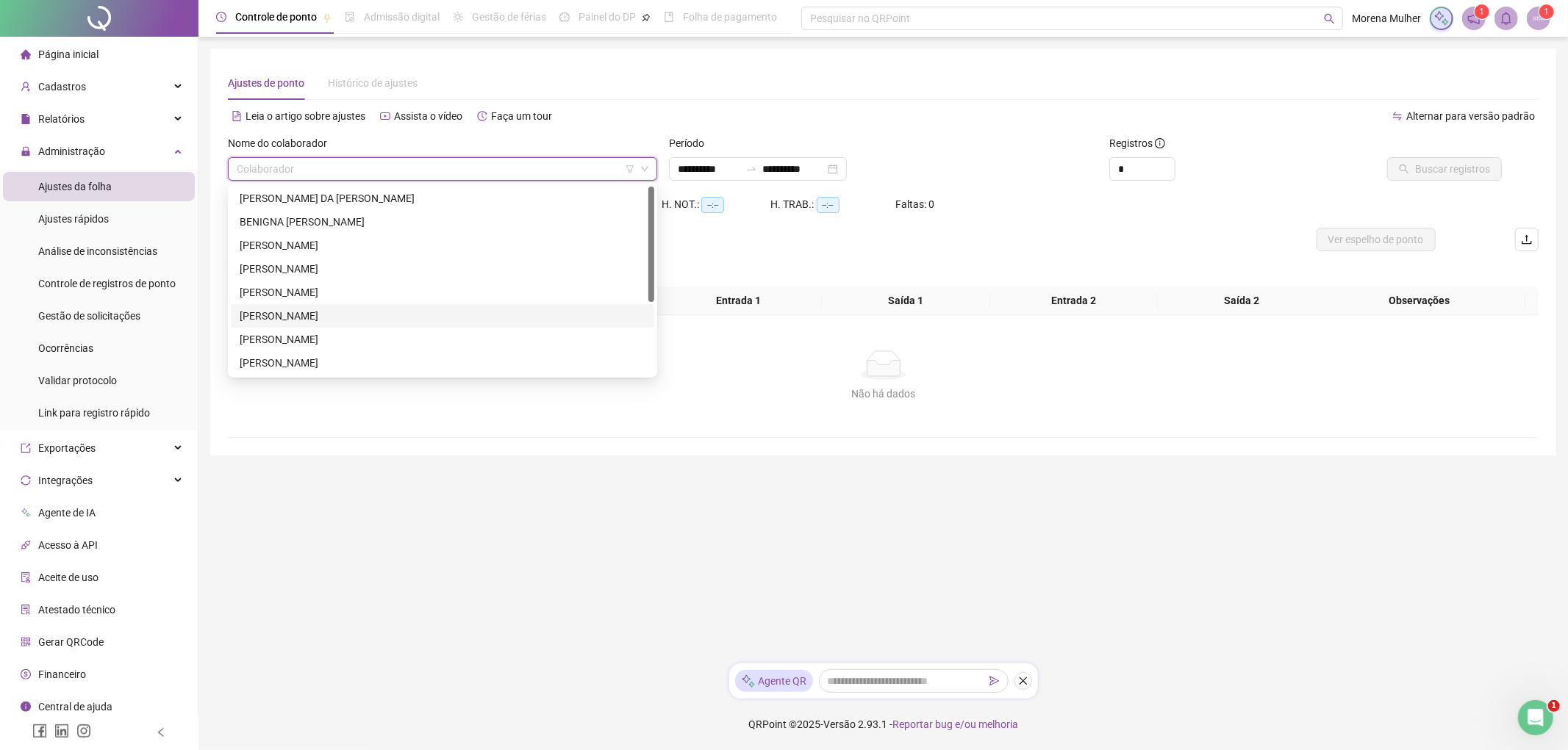
click at [331, 311] on div "[PERSON_NAME]" at bounding box center [442, 316] width 405 height 16
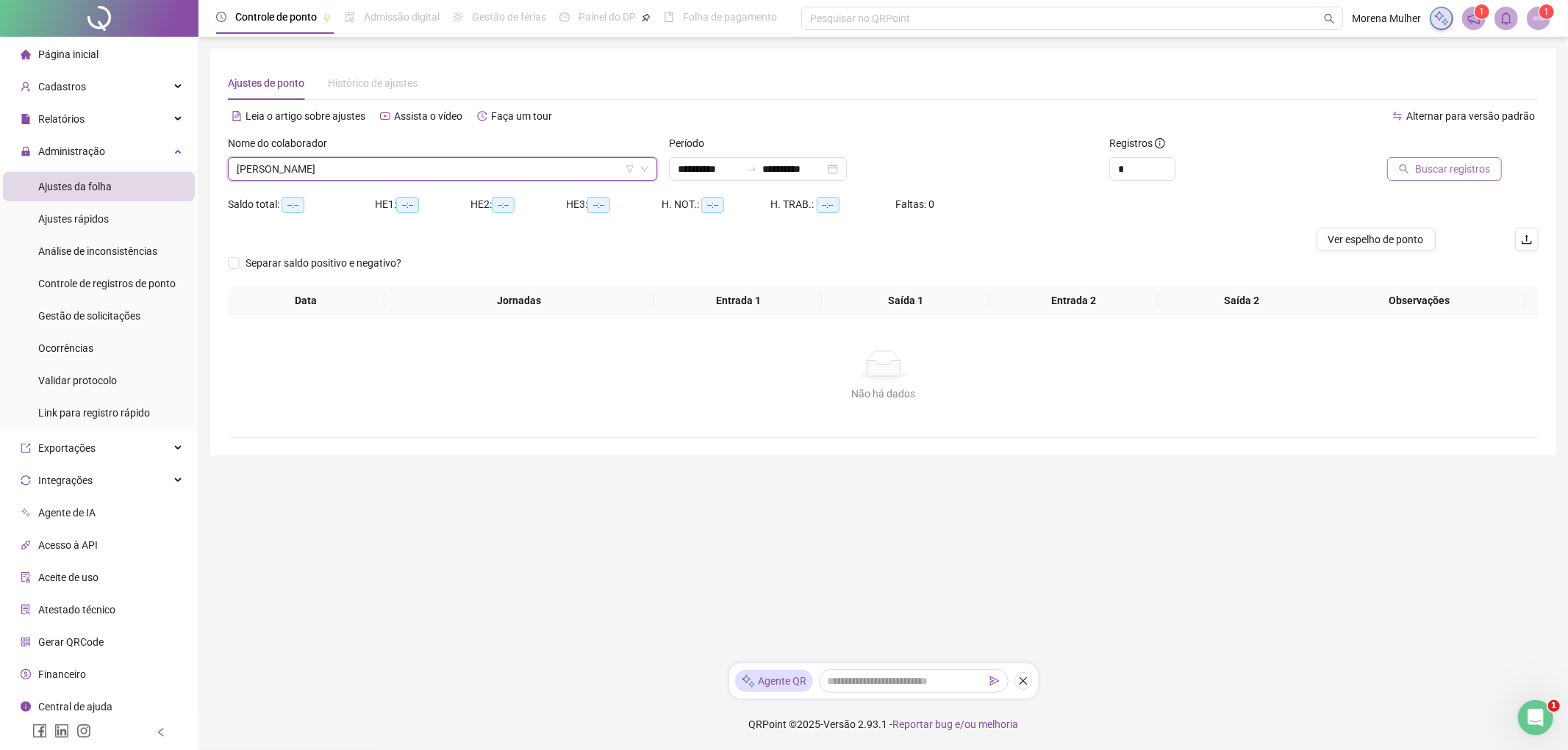
click at [1456, 179] on button "Buscar registros" at bounding box center [1444, 168] width 115 height 23
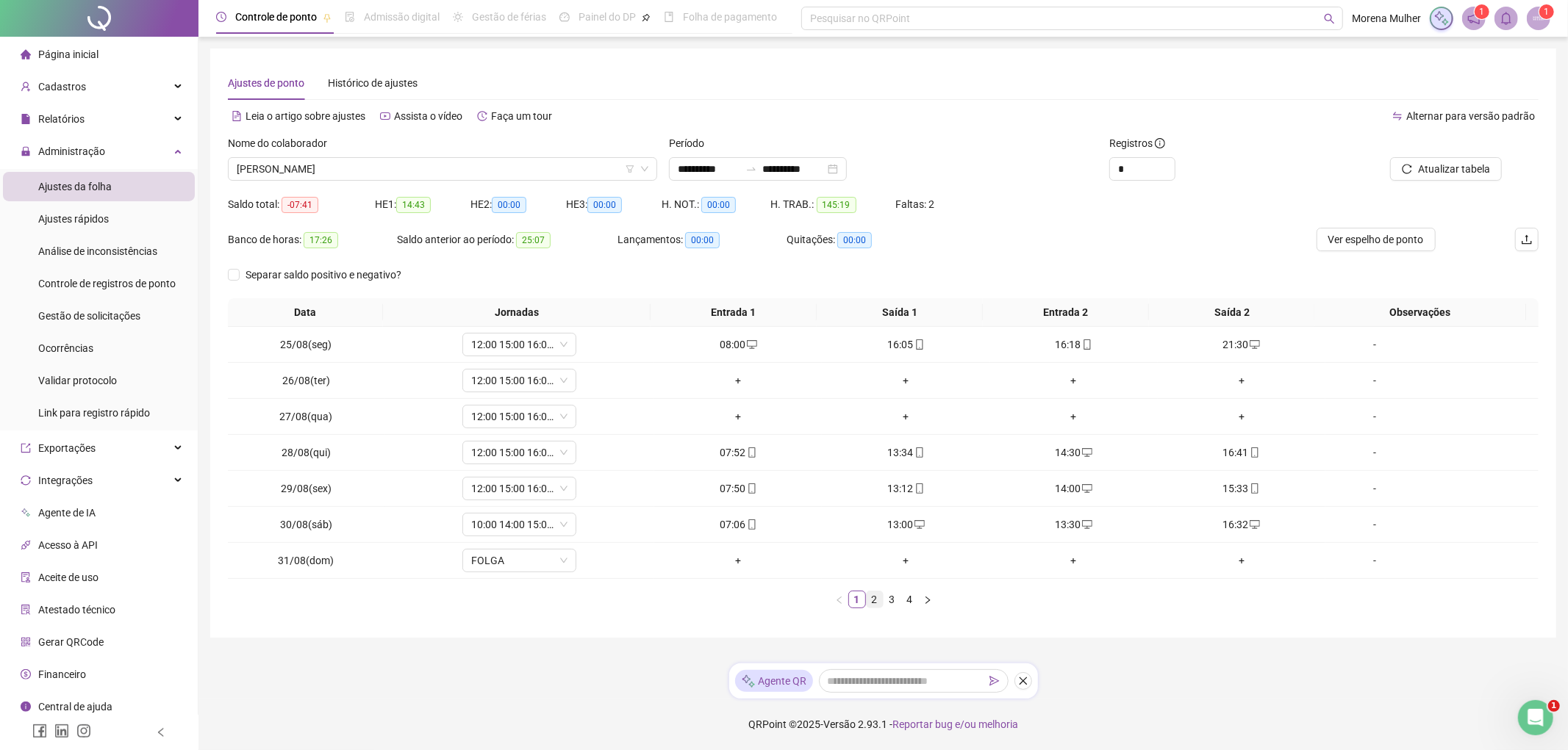
click at [874, 593] on link "2" at bounding box center [875, 599] width 16 height 16
click at [887, 601] on link "3" at bounding box center [892, 599] width 16 height 16
click at [857, 598] on link "1" at bounding box center [856, 599] width 16 height 16
click at [806, 166] on input "**********" at bounding box center [794, 169] width 62 height 16
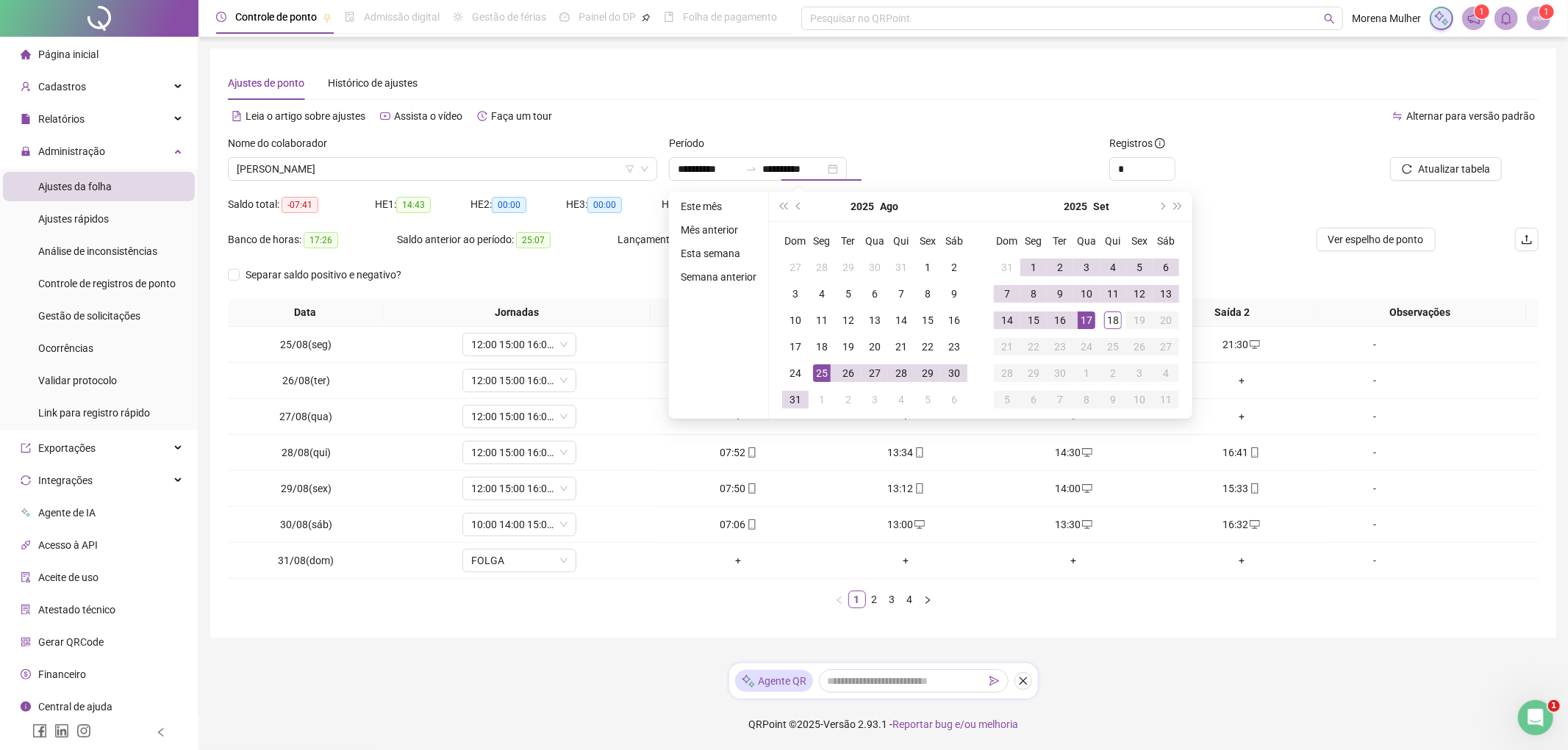
click at [985, 159] on div "**********" at bounding box center [884, 168] width 430 height 23
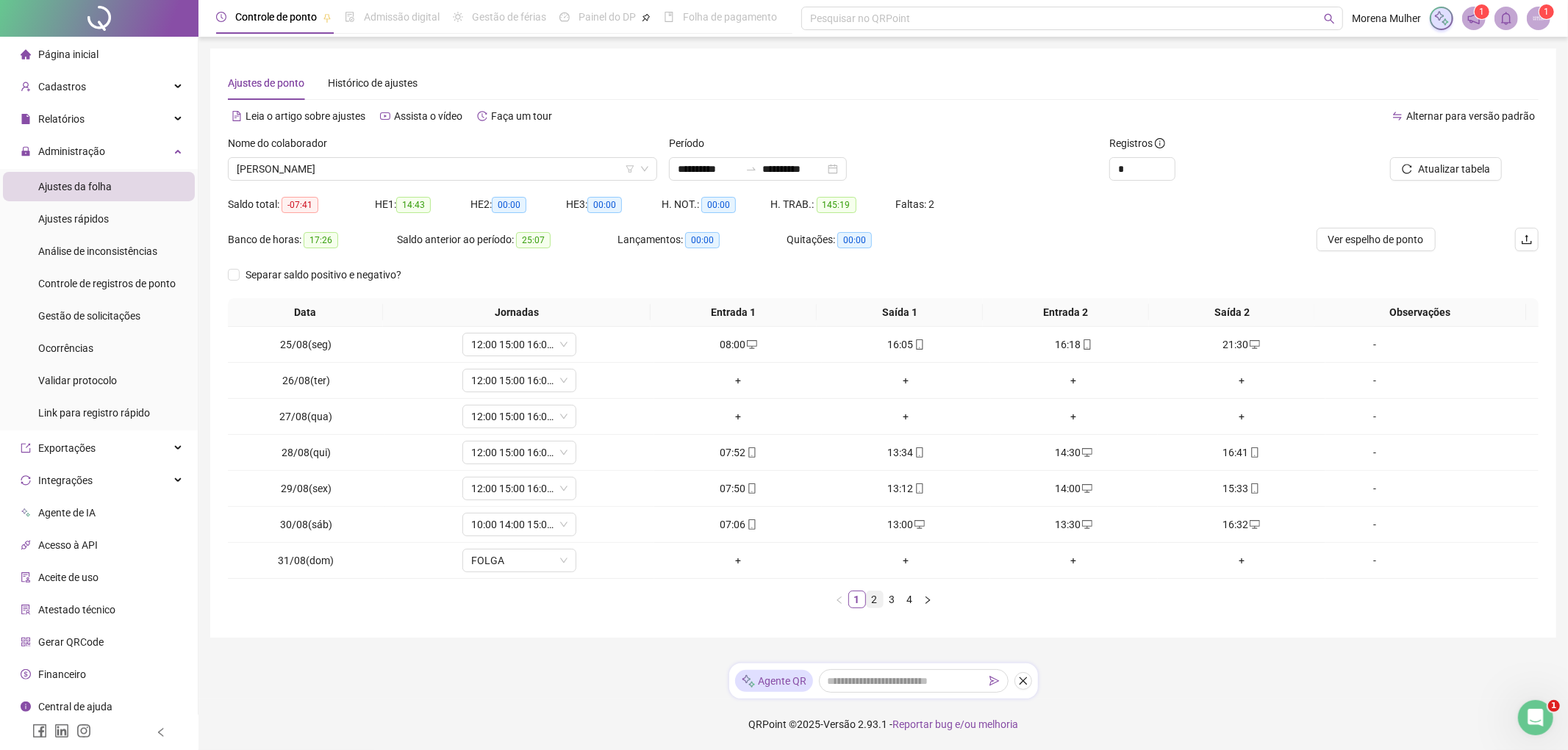
click at [874, 601] on link "2" at bounding box center [875, 599] width 16 height 16
click at [867, 600] on link "2" at bounding box center [875, 599] width 16 height 16
click at [861, 599] on link "1" at bounding box center [856, 599] width 16 height 16
type input "*"
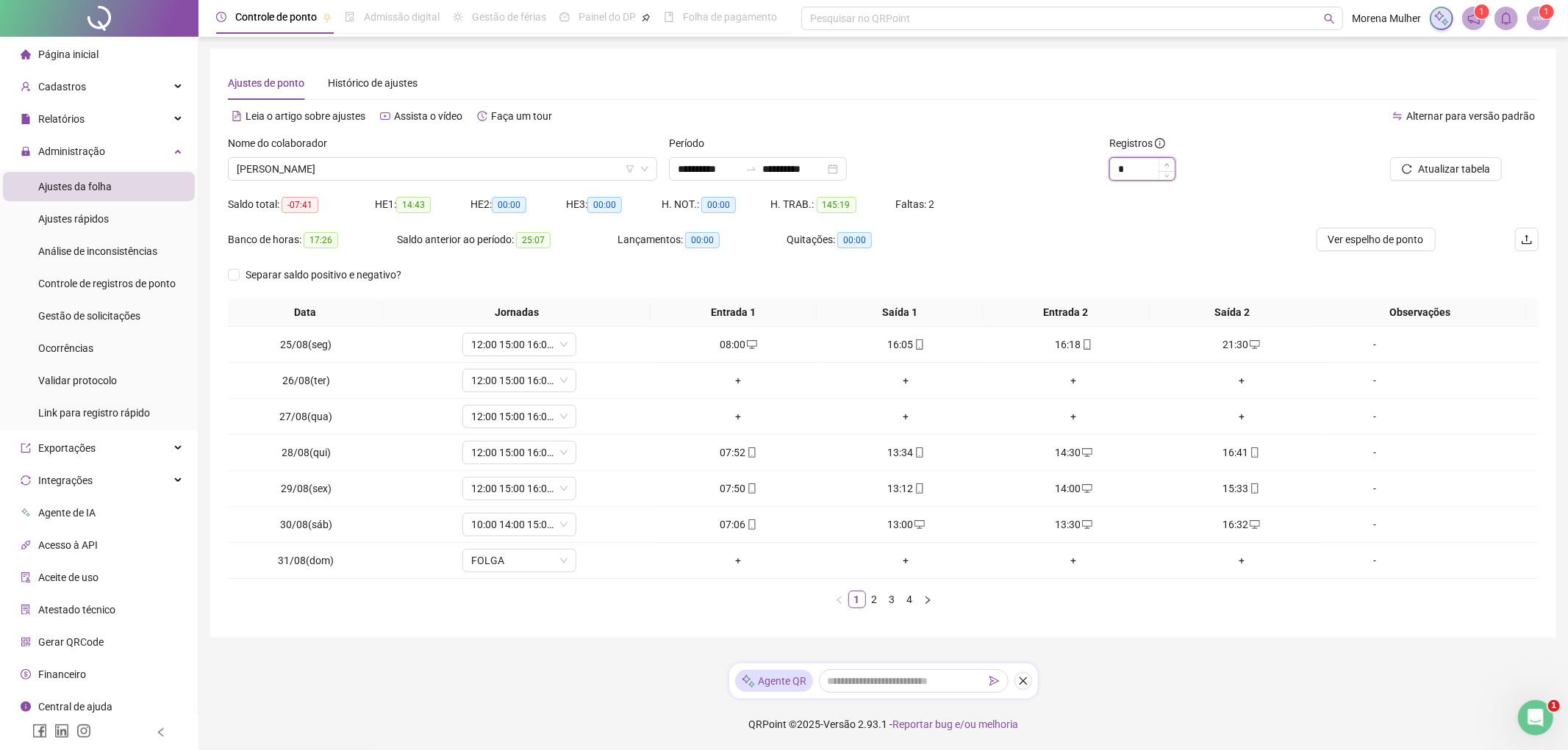
click at [1164, 165] on icon "up" at bounding box center [1167, 165] width 5 height 5
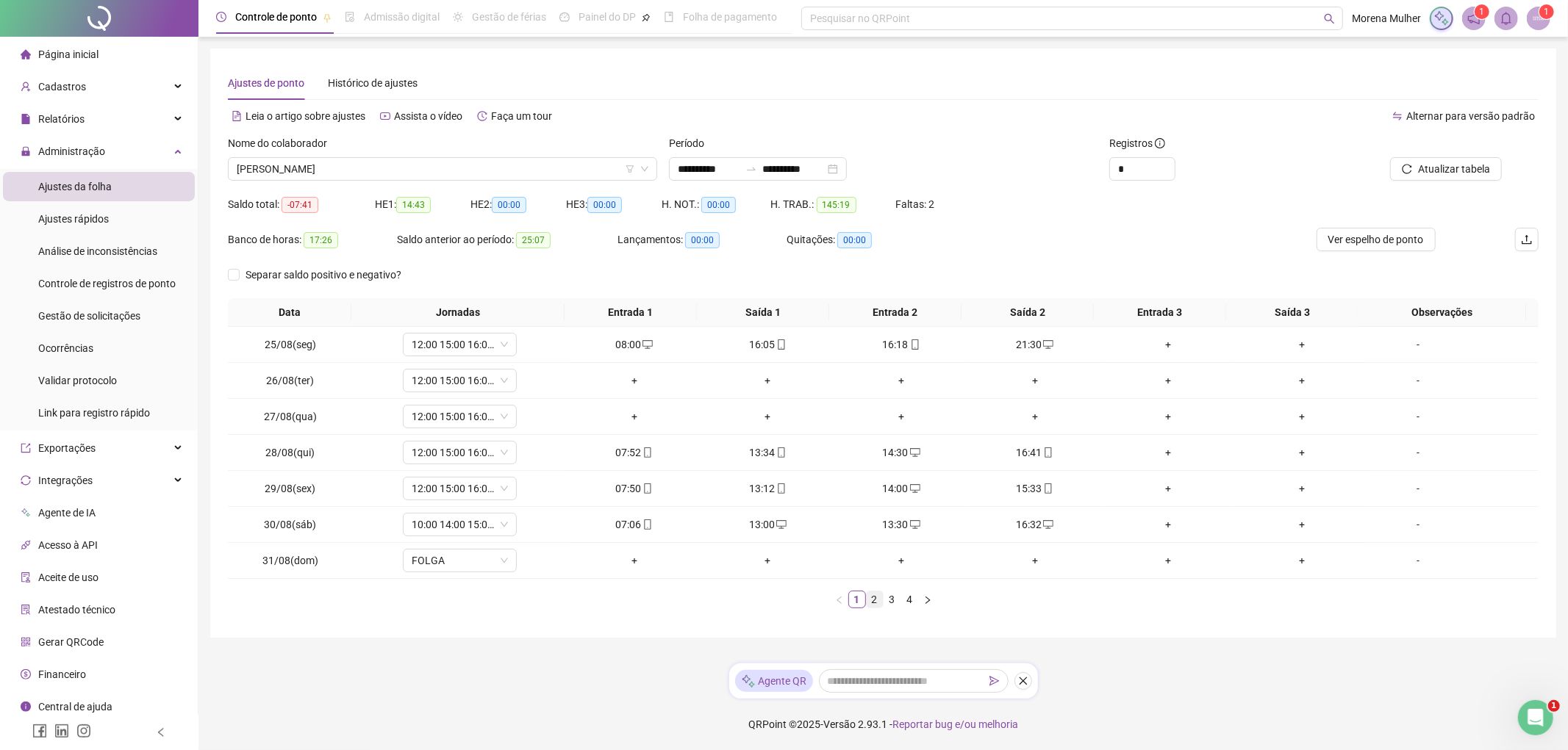
click at [875, 595] on link "2" at bounding box center [875, 599] width 16 height 16
click at [897, 597] on link "3" at bounding box center [892, 599] width 16 height 16
click at [913, 598] on link "4" at bounding box center [910, 599] width 16 height 16
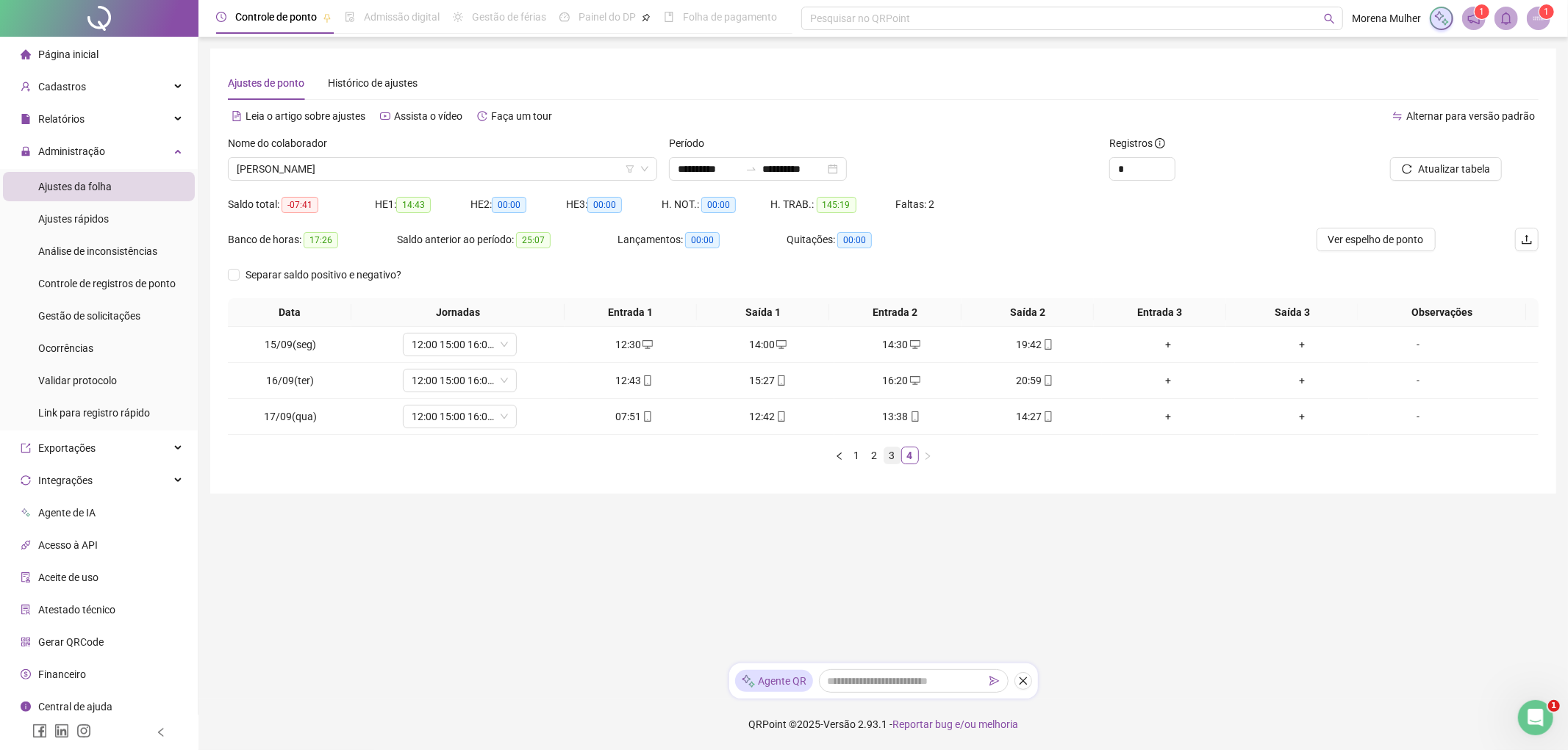
click at [894, 453] on link "3" at bounding box center [892, 455] width 16 height 16
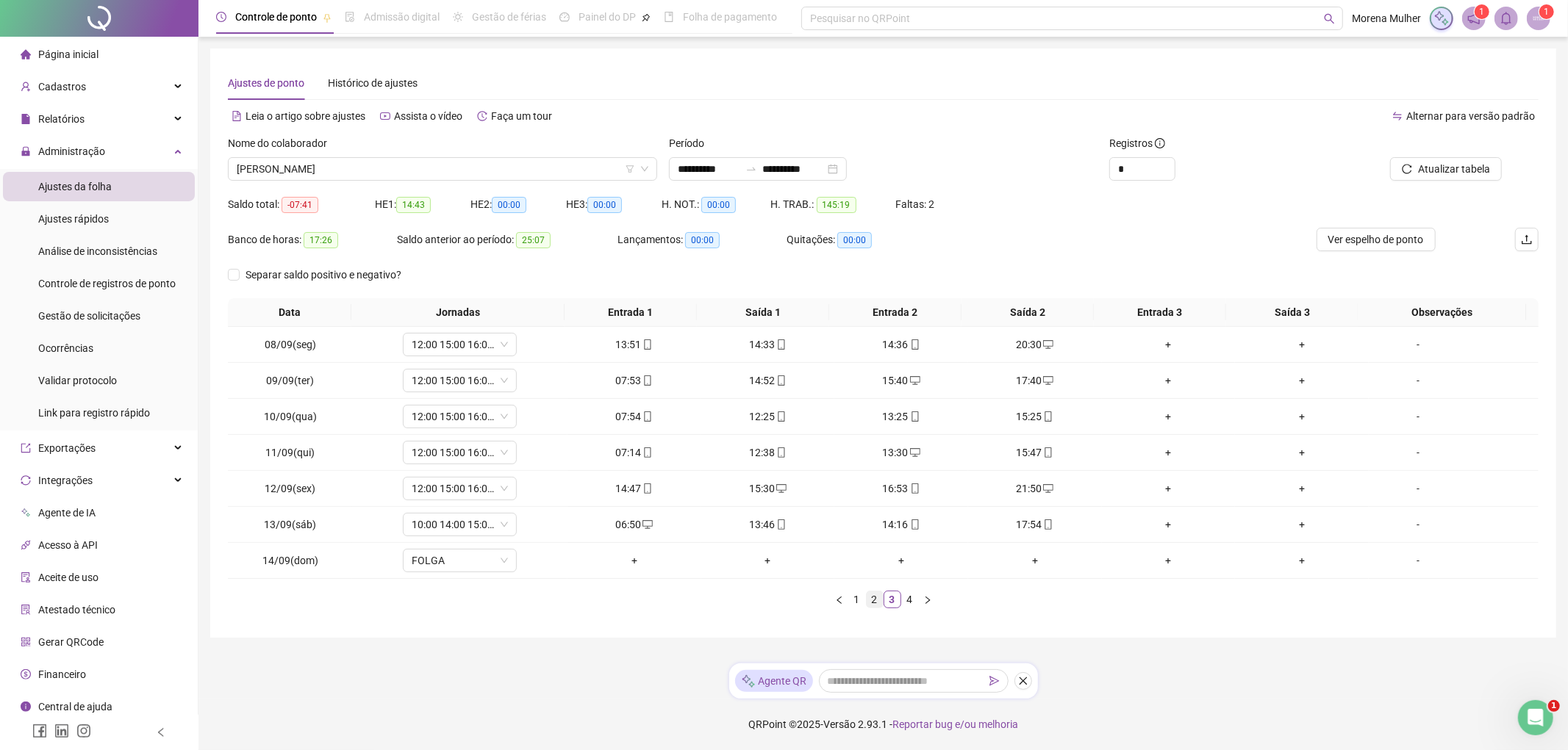
click at [874, 598] on link "2" at bounding box center [875, 599] width 16 height 16
click at [860, 601] on link "1" at bounding box center [856, 599] width 16 height 16
click at [874, 605] on link "2" at bounding box center [875, 599] width 16 height 16
click at [893, 600] on link "3" at bounding box center [892, 599] width 16 height 16
click at [913, 599] on link "4" at bounding box center [910, 599] width 16 height 16
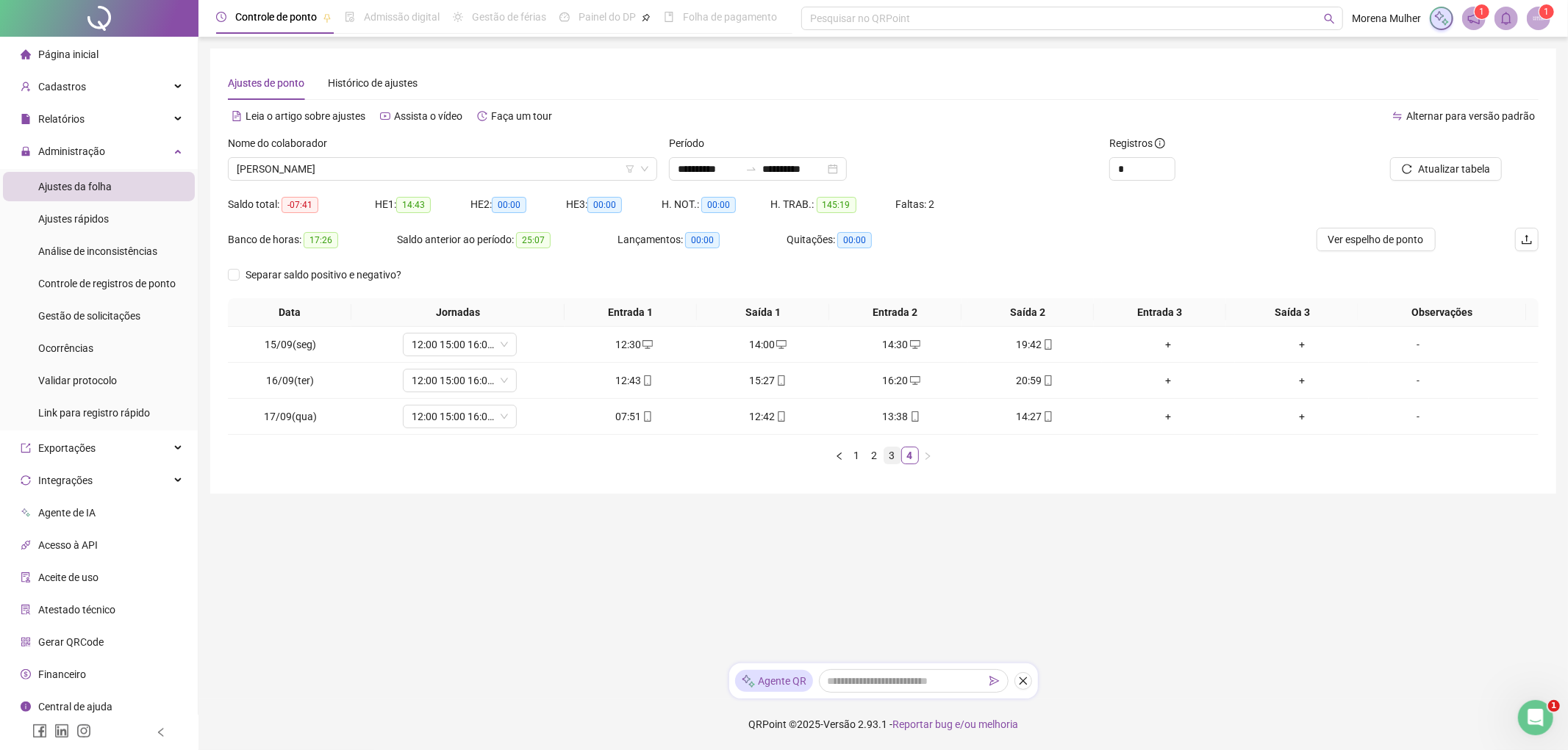
click at [898, 459] on link "3" at bounding box center [892, 455] width 16 height 16
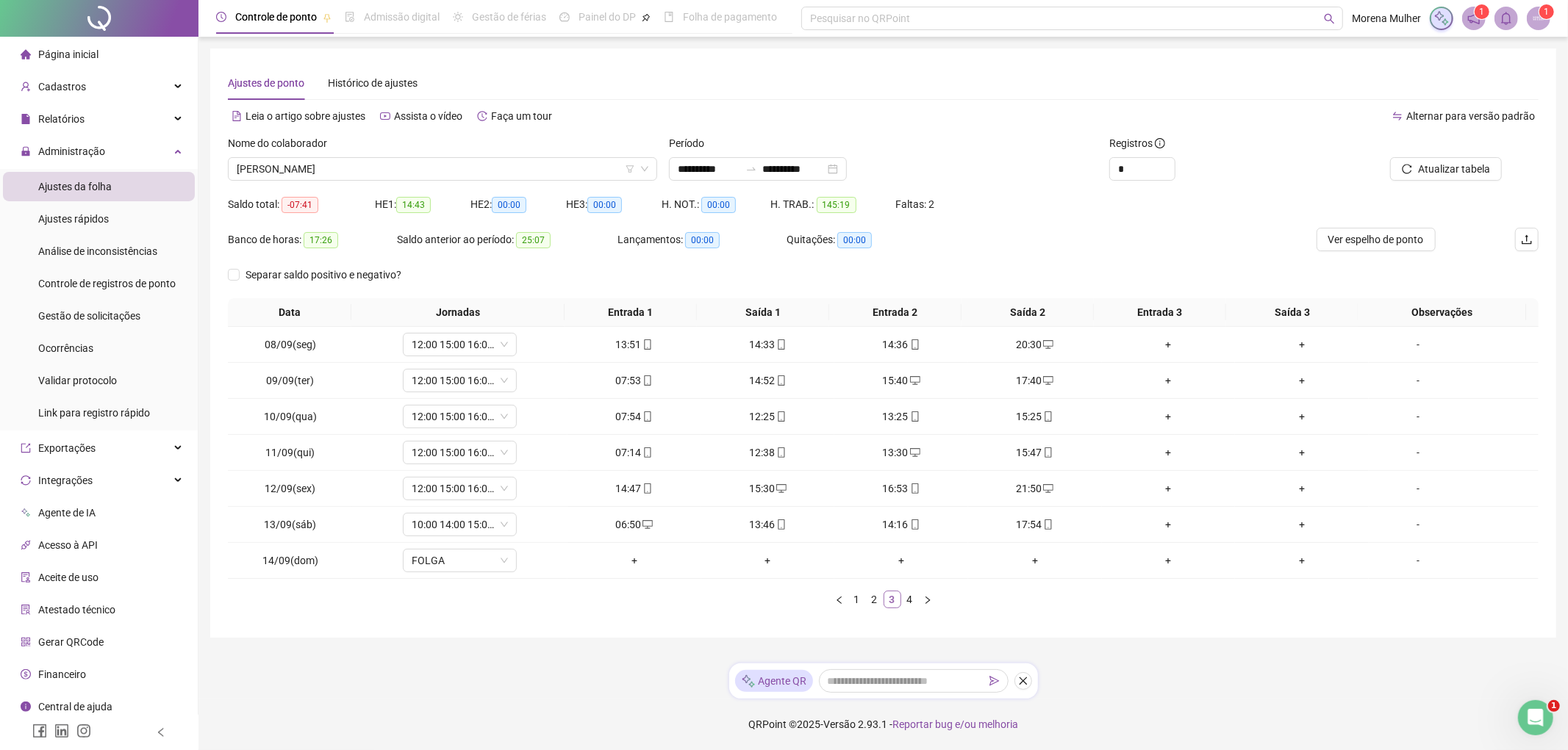
click at [884, 607] on link "3" at bounding box center [892, 599] width 16 height 16
click at [878, 600] on link "2" at bounding box center [875, 599] width 16 height 16
click at [861, 598] on link "1" at bounding box center [856, 599] width 16 height 16
click at [1406, 383] on div "-" at bounding box center [1418, 380] width 87 height 16
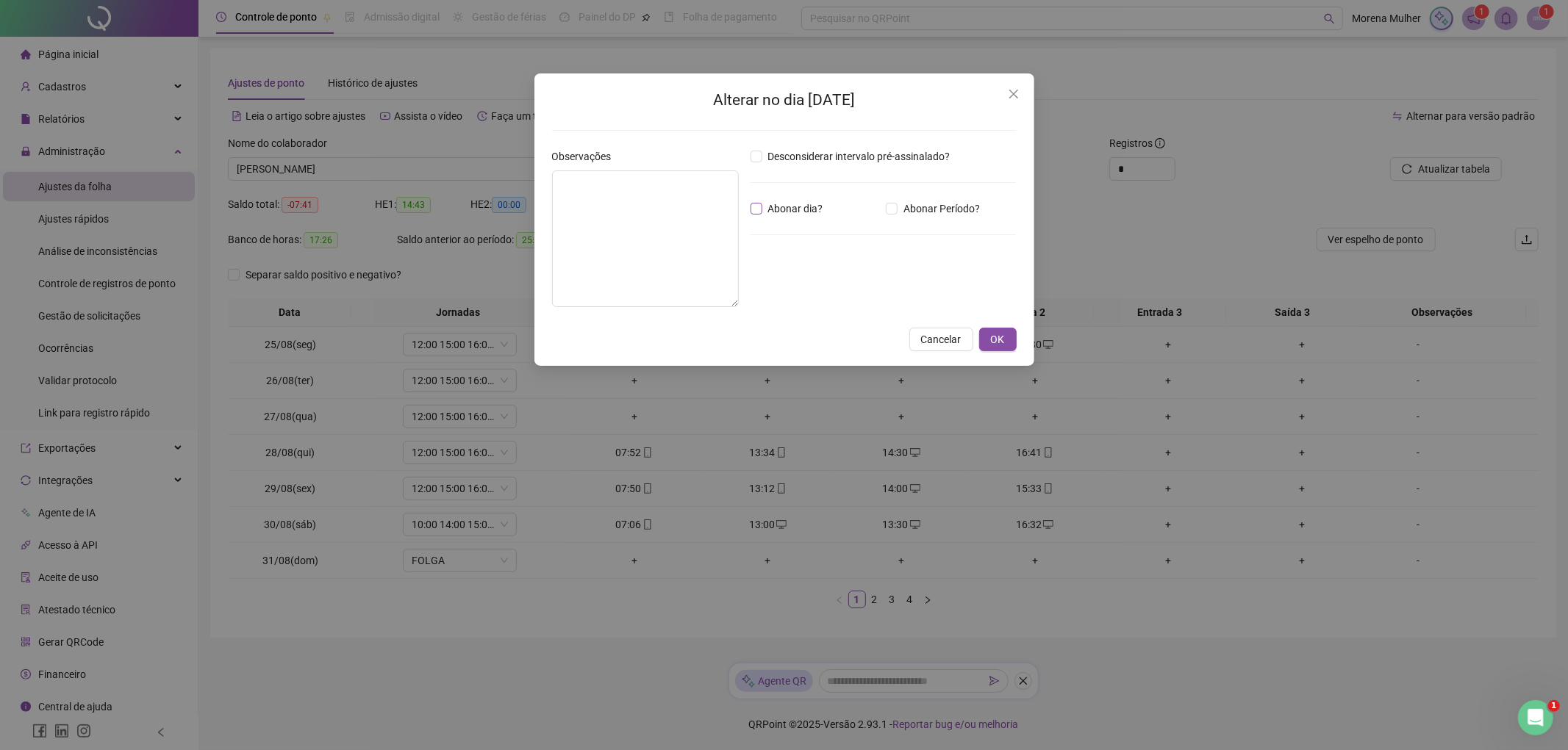
click at [804, 213] on span "Abonar dia?" at bounding box center [796, 209] width 67 height 16
click at [662, 181] on textarea at bounding box center [645, 239] width 186 height 137
type textarea "**********"
click at [1012, 336] on button "OK" at bounding box center [997, 339] width 37 height 23
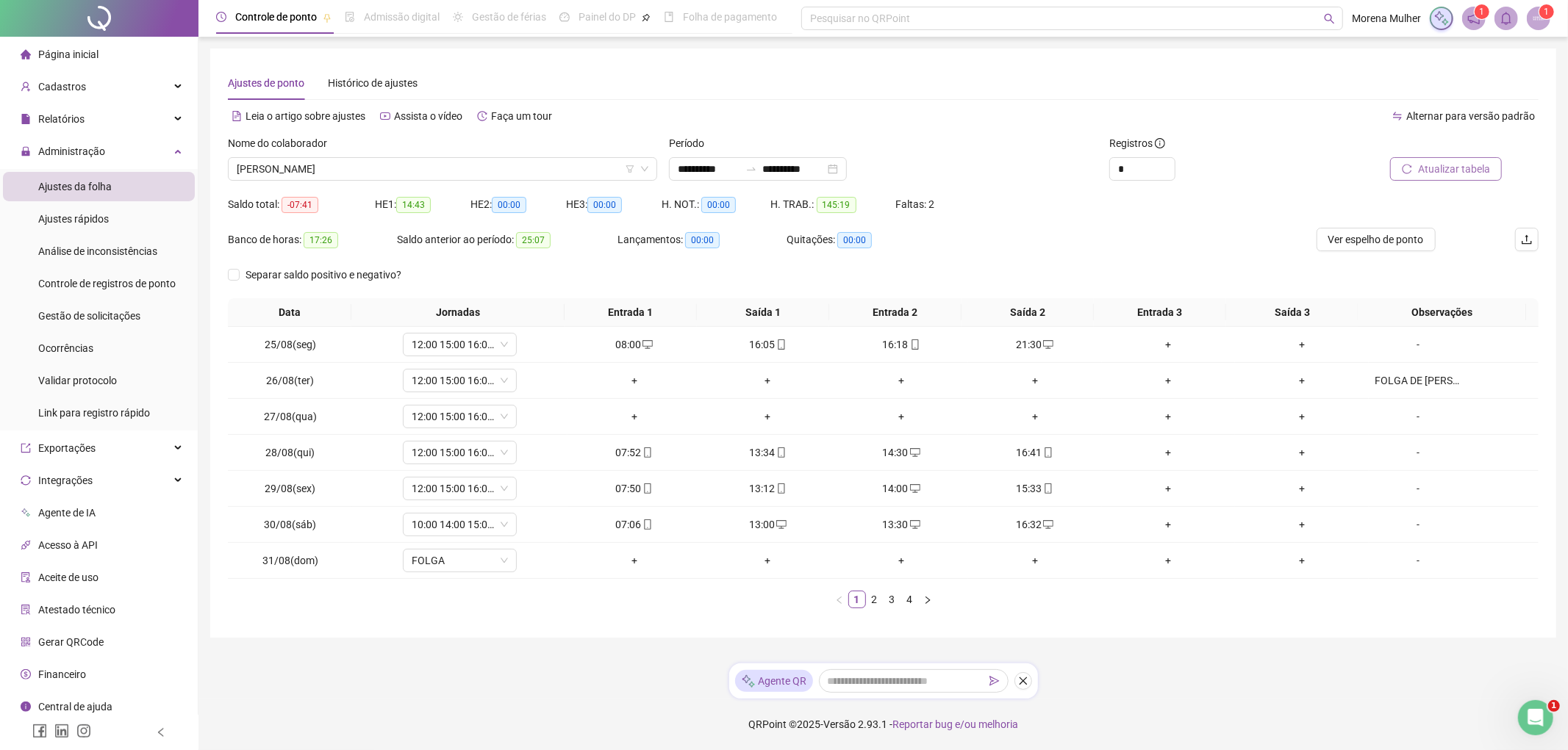
click at [1444, 161] on span "Atualizar tabela" at bounding box center [1454, 169] width 72 height 16
click at [1421, 380] on div "FOLGA DE [PERSON_NAME]" at bounding box center [1418, 380] width 87 height 16
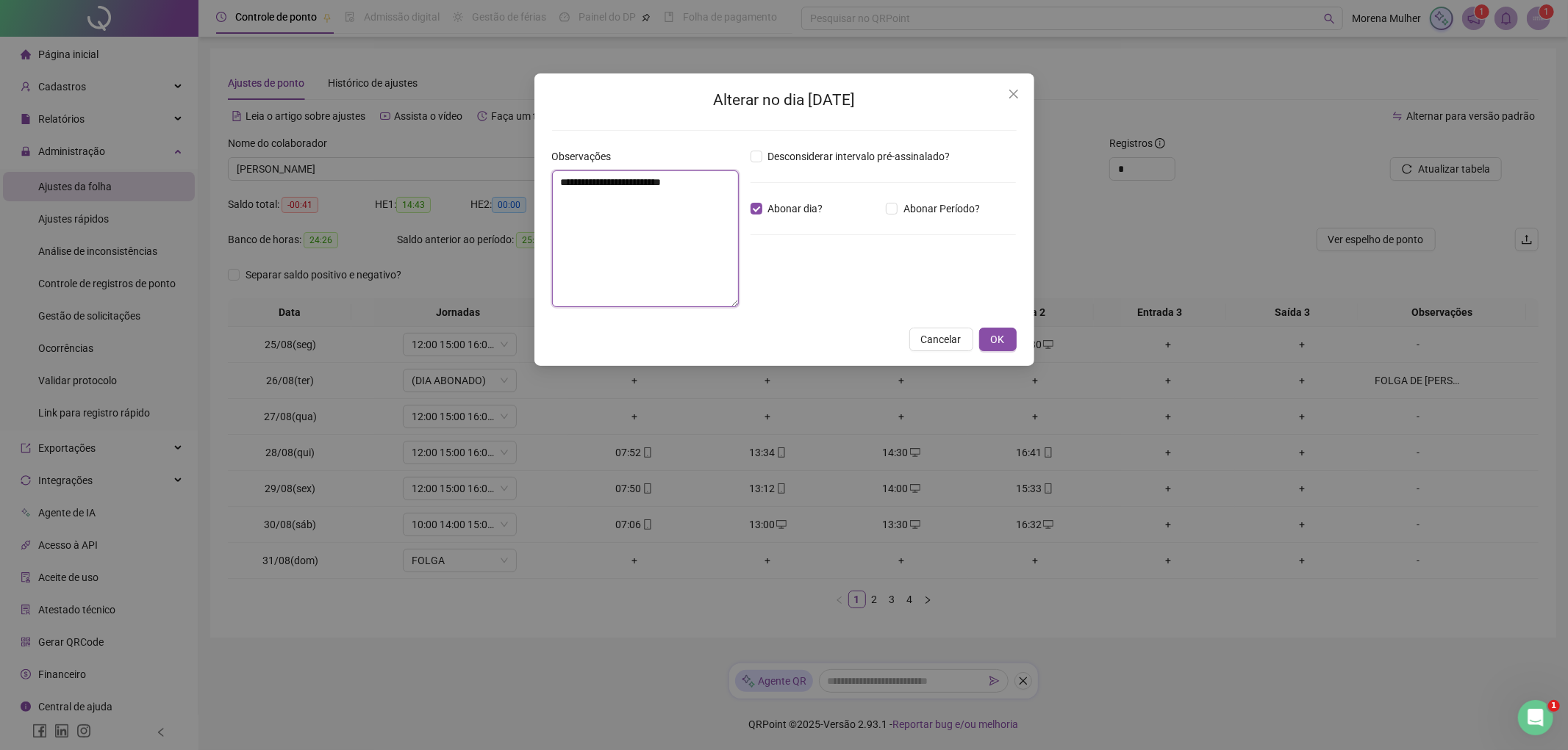
drag, startPoint x: 731, startPoint y: 185, endPoint x: 597, endPoint y: 184, distance: 134.0
click at [597, 184] on textarea "**********" at bounding box center [645, 239] width 186 height 137
type textarea "**********"
click at [1002, 332] on span "OK" at bounding box center [998, 339] width 14 height 16
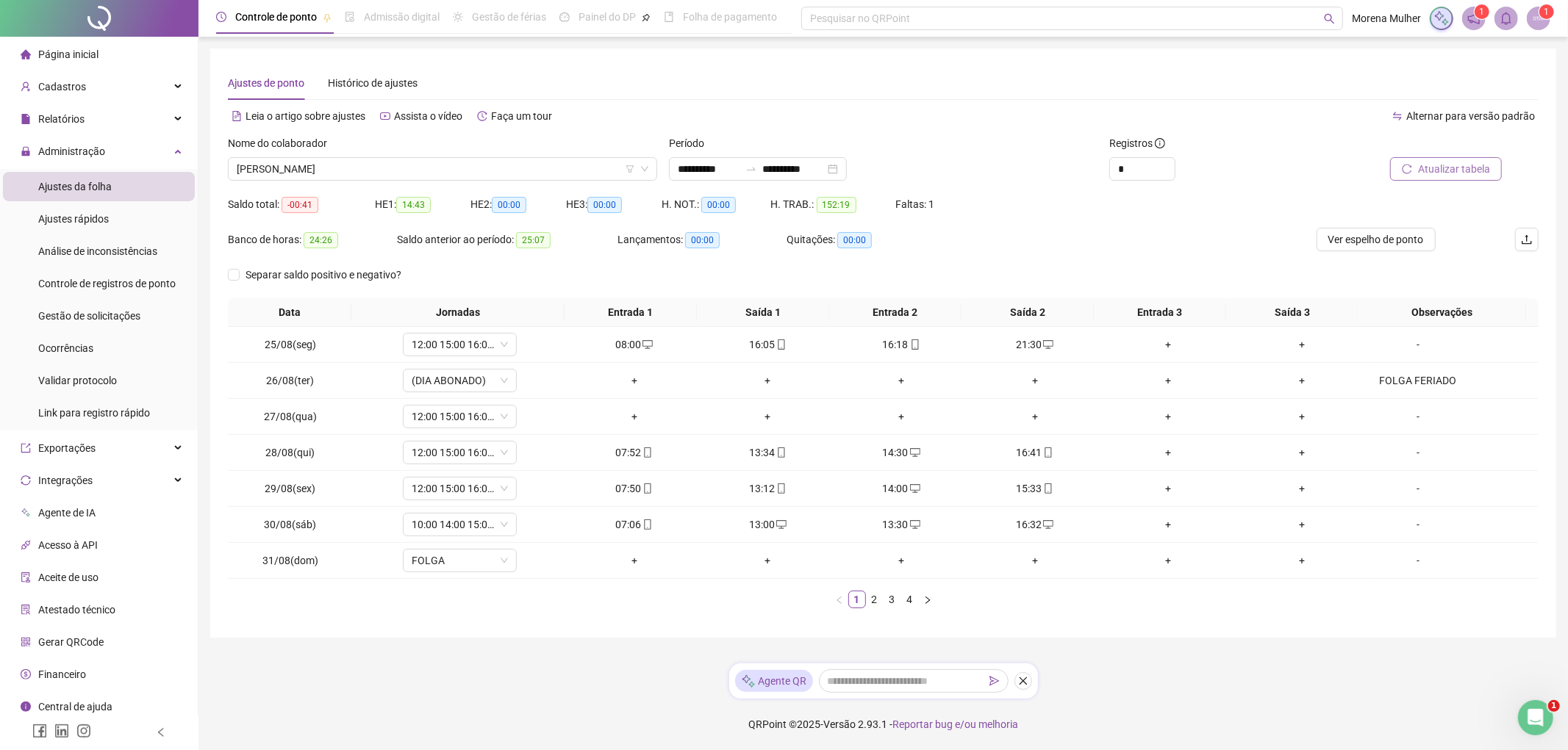
click at [1476, 172] on span "Atualizar tabela" at bounding box center [1454, 169] width 72 height 16
